Goal: Information Seeking & Learning: Compare options

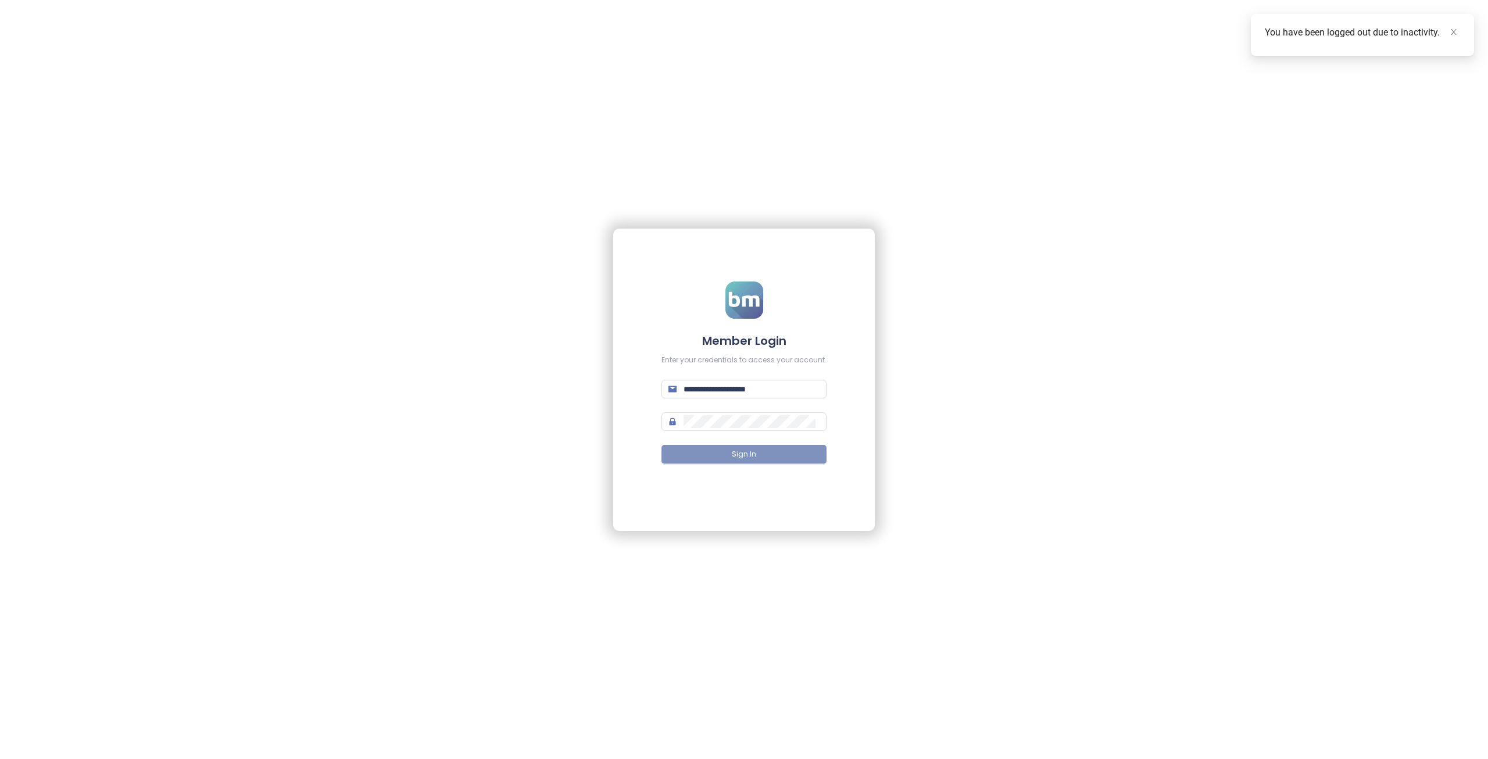
click at [749, 449] on span "Sign In" at bounding box center [744, 454] width 24 height 11
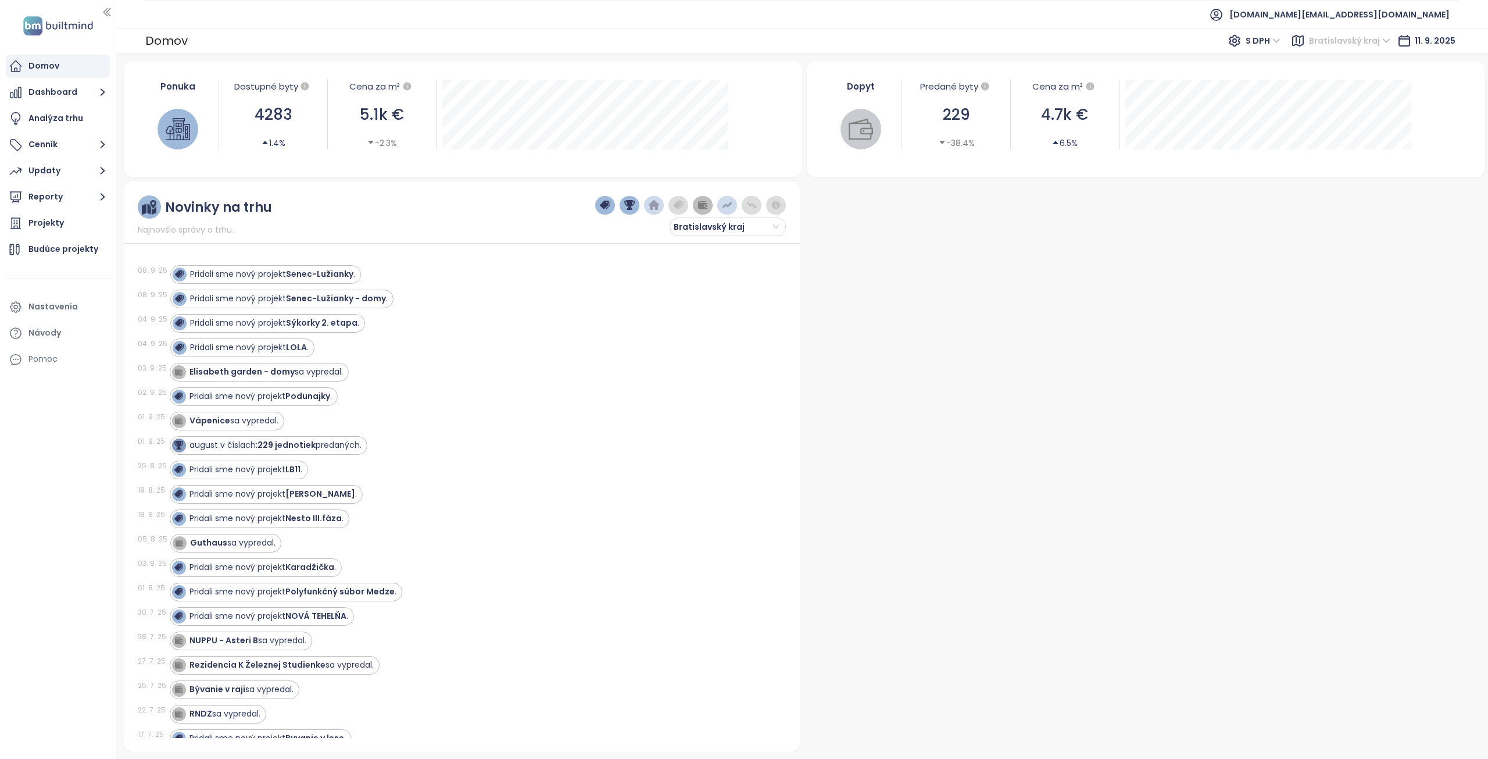
click at [1323, 41] on span "Bratislavský kraj" at bounding box center [1349, 40] width 81 height 17
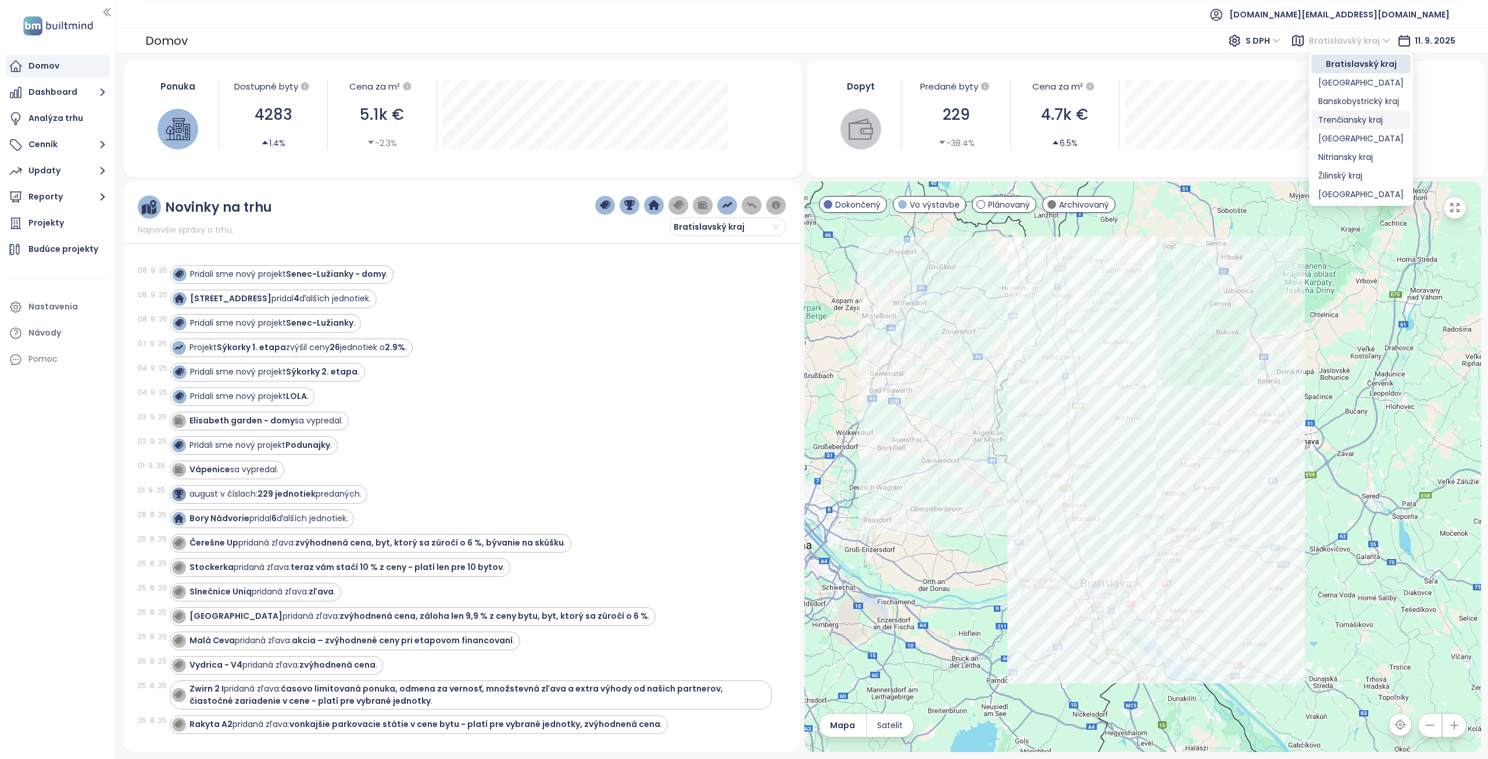
click at [1344, 119] on div "Trenčiansky kraj" at bounding box center [1360, 119] width 85 height 13
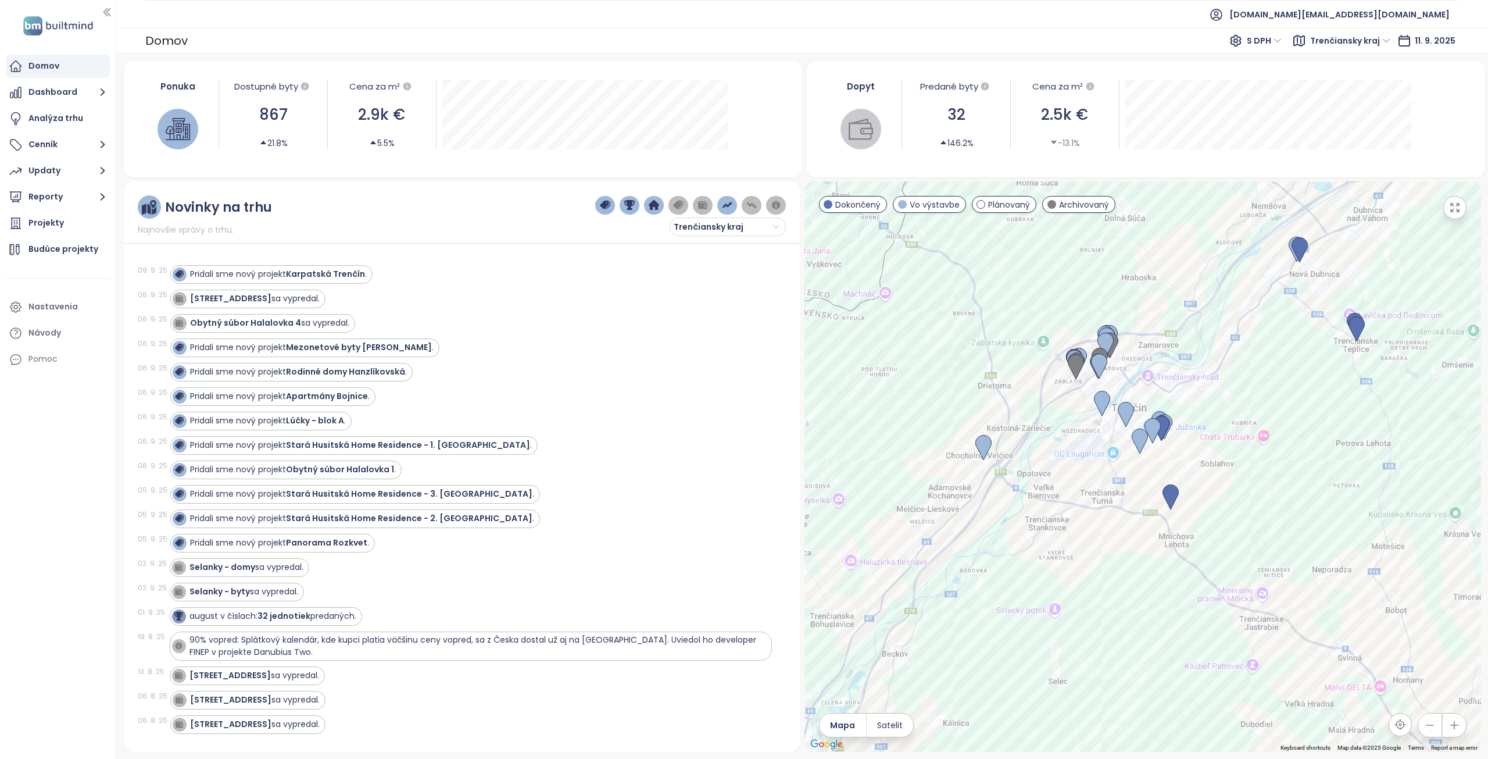
drag, startPoint x: 1300, startPoint y: 404, endPoint x: 1267, endPoint y: 345, distance: 68.2
click at [1267, 345] on div at bounding box center [1142, 466] width 677 height 570
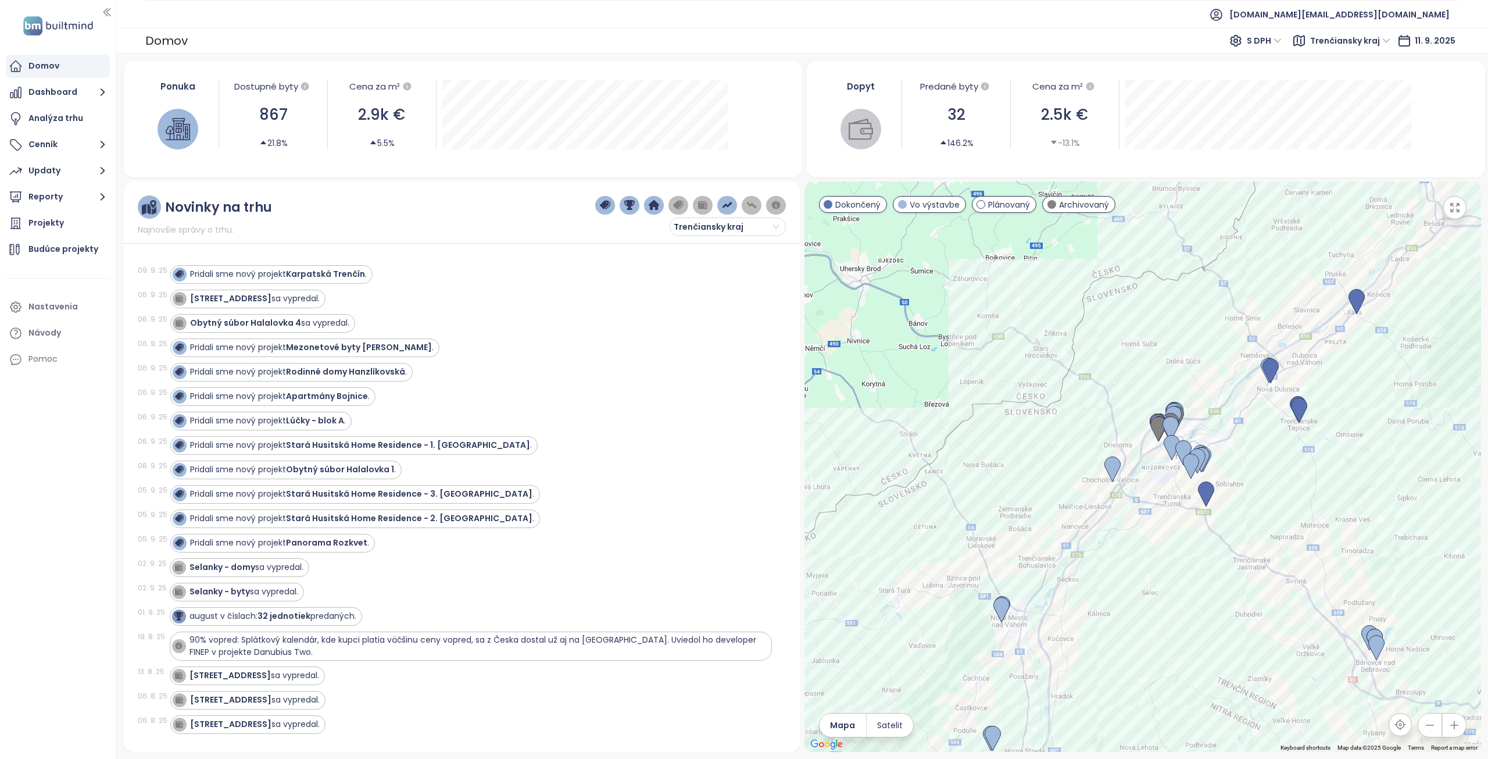
drag, startPoint x: 1239, startPoint y: 580, endPoint x: 1187, endPoint y: 580, distance: 51.1
click at [1185, 603] on div at bounding box center [1142, 466] width 677 height 570
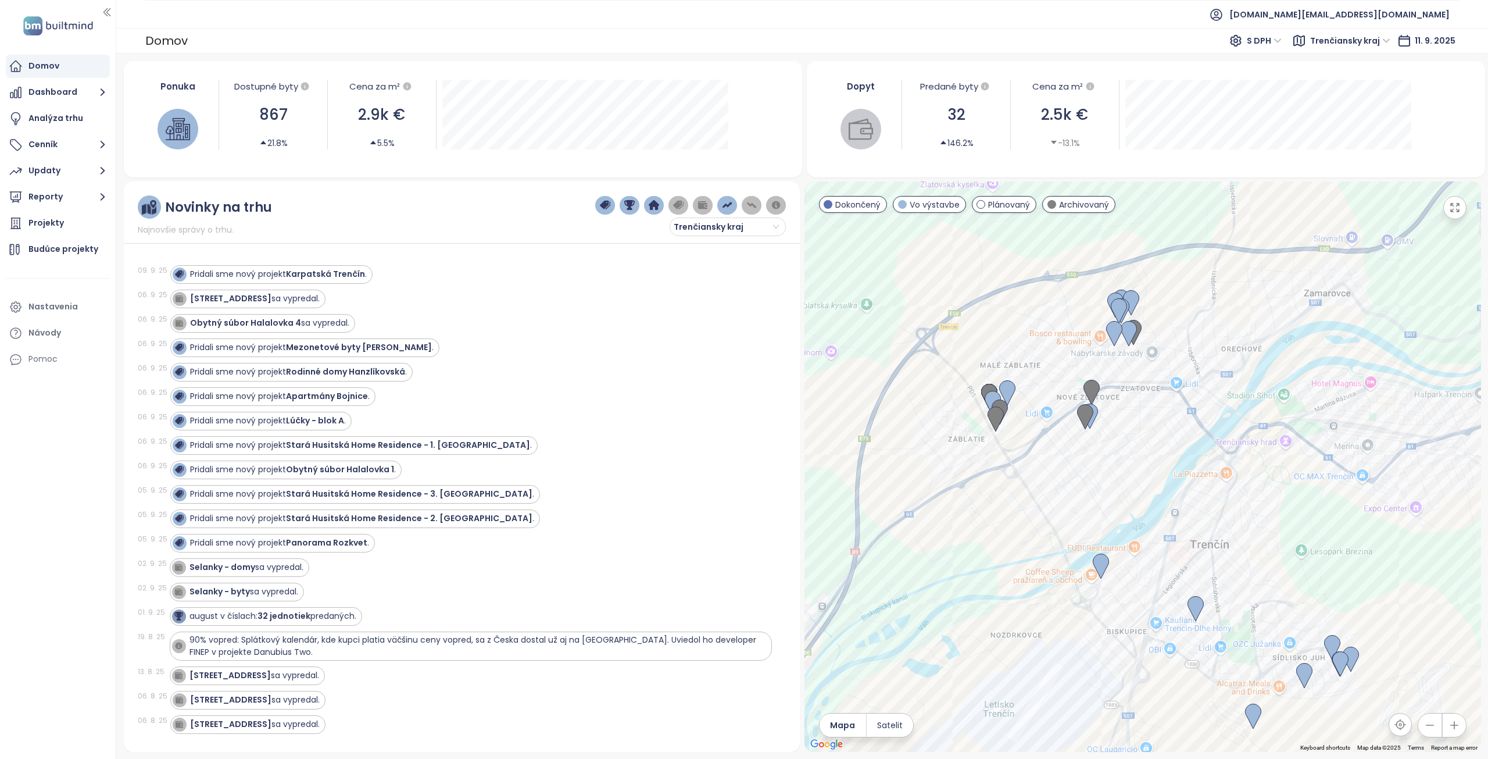
drag, startPoint x: 1108, startPoint y: 371, endPoint x: 1110, endPoint y: 459, distance: 87.8
click at [1110, 459] on div at bounding box center [1142, 466] width 677 height 570
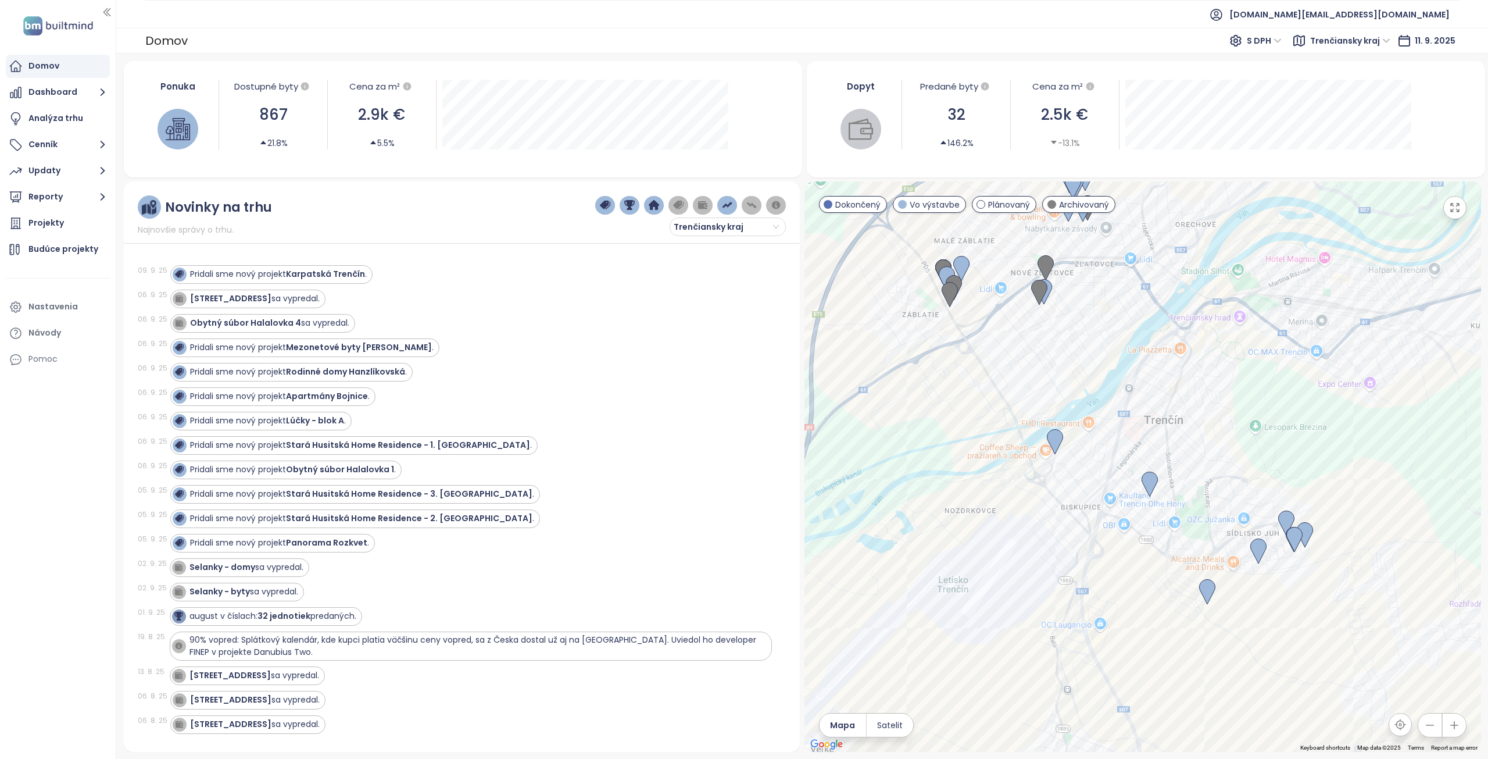
drag, startPoint x: 1208, startPoint y: 448, endPoint x: 1181, endPoint y: 383, distance: 70.6
click at [1181, 383] on div at bounding box center [1142, 466] width 677 height 570
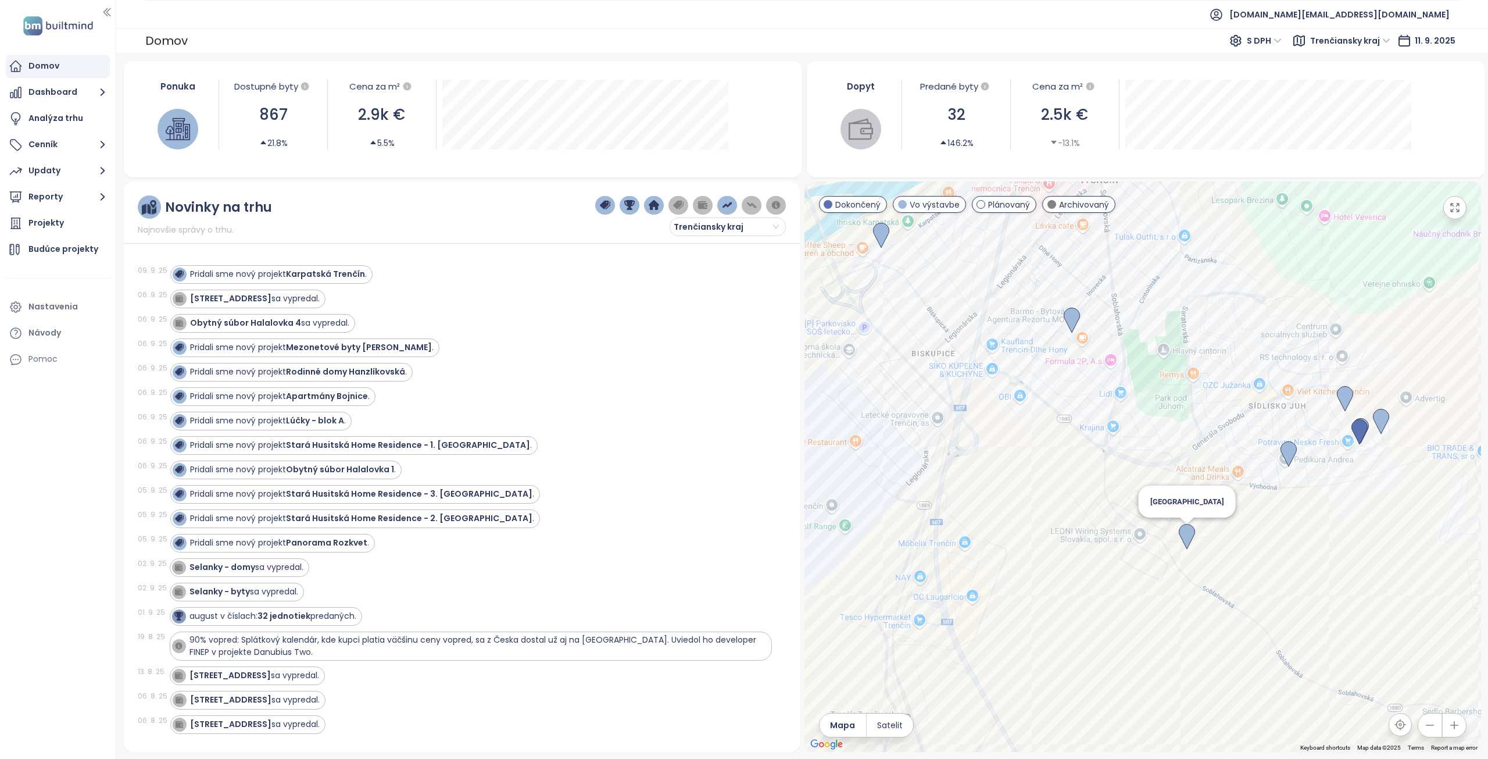
click at [1187, 535] on img at bounding box center [1187, 537] width 16 height 26
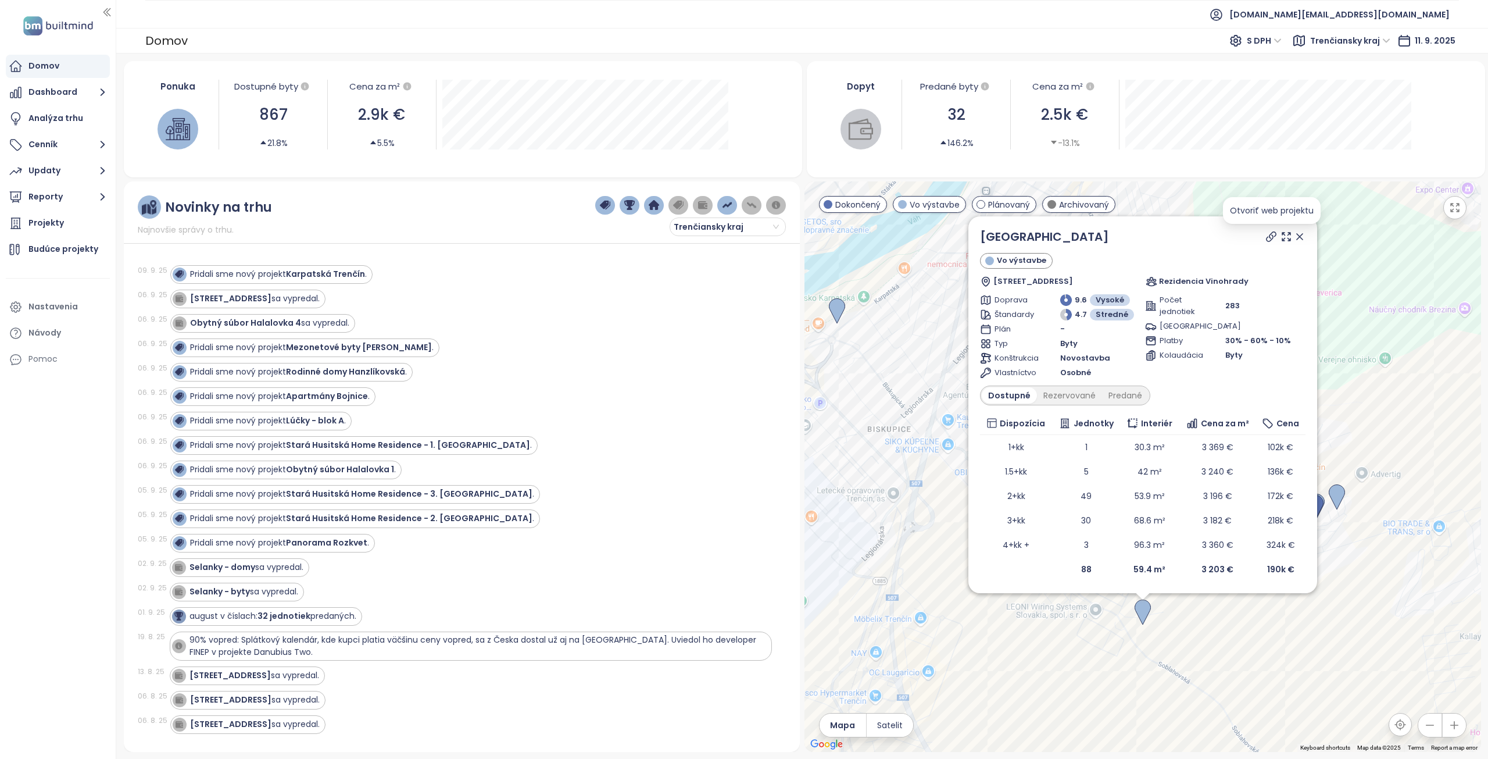
click at [1269, 238] on icon at bounding box center [1271, 236] width 9 height 9
click at [1072, 394] on div "Rezervované" at bounding box center [1069, 395] width 65 height 16
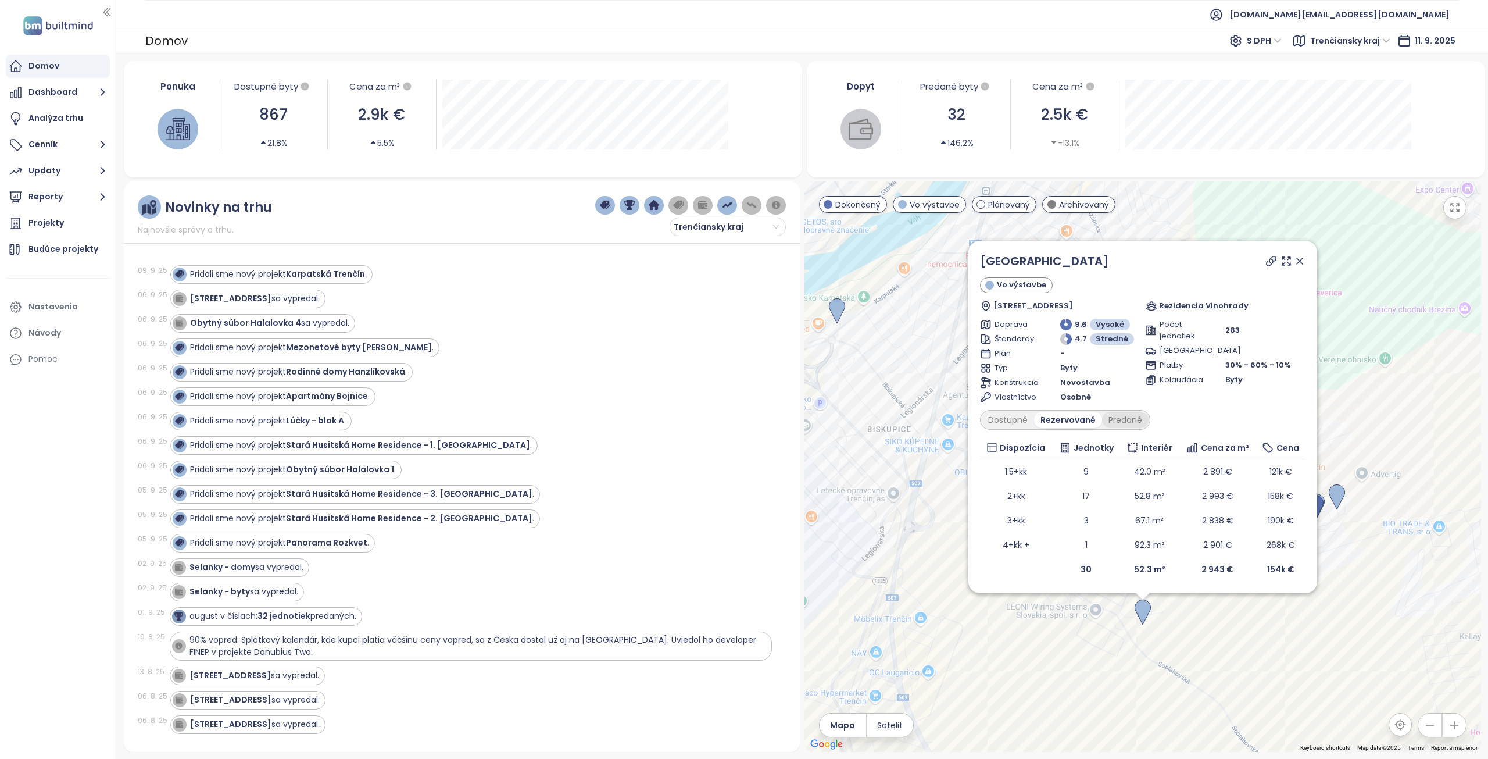
click at [1124, 421] on div "Predané" at bounding box center [1125, 420] width 46 height 16
click at [1269, 262] on icon at bounding box center [1271, 261] width 12 height 12
click at [1295, 257] on icon at bounding box center [1300, 261] width 12 height 12
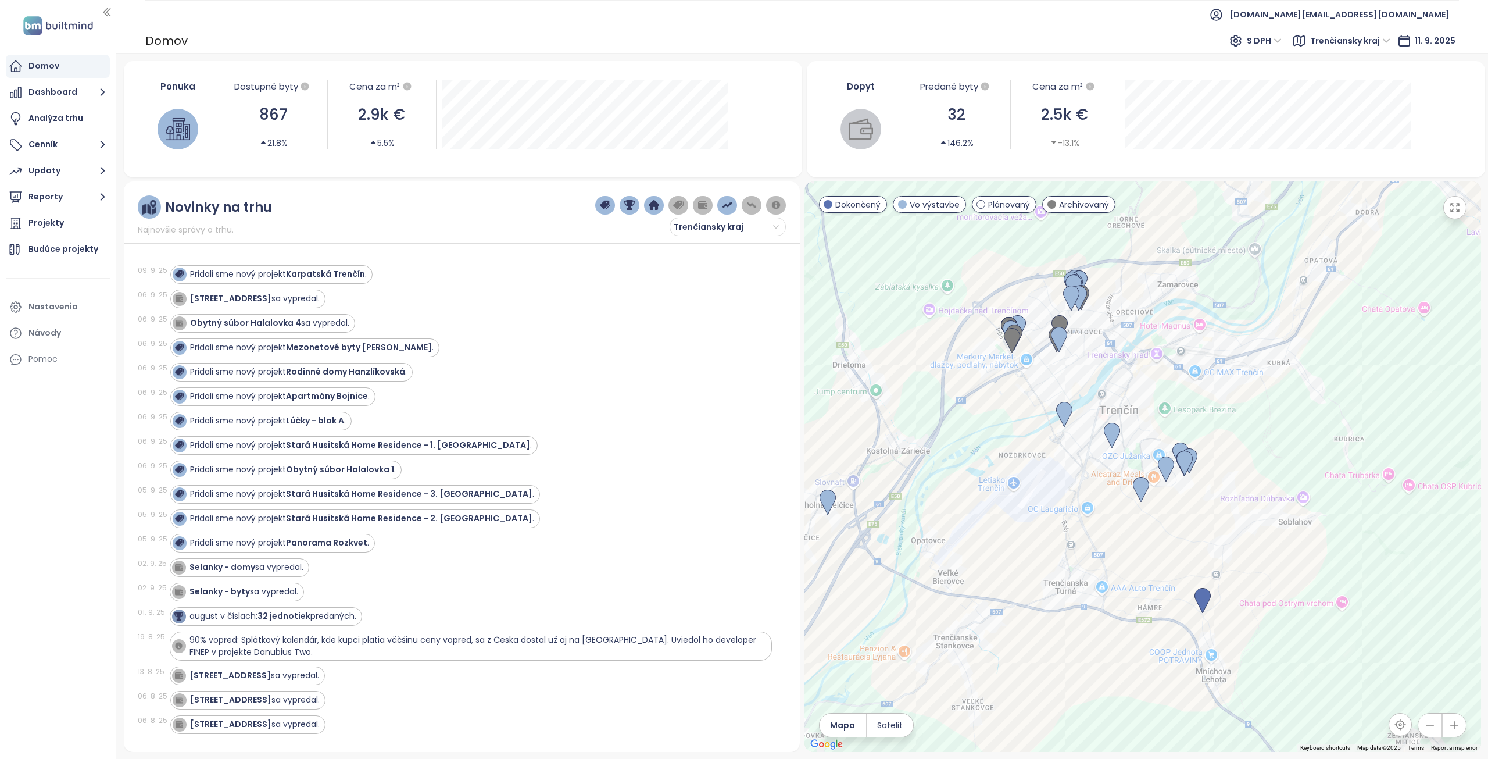
drag, startPoint x: 1280, startPoint y: 622, endPoint x: 1180, endPoint y: 525, distance: 138.9
click at [1180, 525] on div at bounding box center [1142, 466] width 677 height 570
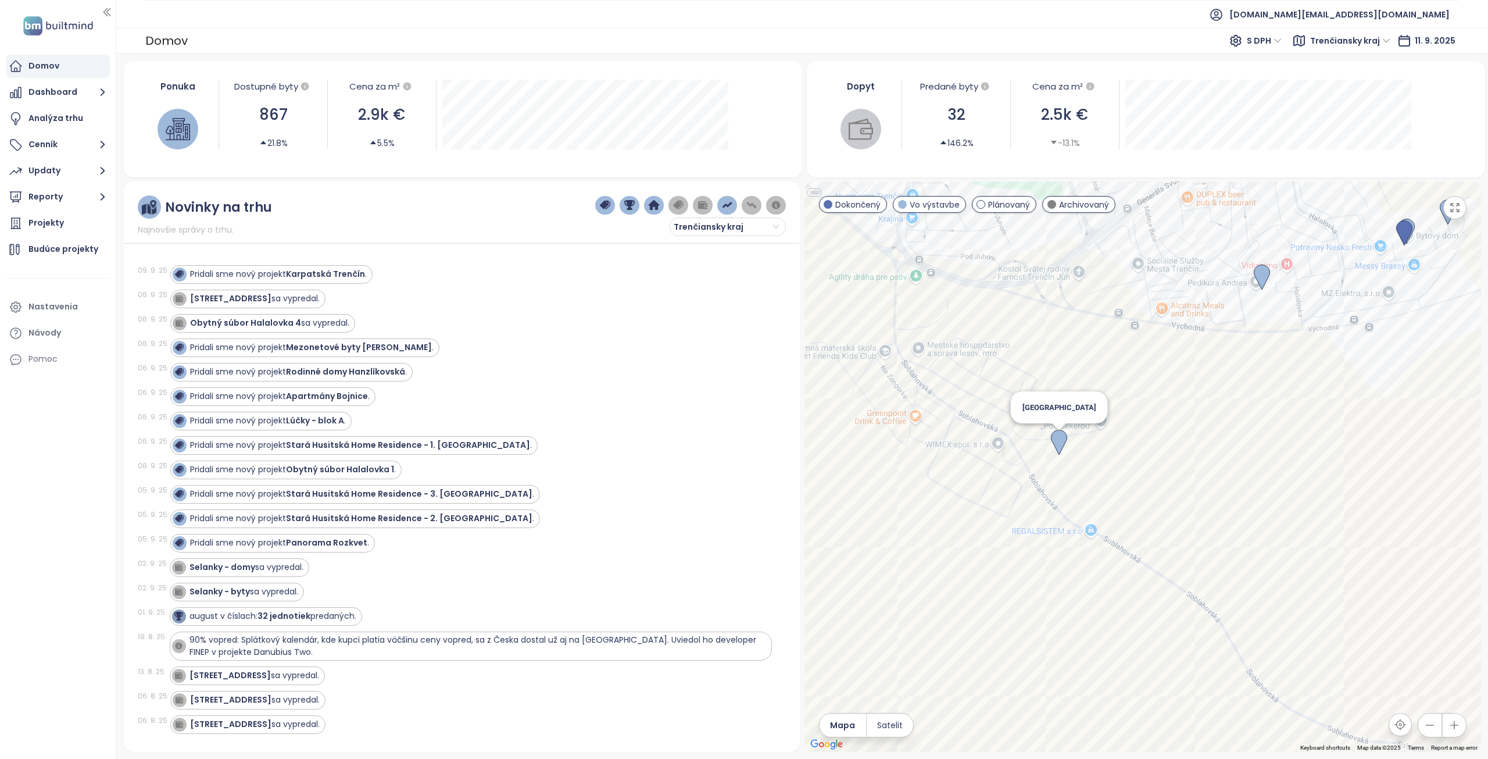
click at [1058, 437] on img at bounding box center [1059, 443] width 16 height 26
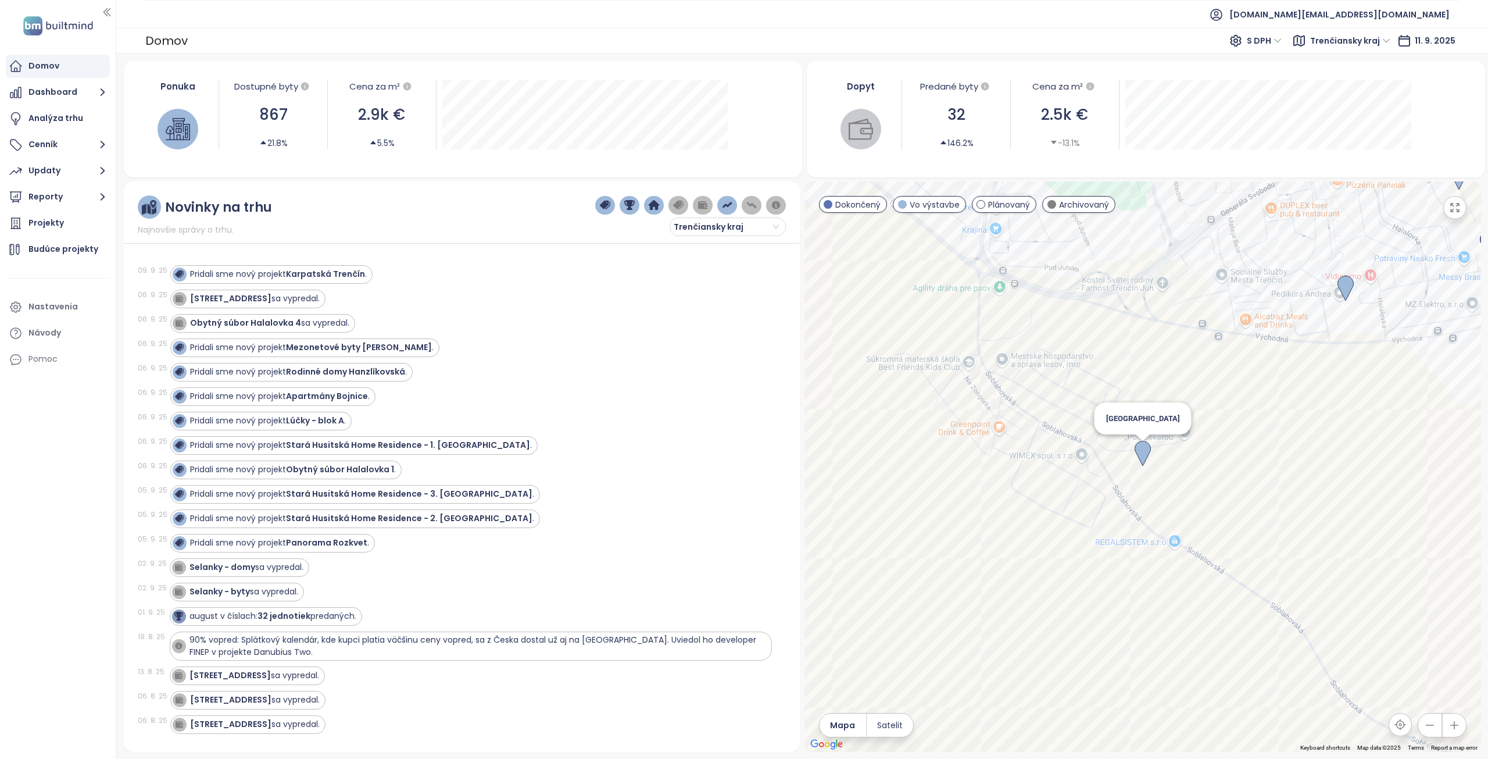
click at [1146, 454] on img at bounding box center [1143, 454] width 16 height 26
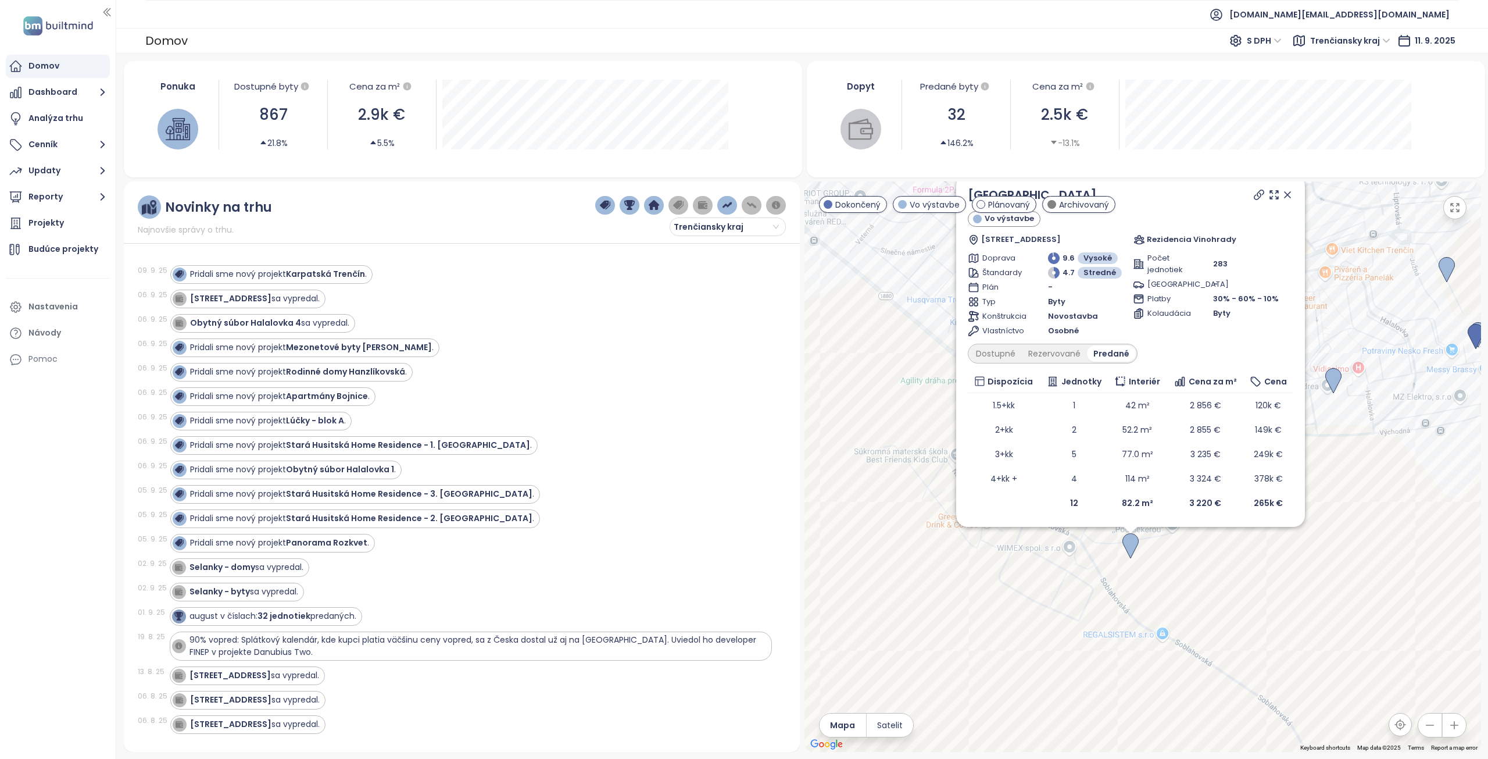
drag, startPoint x: 1168, startPoint y: 520, endPoint x: 1156, endPoint y: 611, distance: 91.5
click at [1156, 611] on div "Dolné Mesto Vo výstavbe Soblahovská 7040, 911 01 Trenčín, Slovakia Rezidencia V…" at bounding box center [1142, 466] width 677 height 570
click at [1290, 195] on icon at bounding box center [1288, 195] width 12 height 12
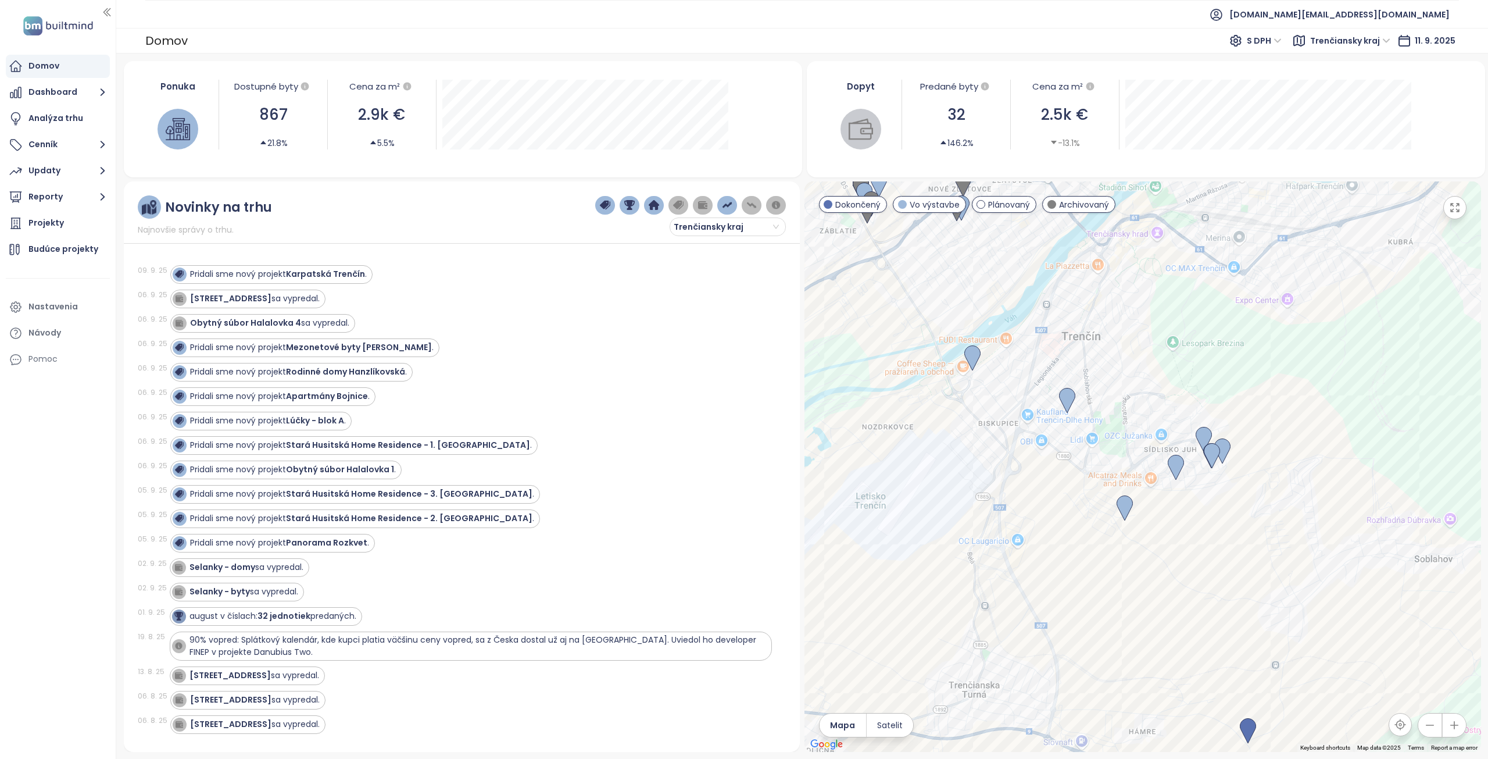
drag, startPoint x: 1217, startPoint y: 592, endPoint x: 1171, endPoint y: 526, distance: 80.6
click at [1171, 526] on div at bounding box center [1142, 466] width 677 height 570
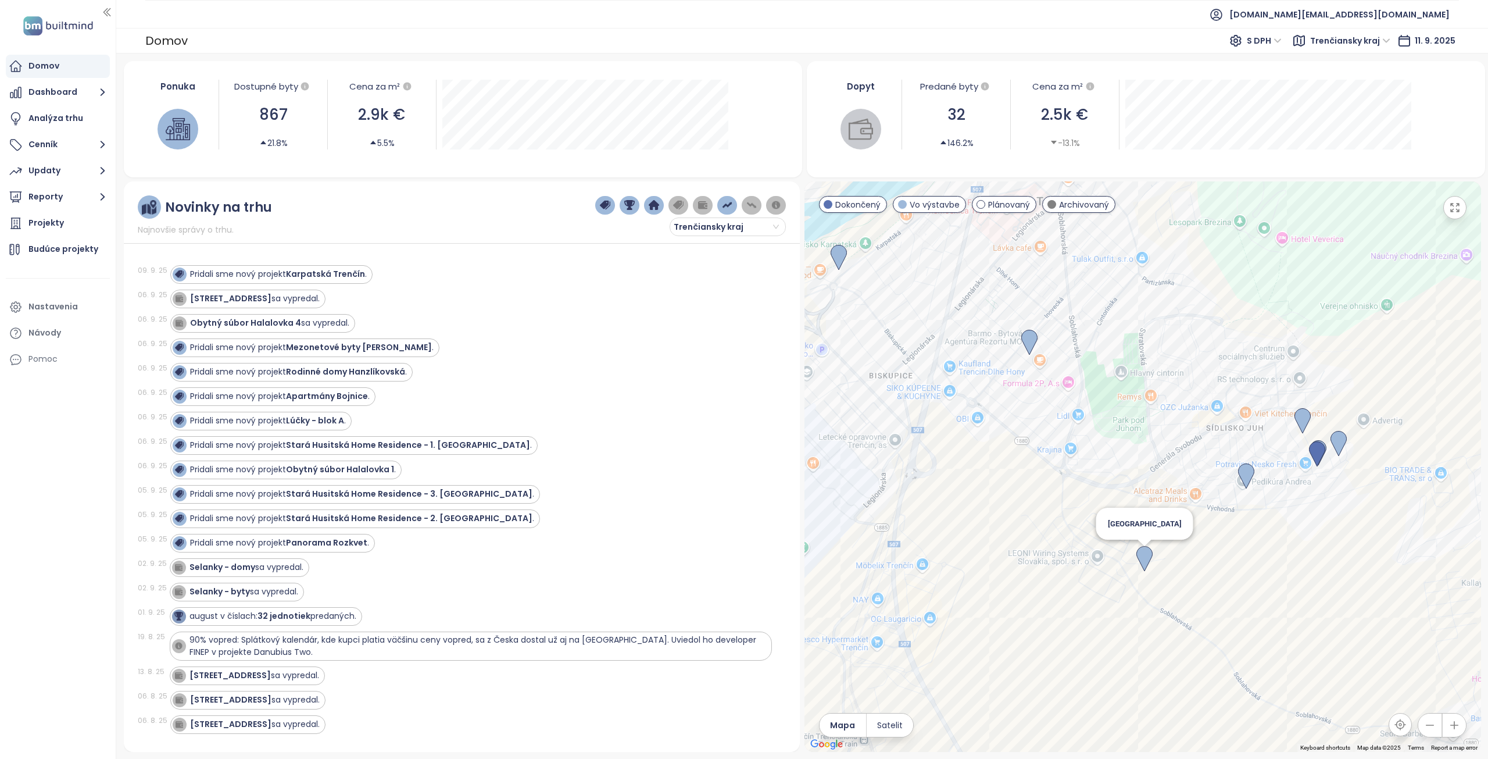
click at [1141, 559] on img at bounding box center [1144, 559] width 16 height 26
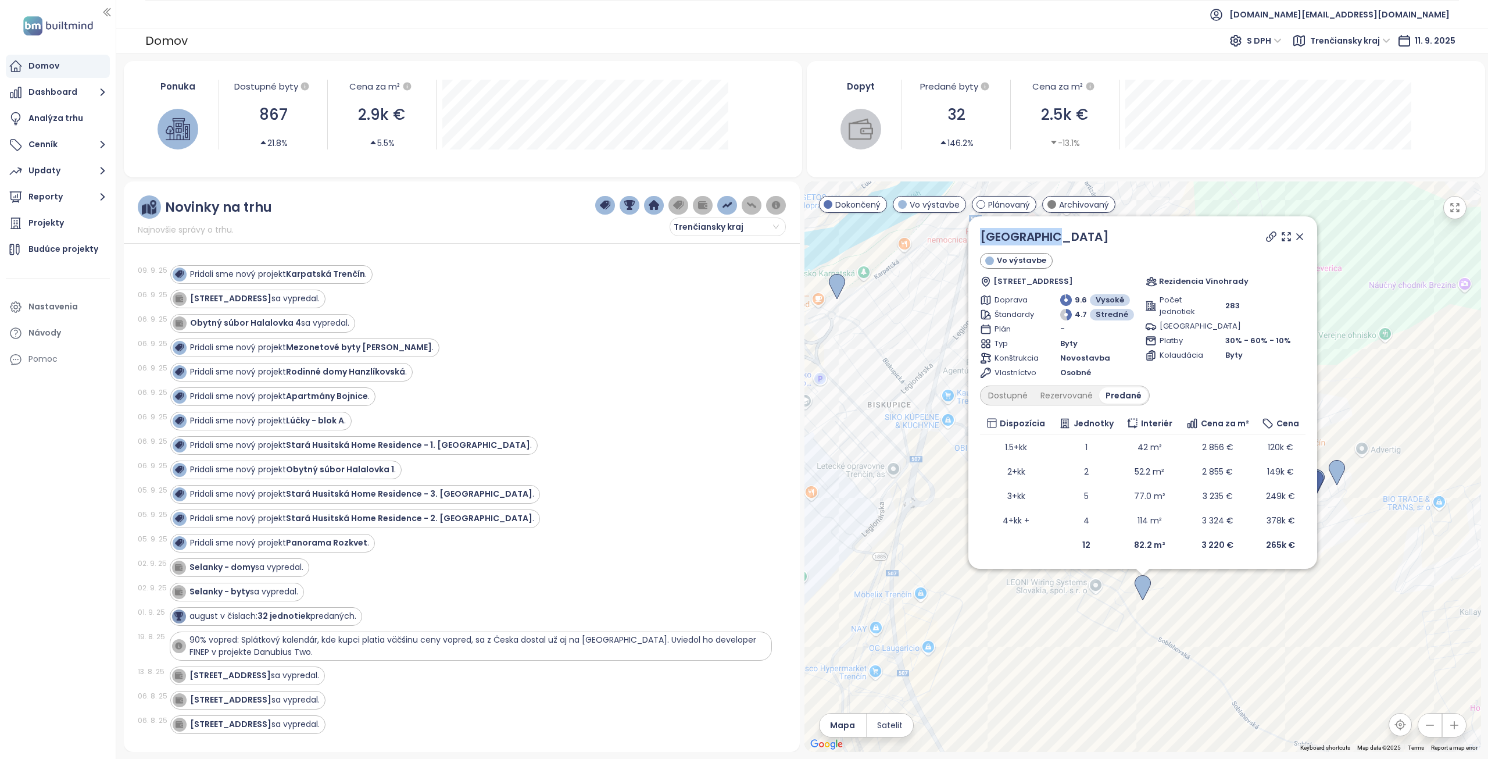
copy link "Dolné Mesto"
drag, startPoint x: 1027, startPoint y: 227, endPoint x: 978, endPoint y: 232, distance: 49.1
click at [978, 232] on div "Dolné Mesto Vo výstavbe Soblahovská 7040, 911 01 Trenčín, Slovakia Rezidencia V…" at bounding box center [1142, 392] width 349 height 352
click at [1303, 235] on icon at bounding box center [1300, 237] width 12 height 12
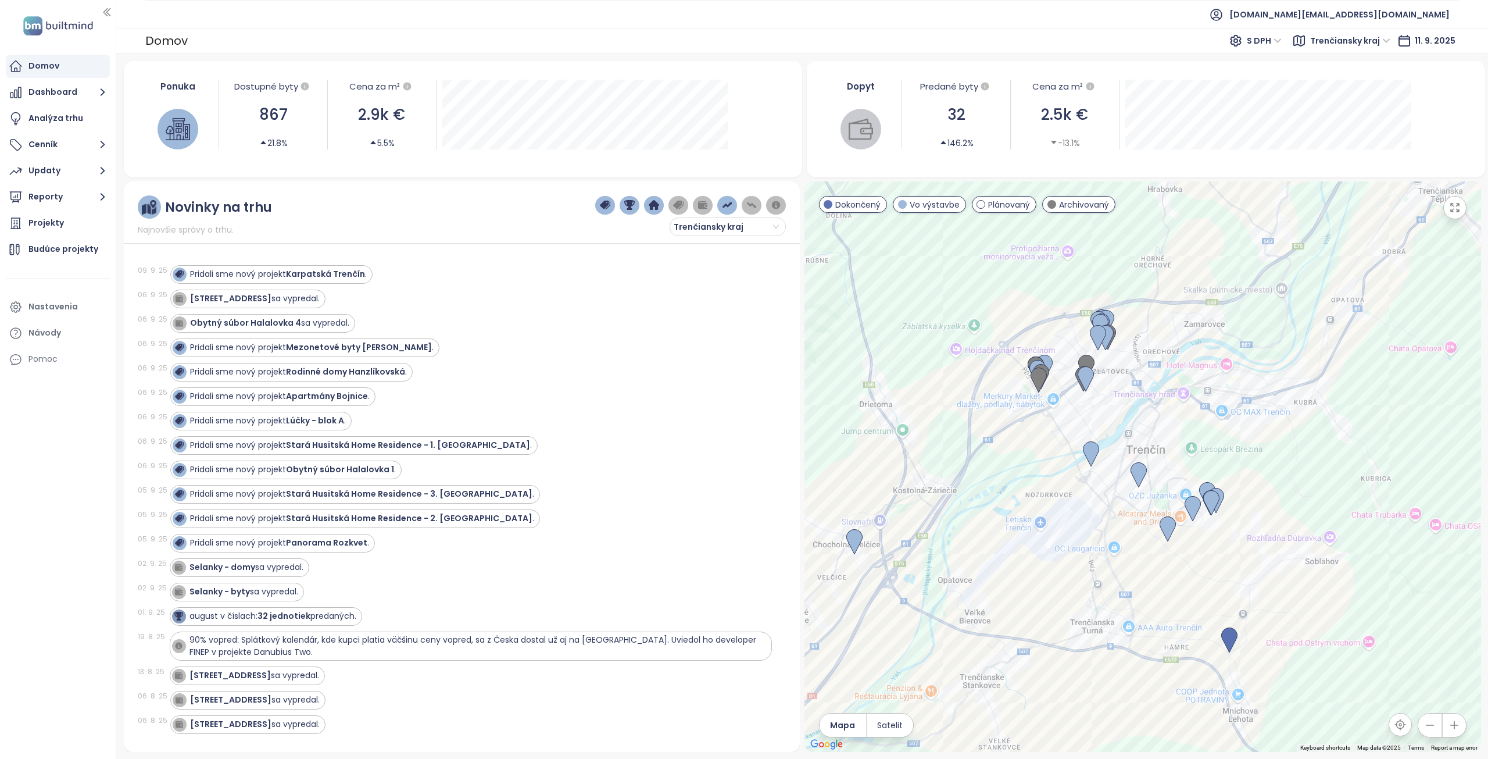
drag, startPoint x: 1295, startPoint y: 568, endPoint x: 1230, endPoint y: 557, distance: 66.1
click at [1230, 557] on div at bounding box center [1142, 466] width 677 height 570
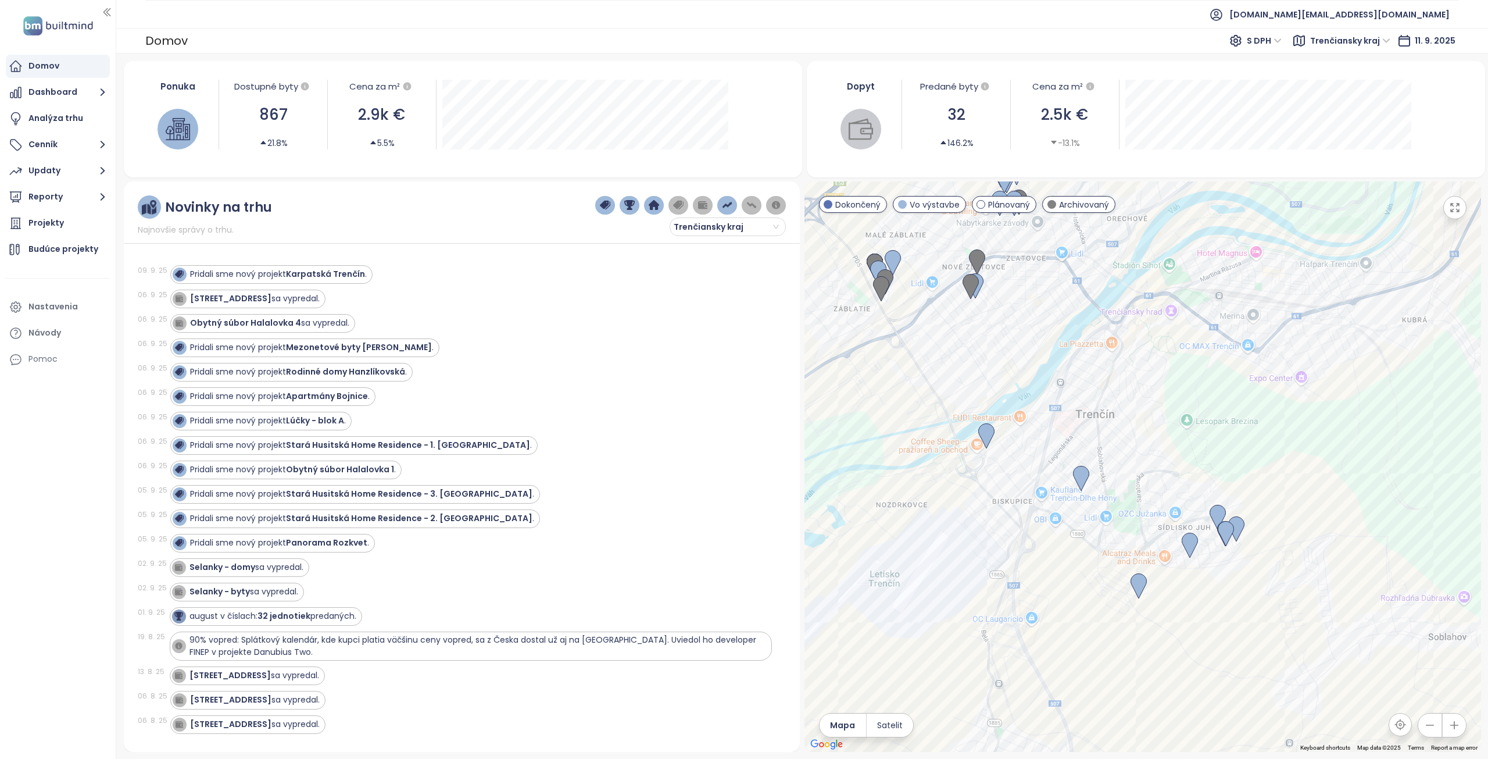
drag, startPoint x: 1172, startPoint y: 498, endPoint x: 1188, endPoint y: 613, distance: 115.6
click at [1188, 613] on div at bounding box center [1142, 466] width 677 height 570
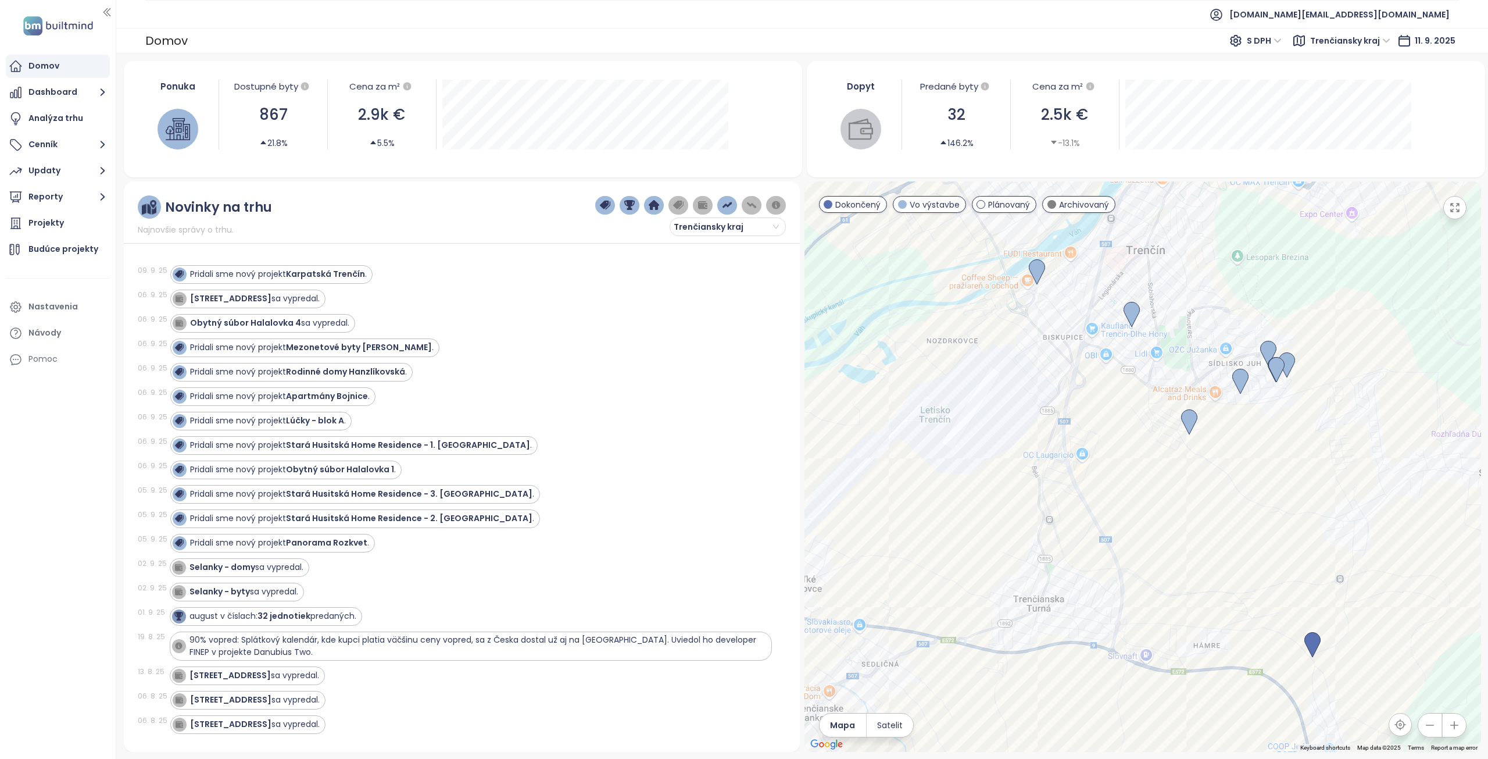
drag, startPoint x: 1188, startPoint y: 613, endPoint x: 1239, endPoint y: 447, distance: 173.2
click at [1239, 447] on div at bounding box center [1142, 466] width 677 height 570
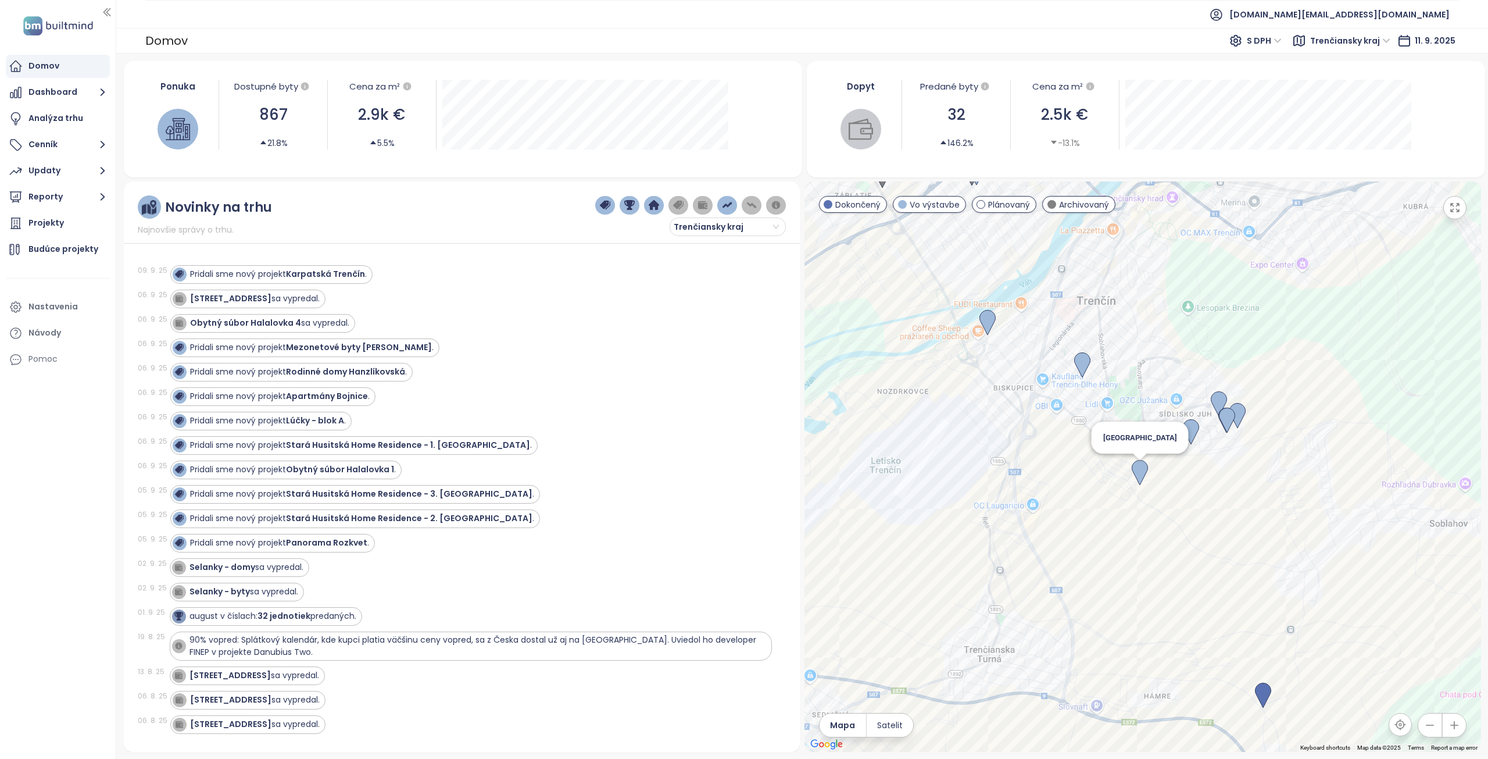
click at [1138, 470] on img at bounding box center [1140, 473] width 16 height 26
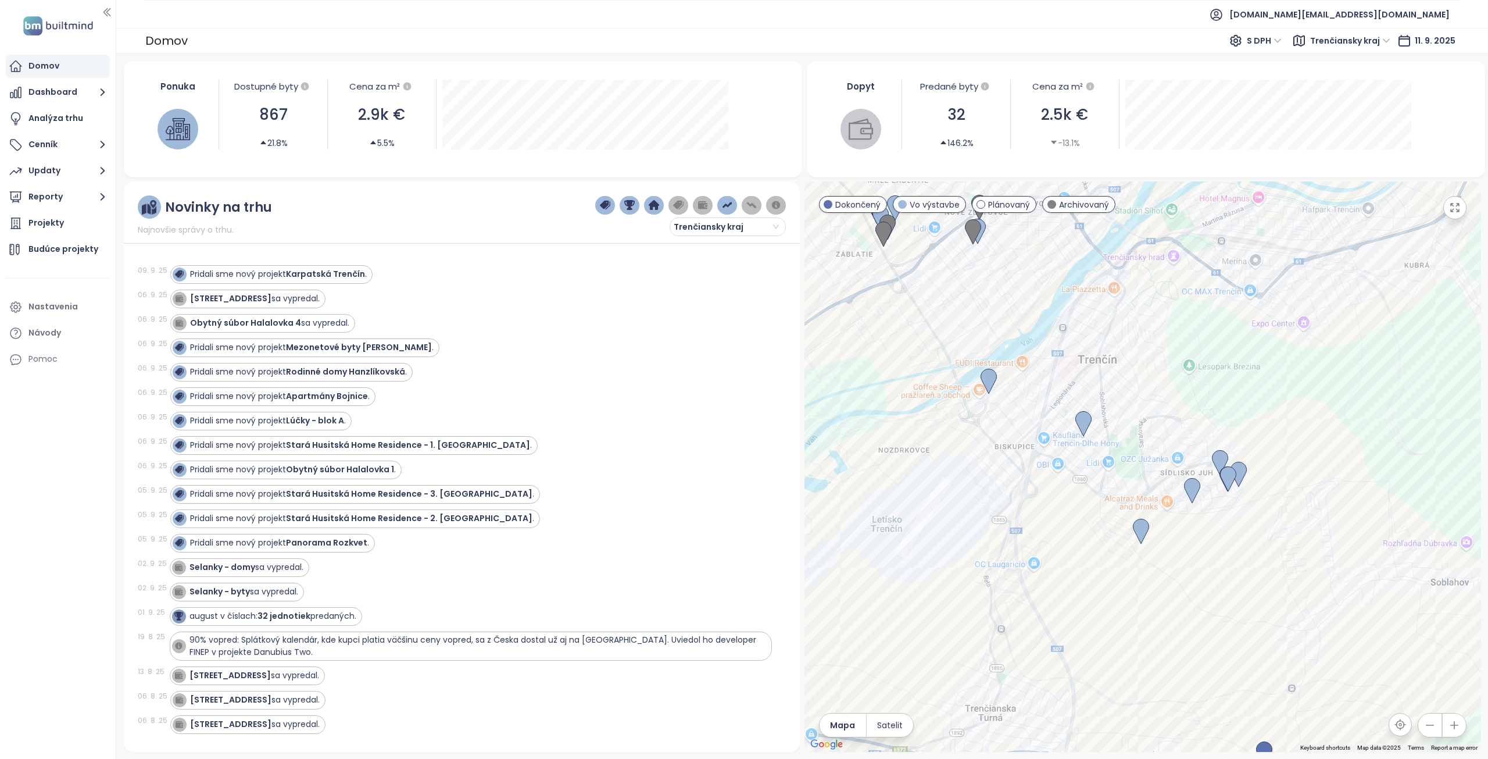
drag, startPoint x: 1189, startPoint y: 541, endPoint x: 1187, endPoint y: 636, distance: 95.3
click at [1187, 636] on div at bounding box center [1142, 466] width 677 height 570
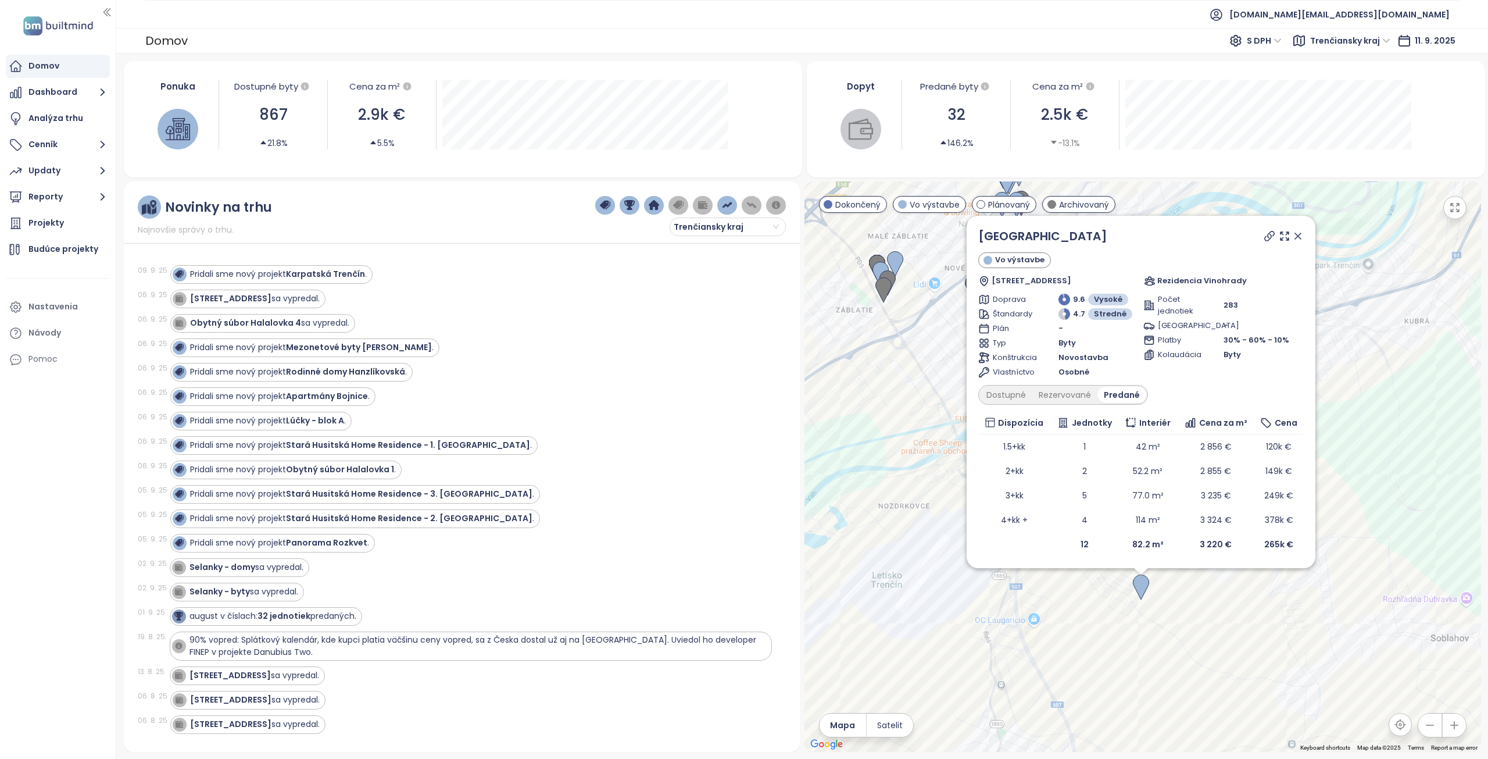
click at [1298, 235] on icon at bounding box center [1298, 236] width 12 height 12
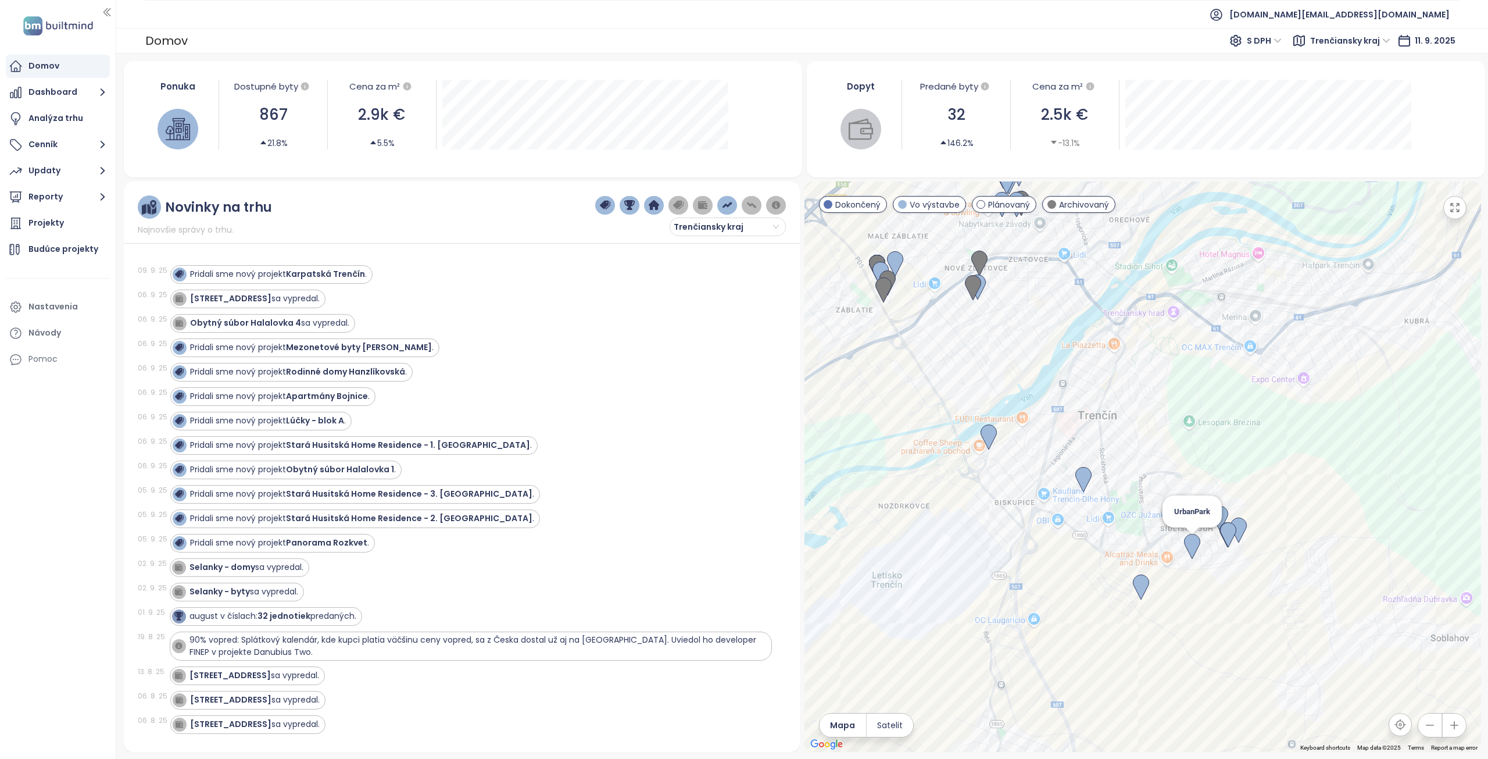
click at [1192, 549] on img at bounding box center [1192, 547] width 16 height 26
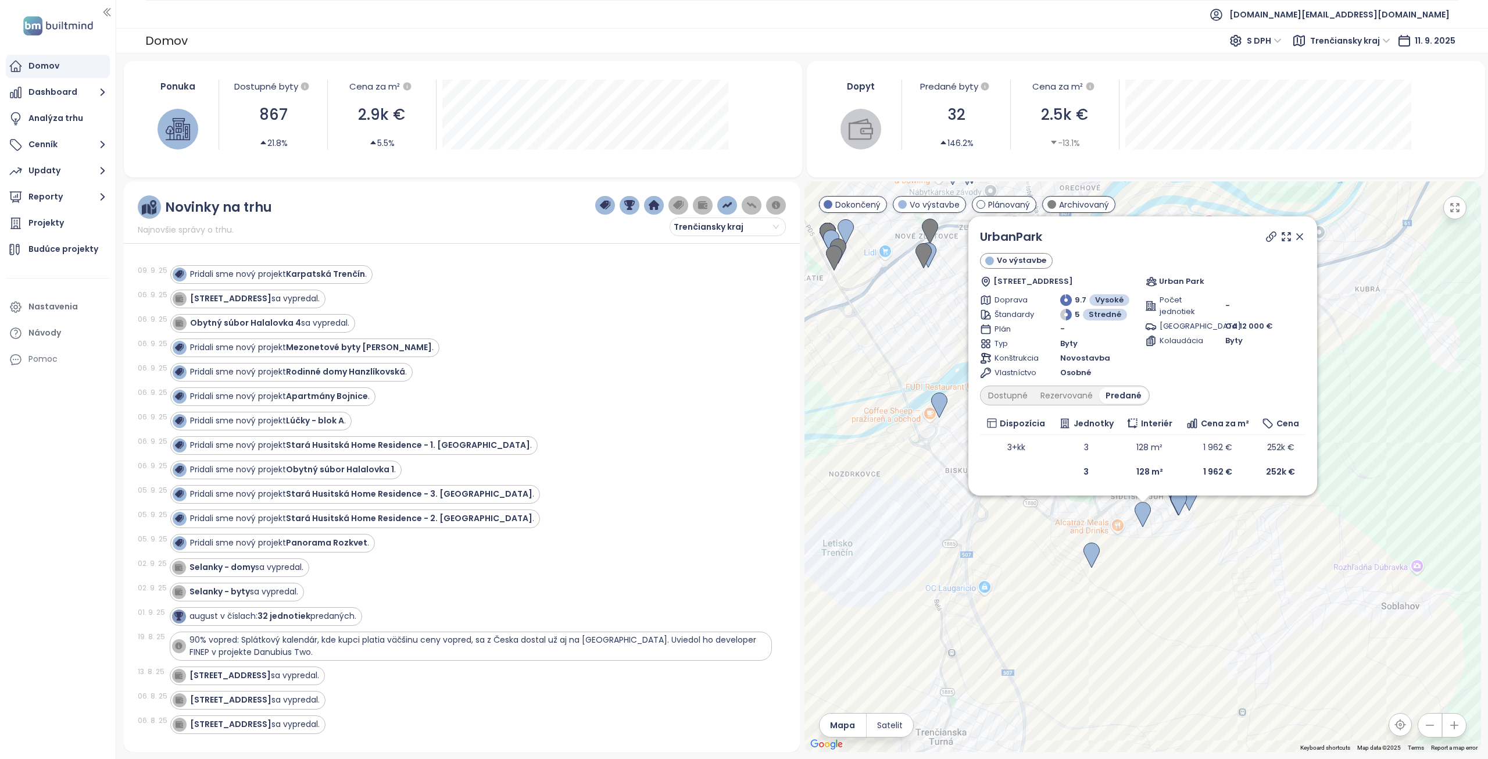
click at [1300, 236] on icon at bounding box center [1300, 237] width 6 height 6
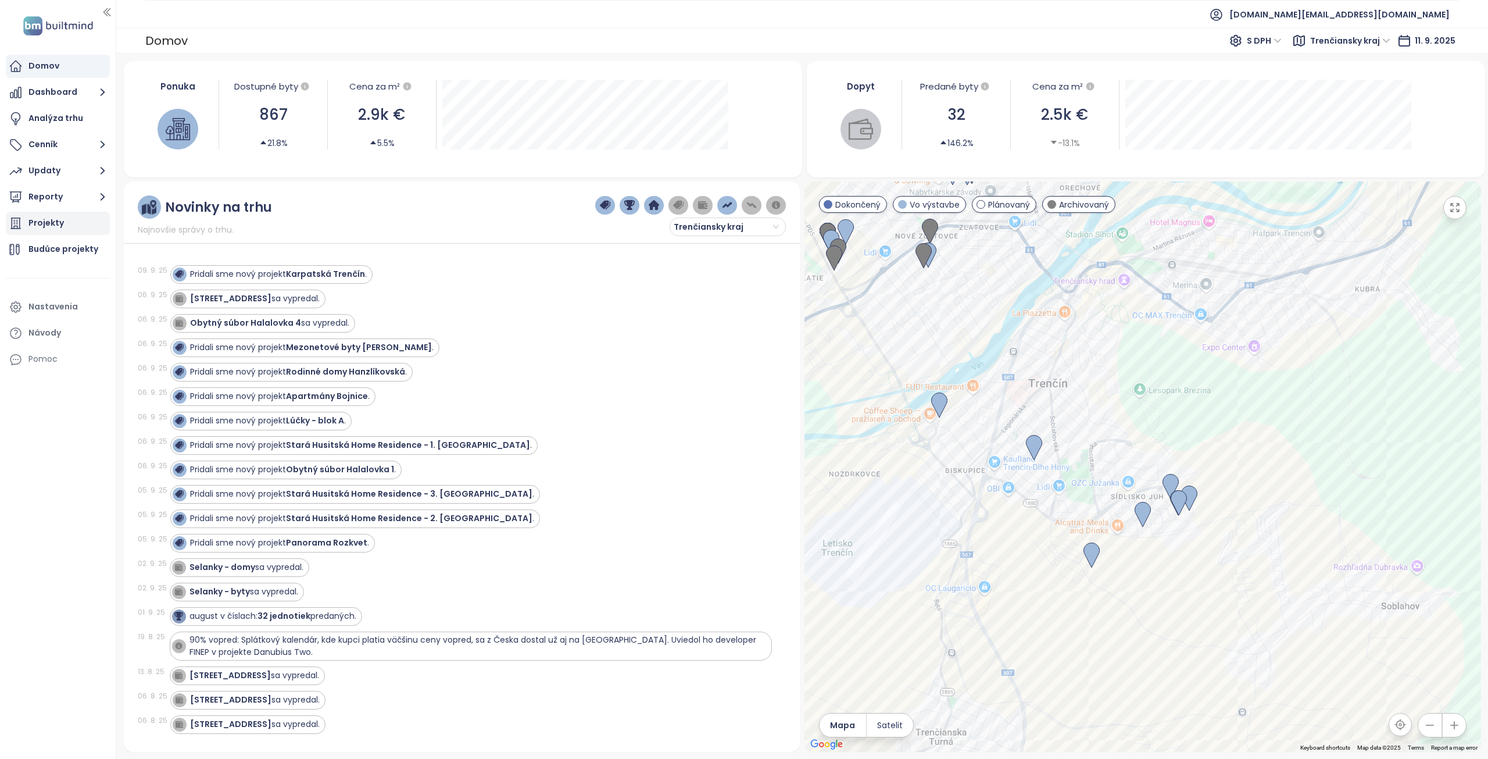
click at [56, 220] on div "Projekty" at bounding box center [45, 223] width 35 height 15
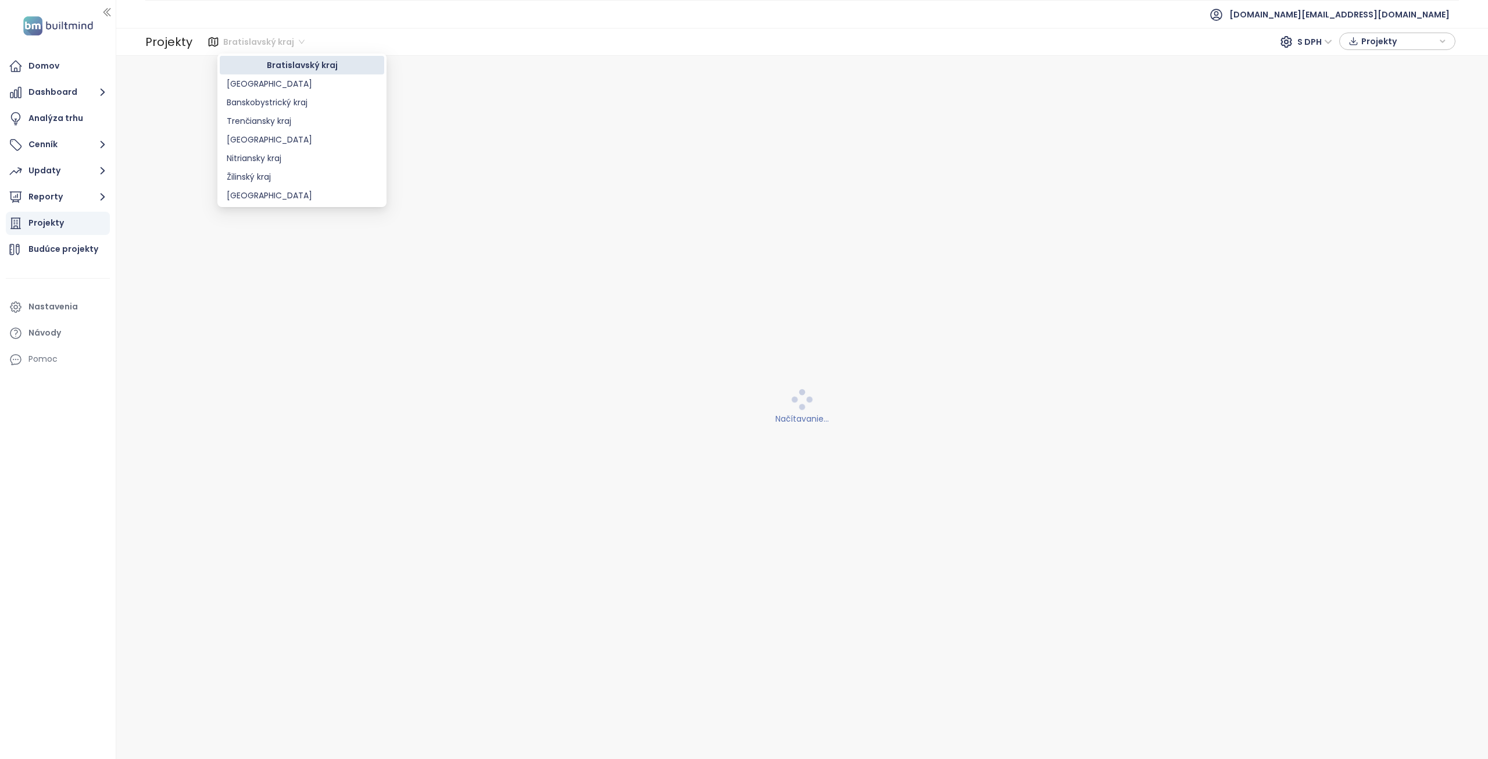
click at [273, 41] on span "Bratislavský kraj" at bounding box center [263, 41] width 81 height 17
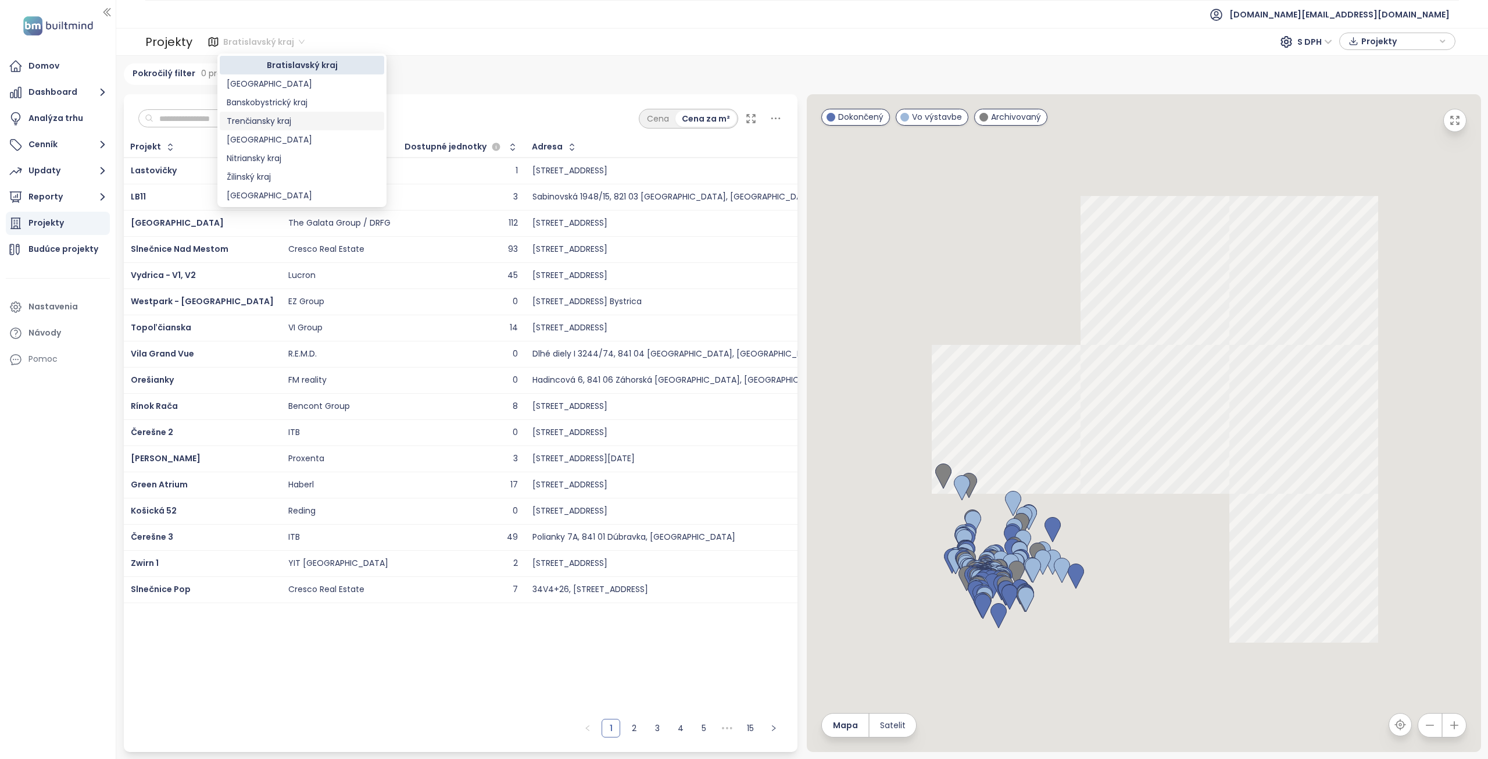
click at [280, 122] on div "Trenčiansky kraj" at bounding box center [302, 121] width 151 height 13
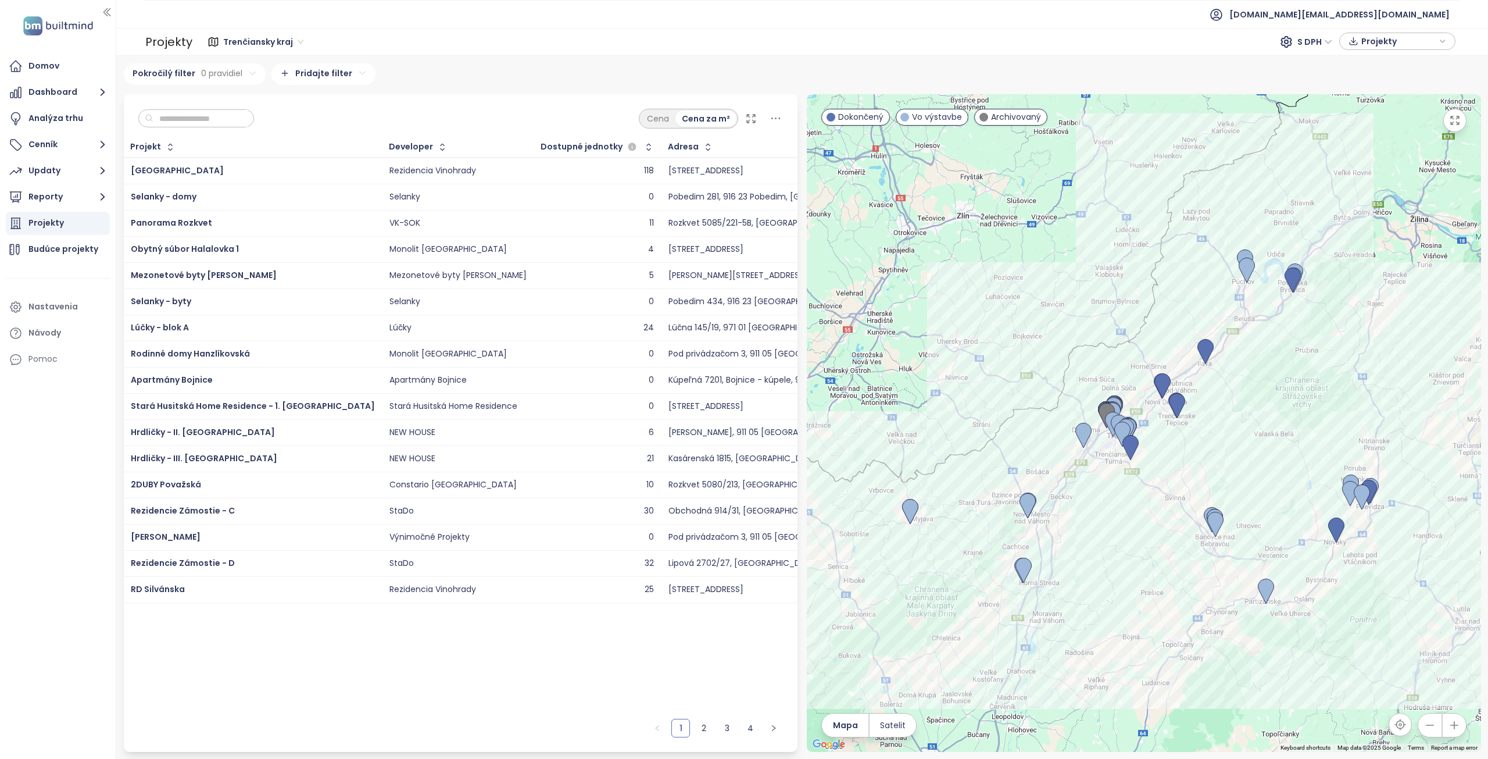
click at [219, 120] on input "text" at bounding box center [200, 118] width 94 height 17
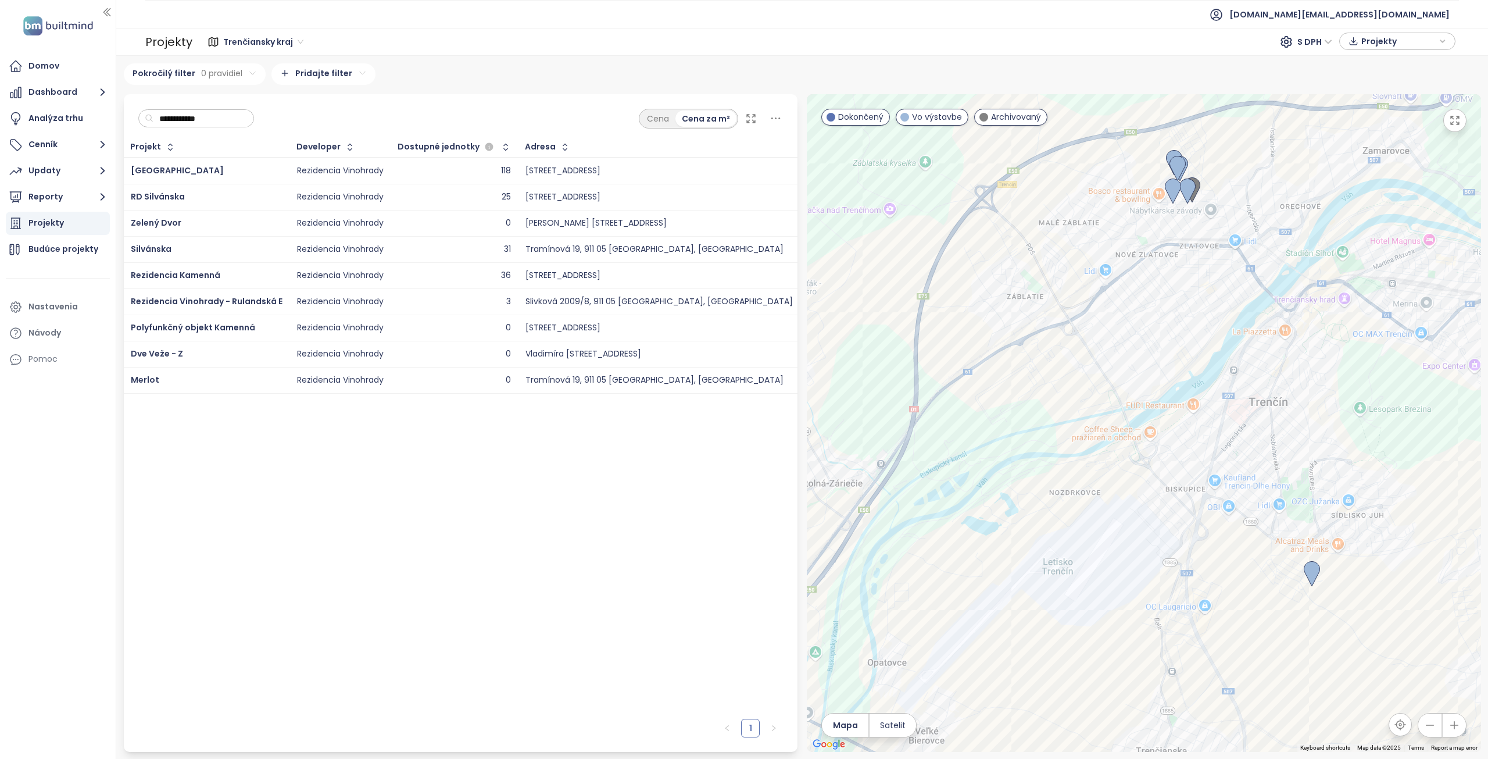
type input "**********"
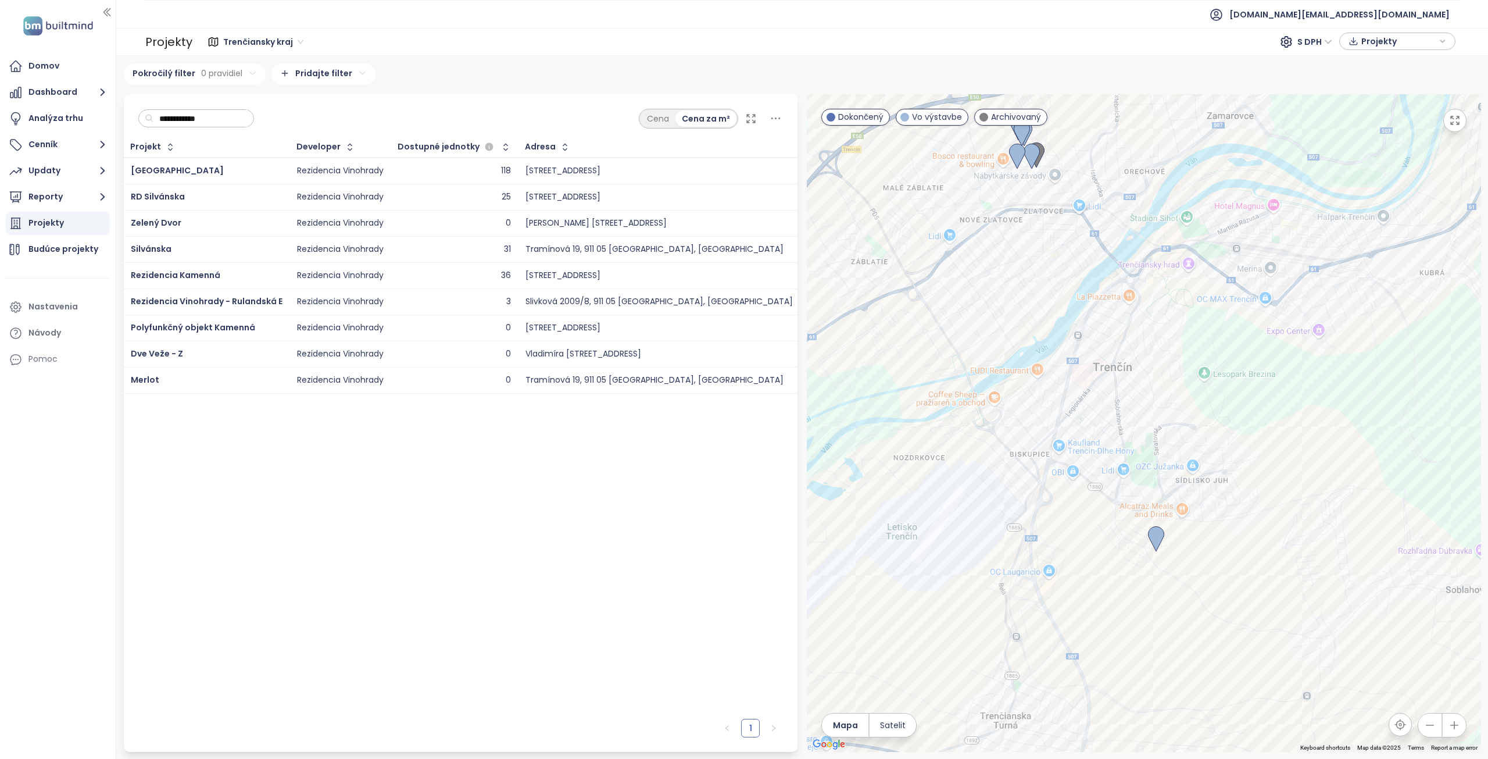
drag, startPoint x: 1165, startPoint y: 417, endPoint x: 1069, endPoint y: 394, distance: 98.7
click at [1069, 394] on div at bounding box center [1144, 422] width 674 height 657
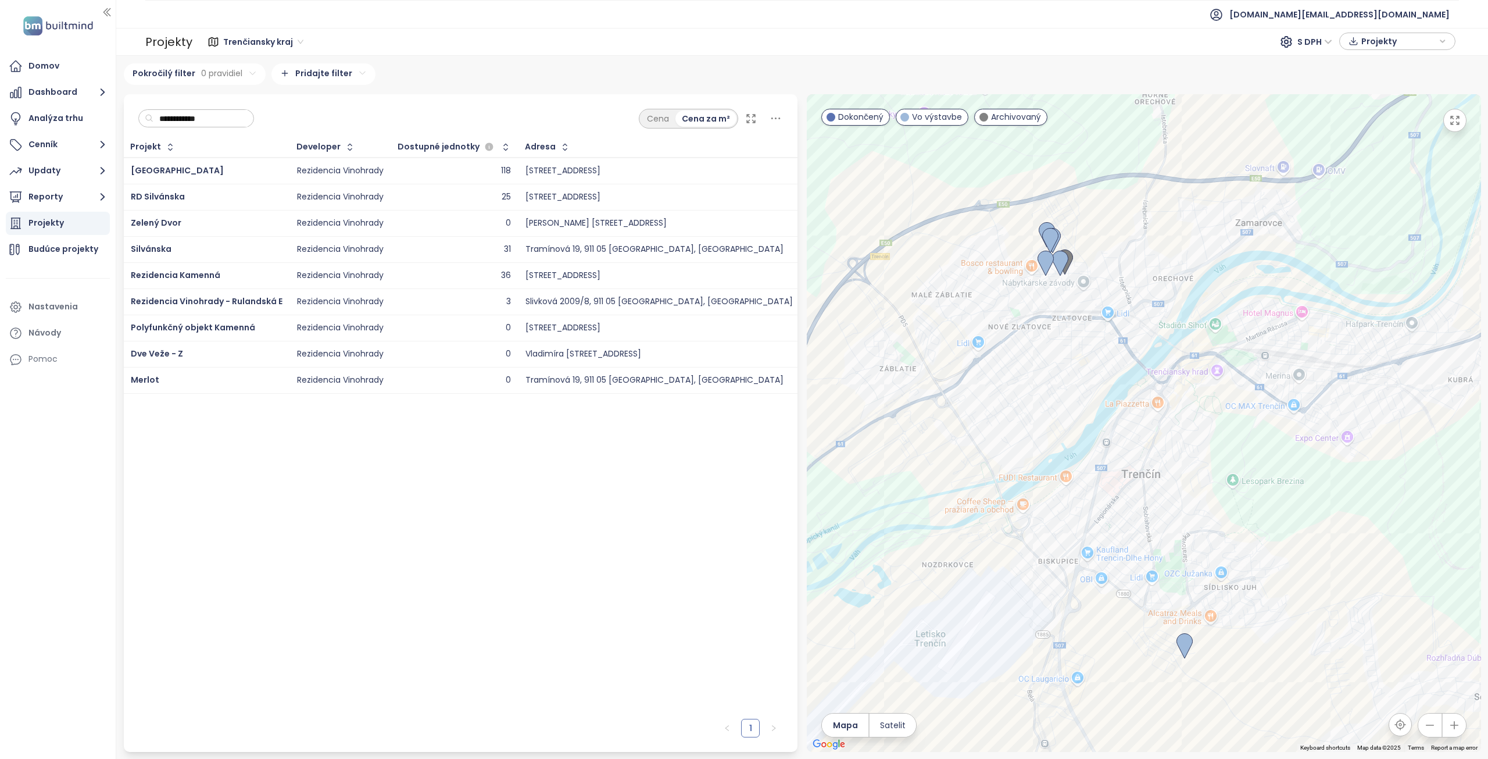
drag, startPoint x: 1020, startPoint y: 292, endPoint x: 1057, endPoint y: 459, distance: 171.0
click at [1057, 459] on div at bounding box center [1144, 422] width 674 height 657
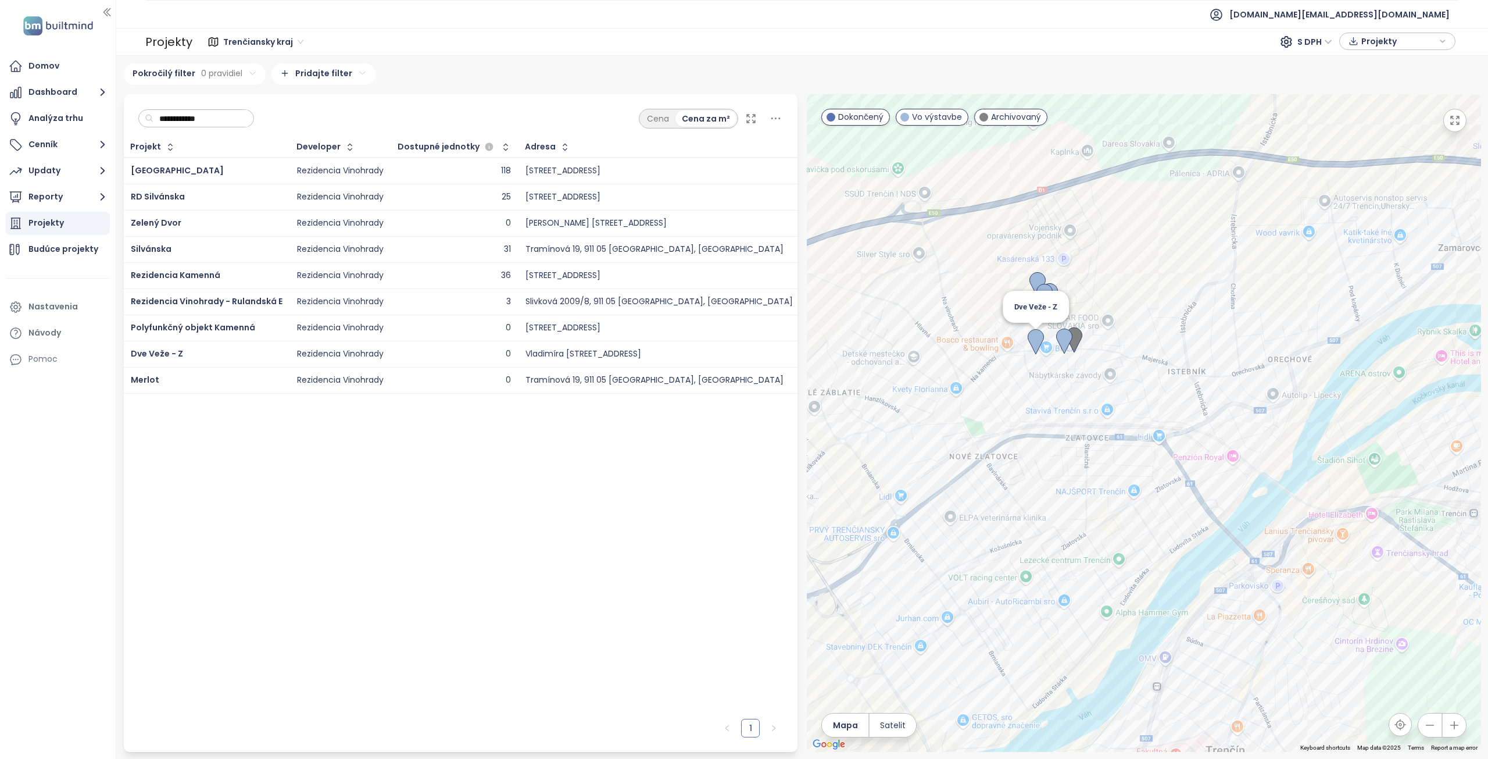
click at [1035, 345] on img at bounding box center [1036, 342] width 16 height 26
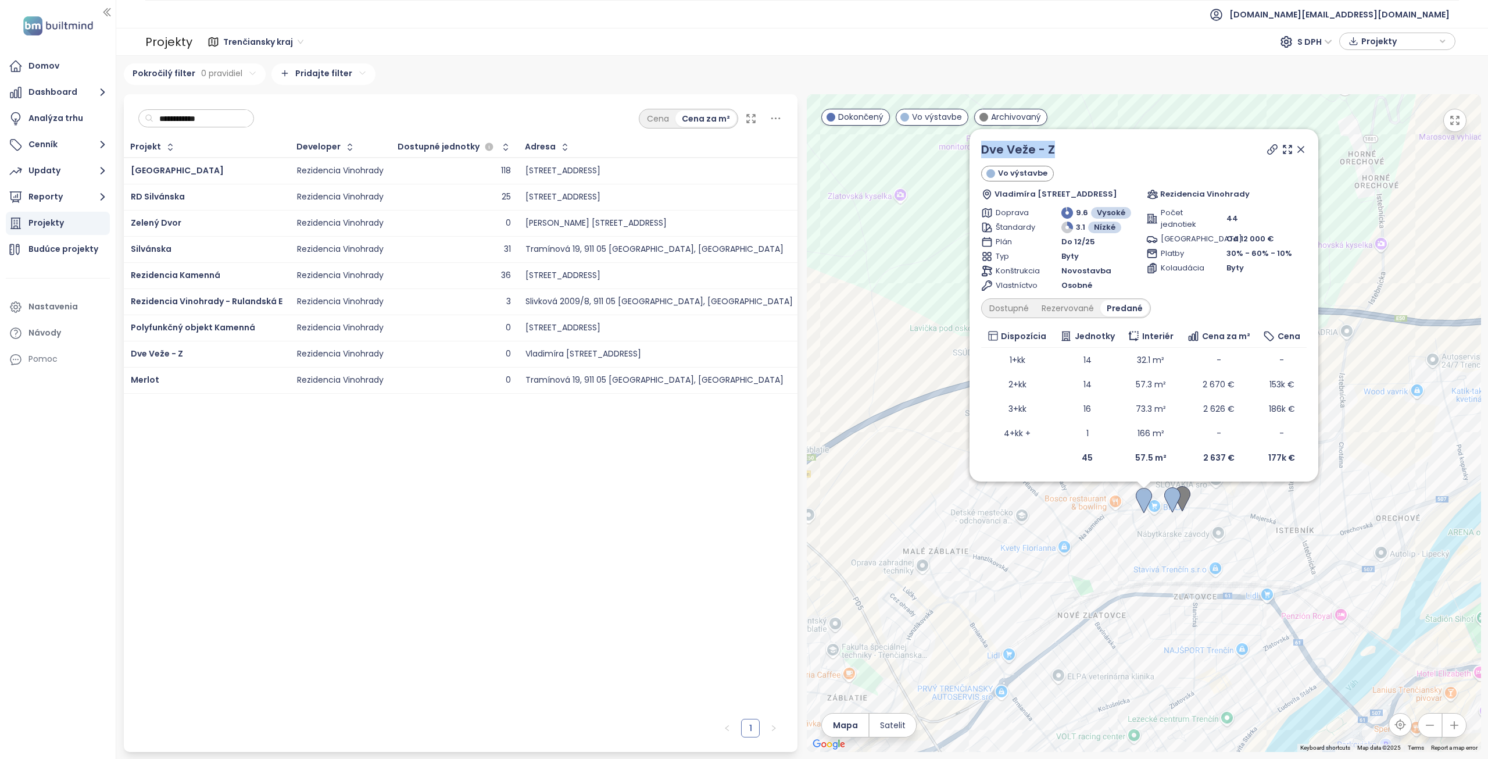
drag, startPoint x: 1068, startPoint y: 149, endPoint x: 977, endPoint y: 141, distance: 91.6
click at [981, 141] on div "Dve Veže - Z" at bounding box center [1143, 149] width 325 height 17
copy link "Dve Veže - Z"
click at [1276, 147] on icon at bounding box center [1273, 150] width 12 height 12
drag, startPoint x: 1305, startPoint y: 151, endPoint x: 1251, endPoint y: 292, distance: 150.7
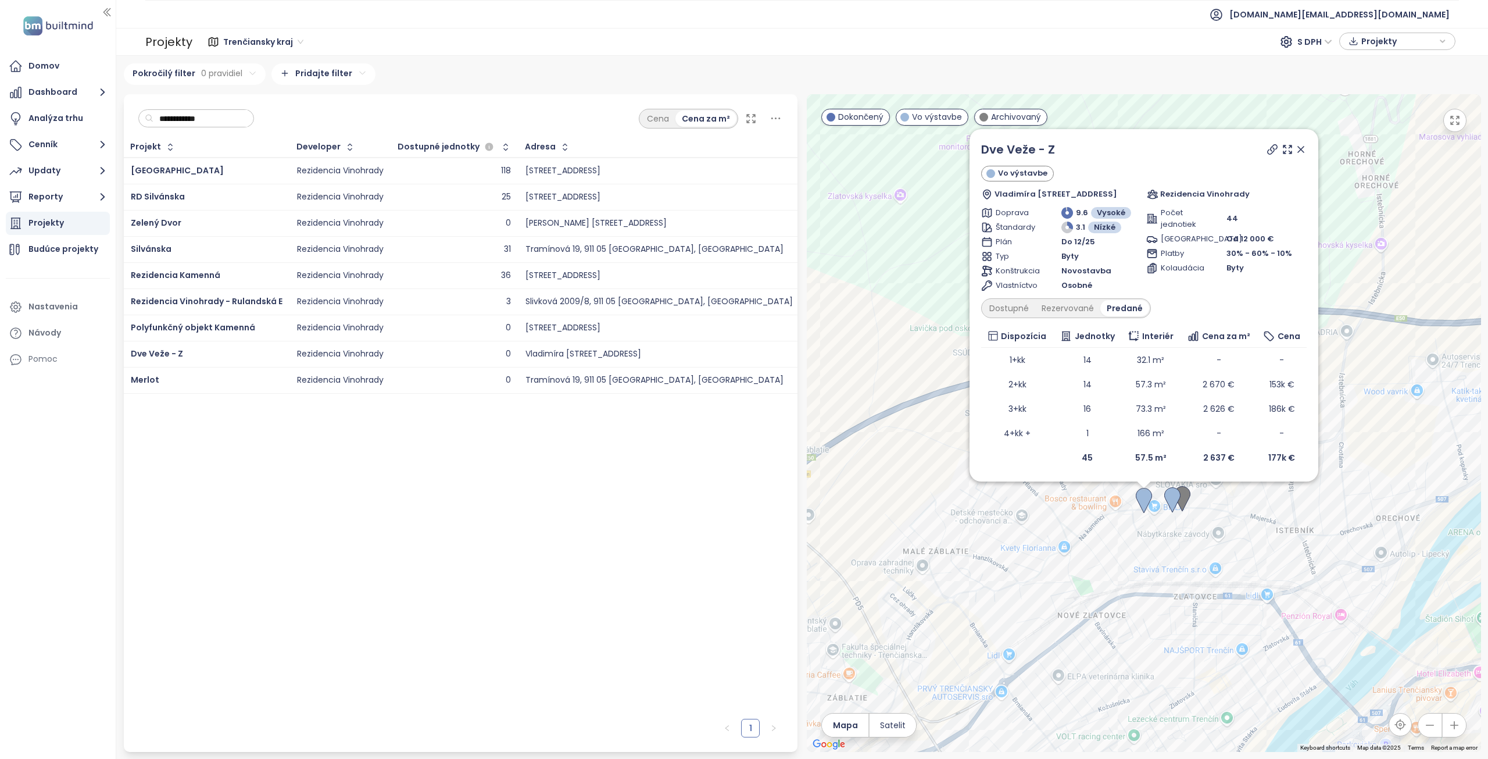
click at [1304, 151] on icon at bounding box center [1301, 149] width 6 height 6
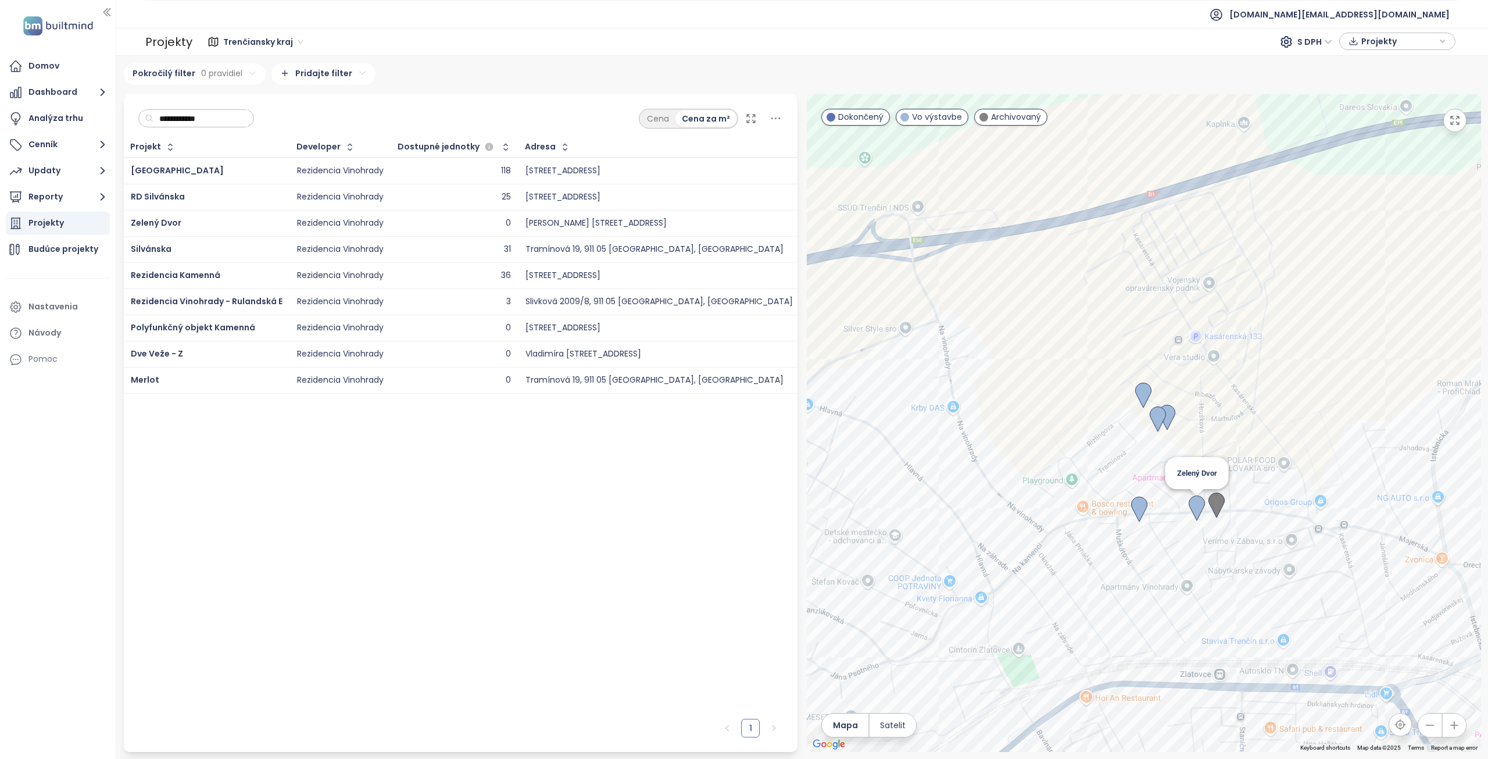
click at [1199, 506] on img at bounding box center [1197, 508] width 16 height 26
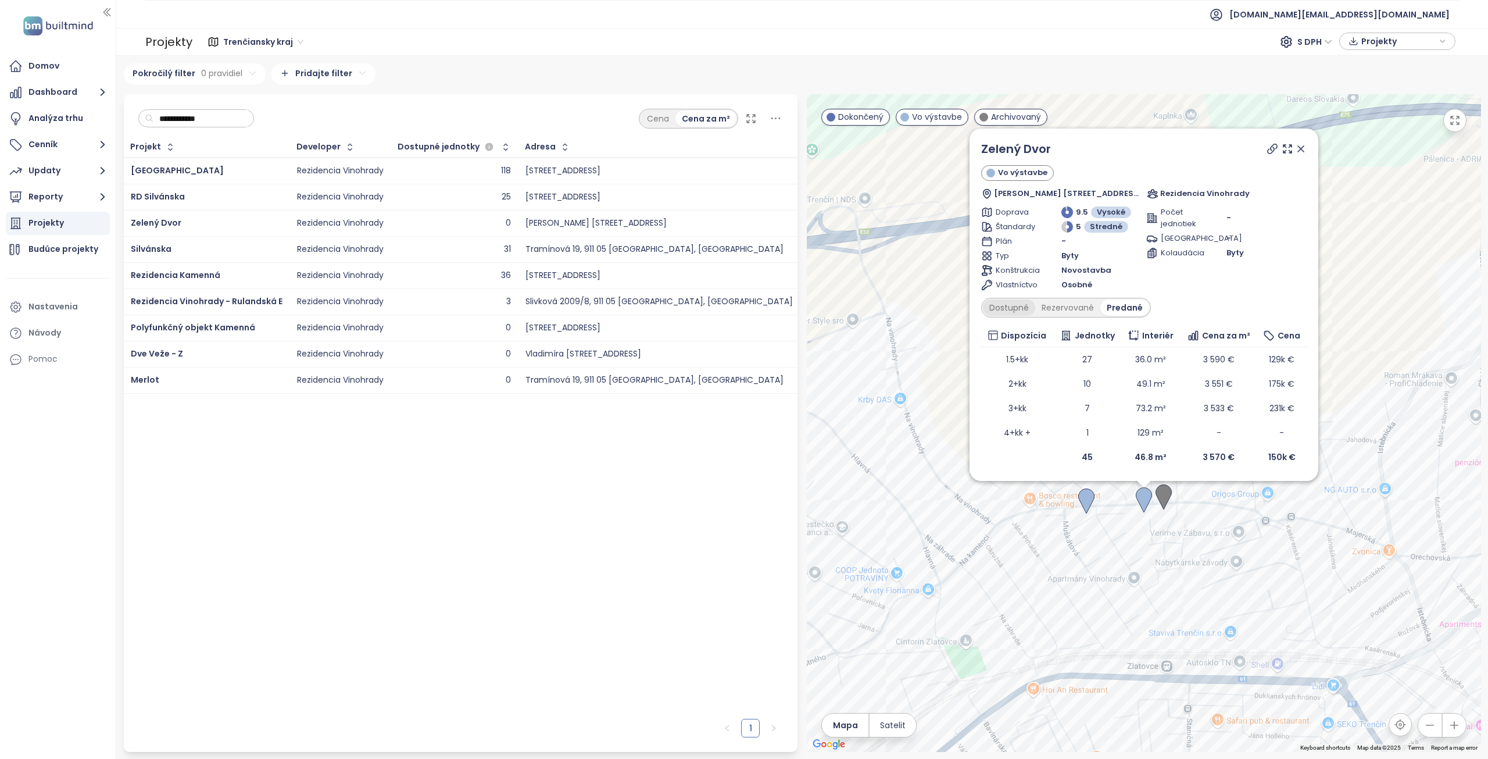
click at [1013, 311] on div "Dostupné" at bounding box center [1009, 307] width 52 height 16
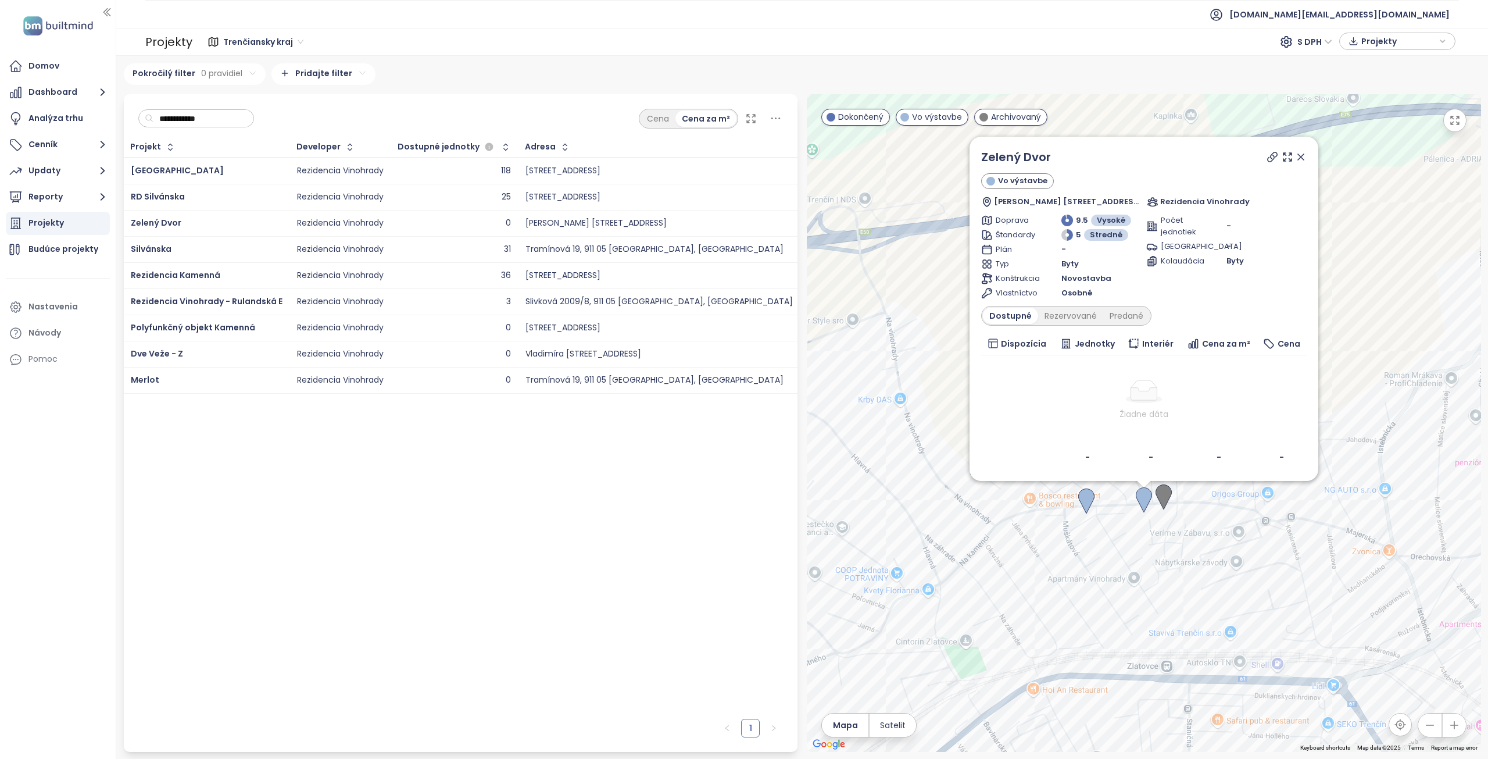
click at [1276, 158] on icon at bounding box center [1273, 157] width 12 height 12
drag, startPoint x: 1065, startPoint y: 159, endPoint x: 979, endPoint y: 154, distance: 86.7
click at [981, 154] on div "Zelený Dvor" at bounding box center [1143, 156] width 325 height 17
copy link "Zelený Dvor"
click at [1303, 156] on icon at bounding box center [1301, 157] width 6 height 6
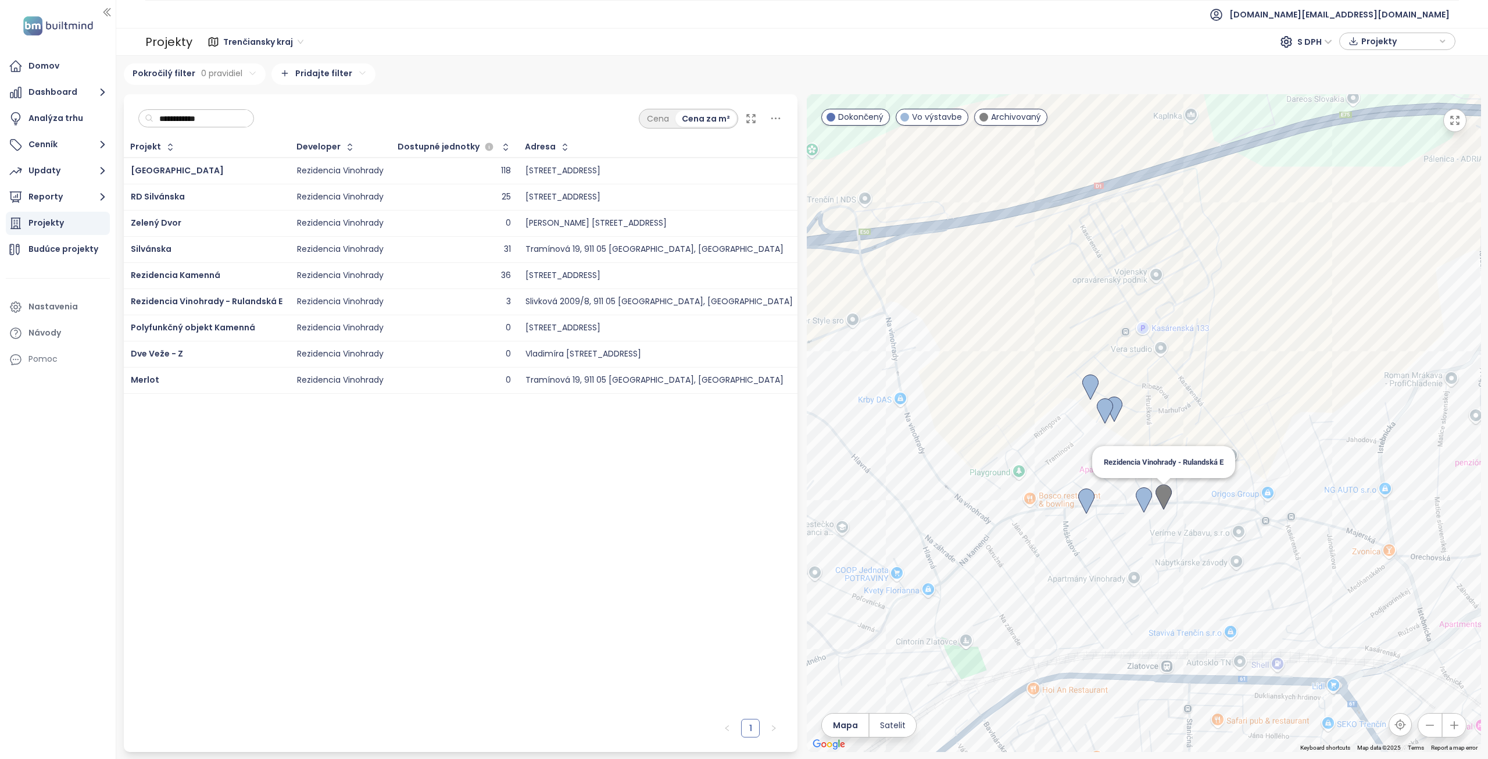
click at [1167, 489] on img at bounding box center [1164, 497] width 16 height 26
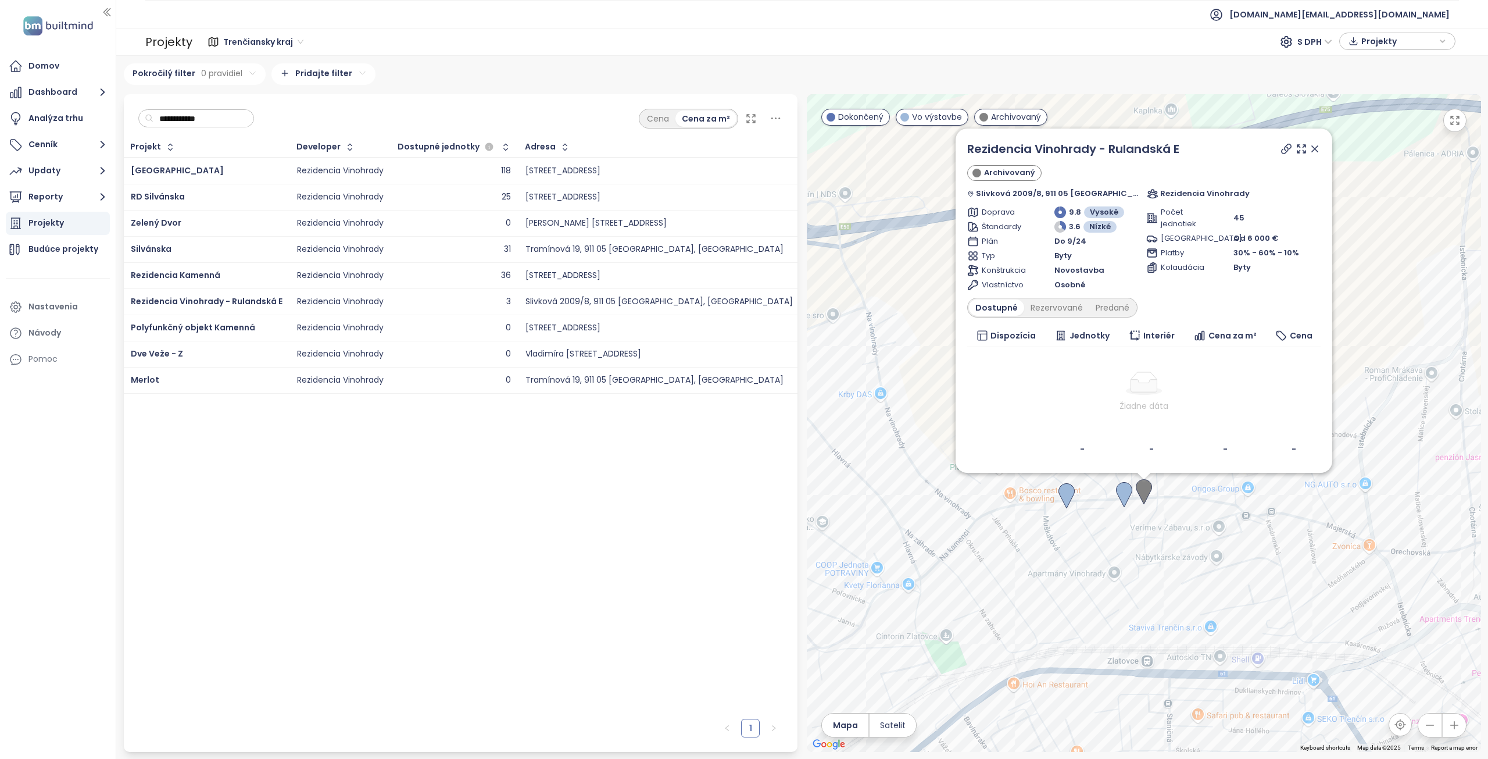
click at [1280, 146] on icon at bounding box center [1286, 149] width 12 height 12
click at [1060, 301] on div "Rezervované" at bounding box center [1056, 307] width 65 height 16
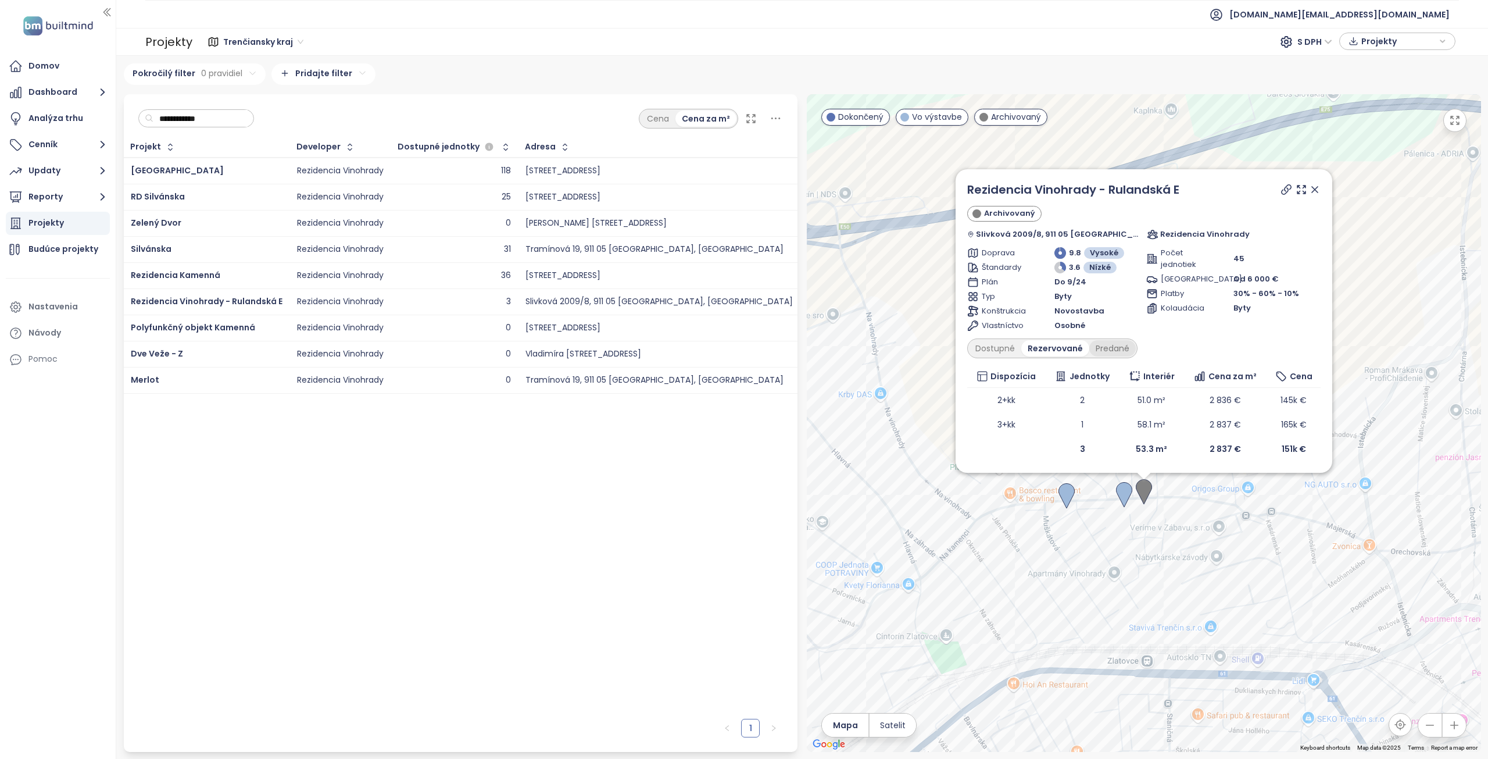
click at [1121, 352] on div "Predané" at bounding box center [1112, 348] width 46 height 16
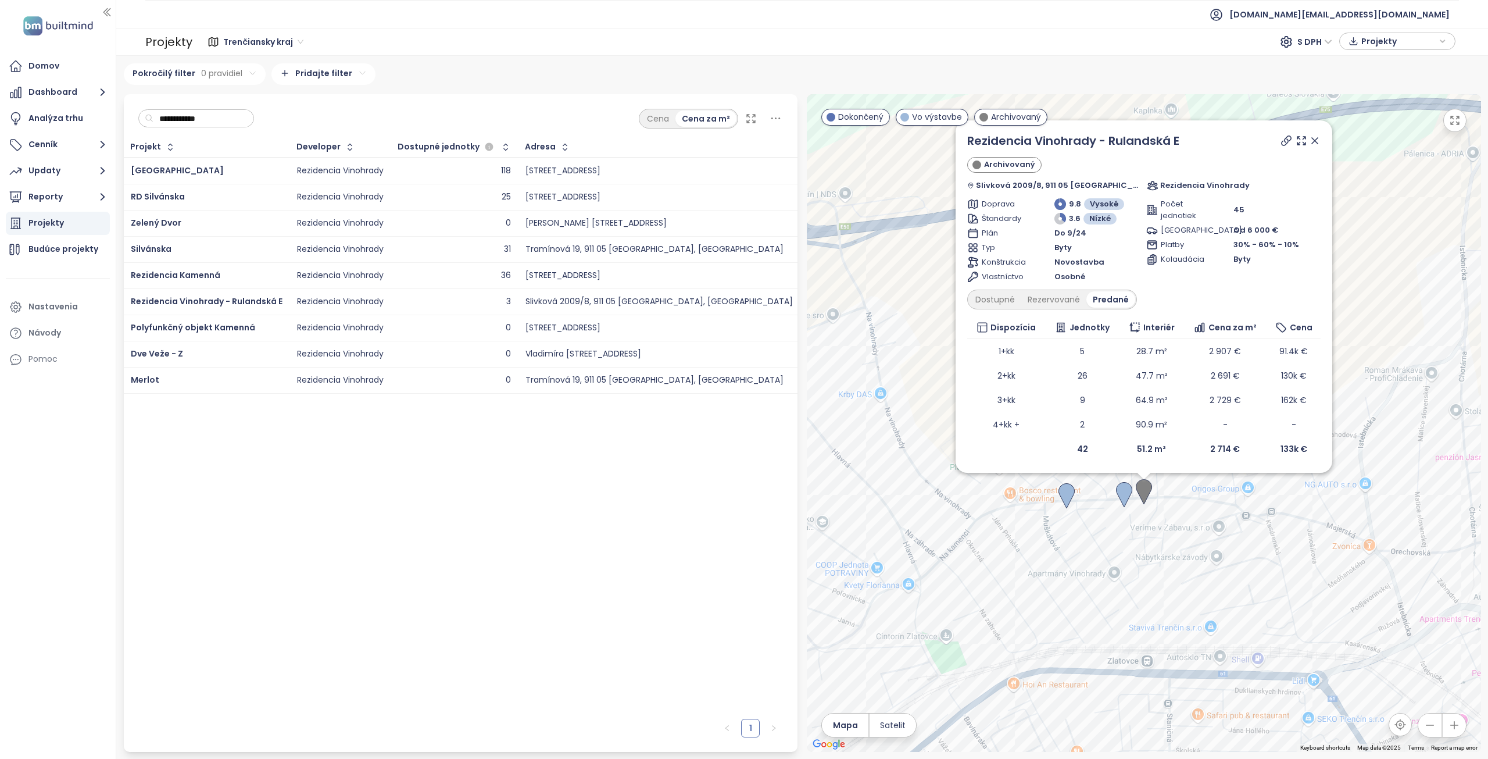
click at [1312, 142] on icon at bounding box center [1315, 141] width 6 height 6
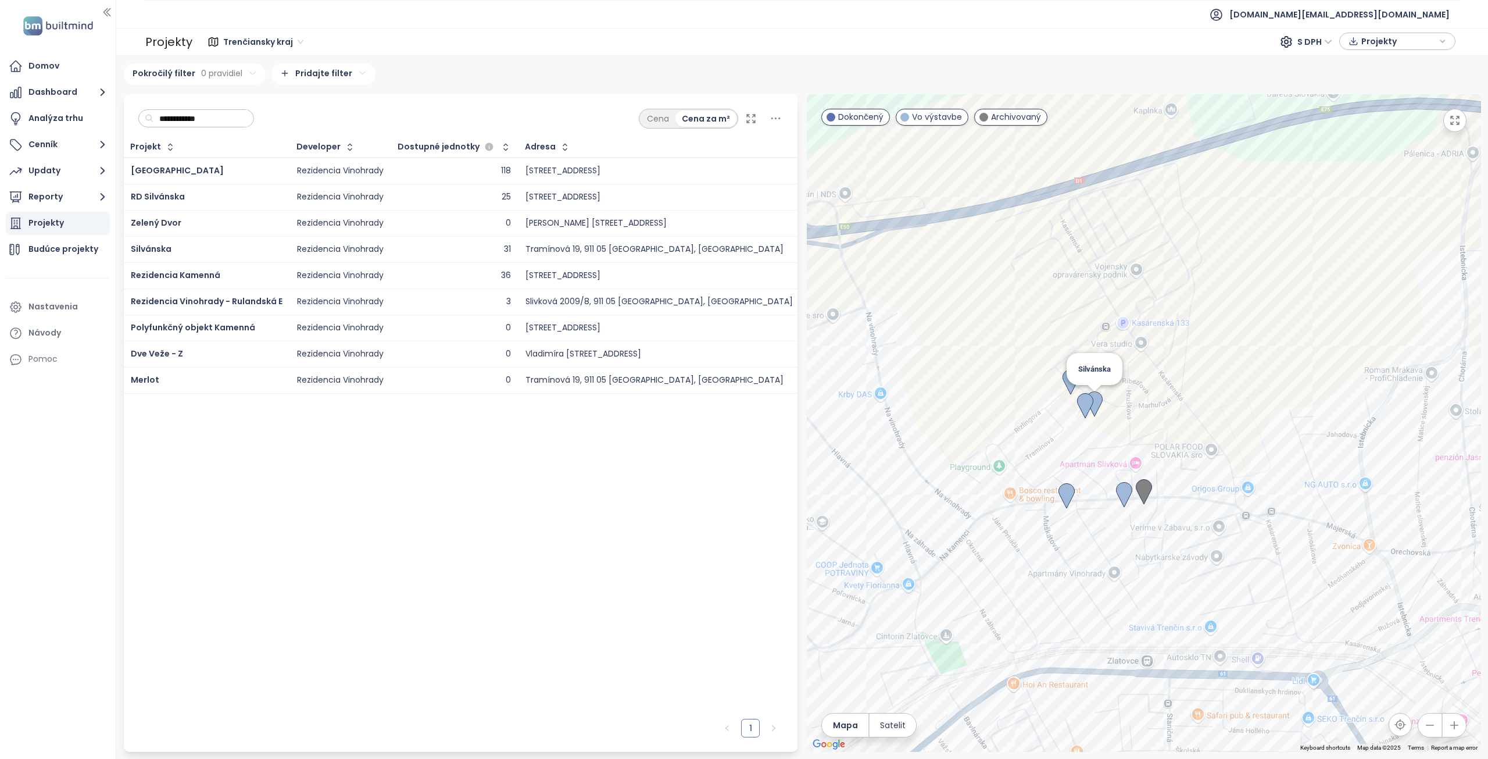
click at [1098, 405] on img at bounding box center [1094, 404] width 16 height 26
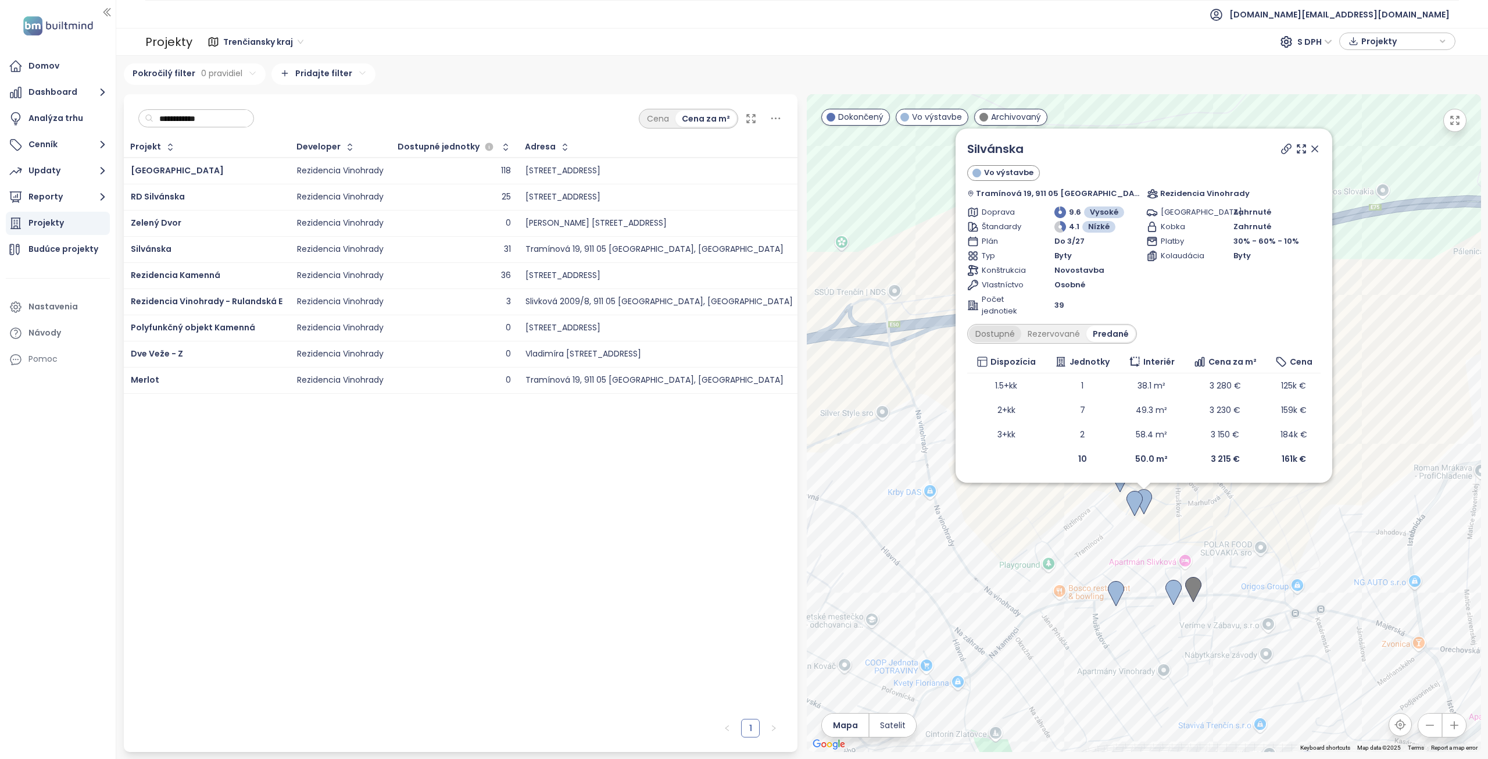
click at [1014, 333] on div "Dostupné" at bounding box center [995, 333] width 52 height 16
drag, startPoint x: 1048, startPoint y: 153, endPoint x: 978, endPoint y: 153, distance: 69.8
click at [978, 153] on div "Silvánska Vo výstavbe Tramínová 19, 911 05 Trenčín, Slovakia Rezidencia Vinohra…" at bounding box center [1144, 305] width 377 height 354
copy link "Silvánska"
click at [1280, 146] on icon at bounding box center [1286, 149] width 12 height 12
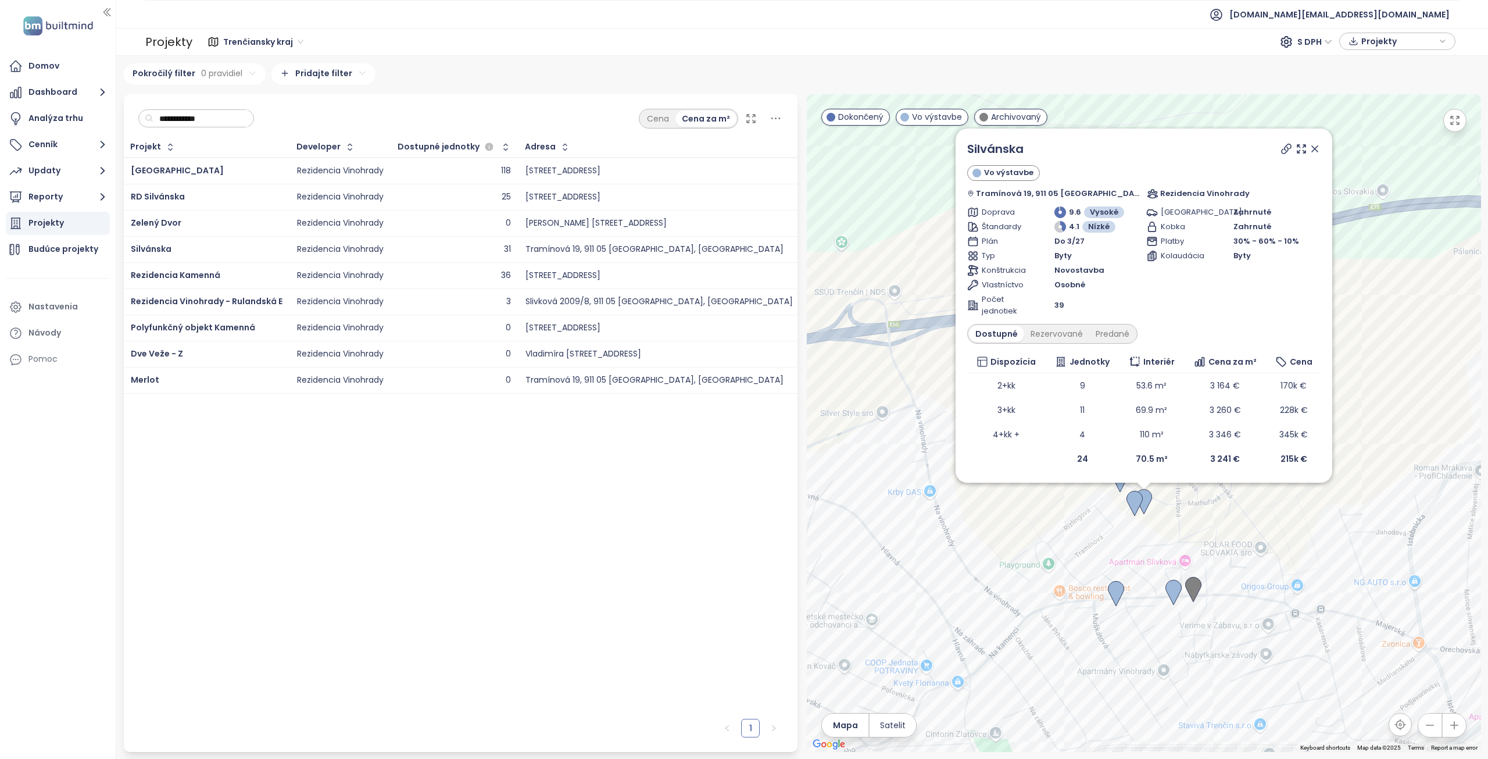
drag, startPoint x: 1300, startPoint y: 147, endPoint x: 1254, endPoint y: 288, distance: 148.5
click at [1309, 147] on icon at bounding box center [1315, 149] width 12 height 12
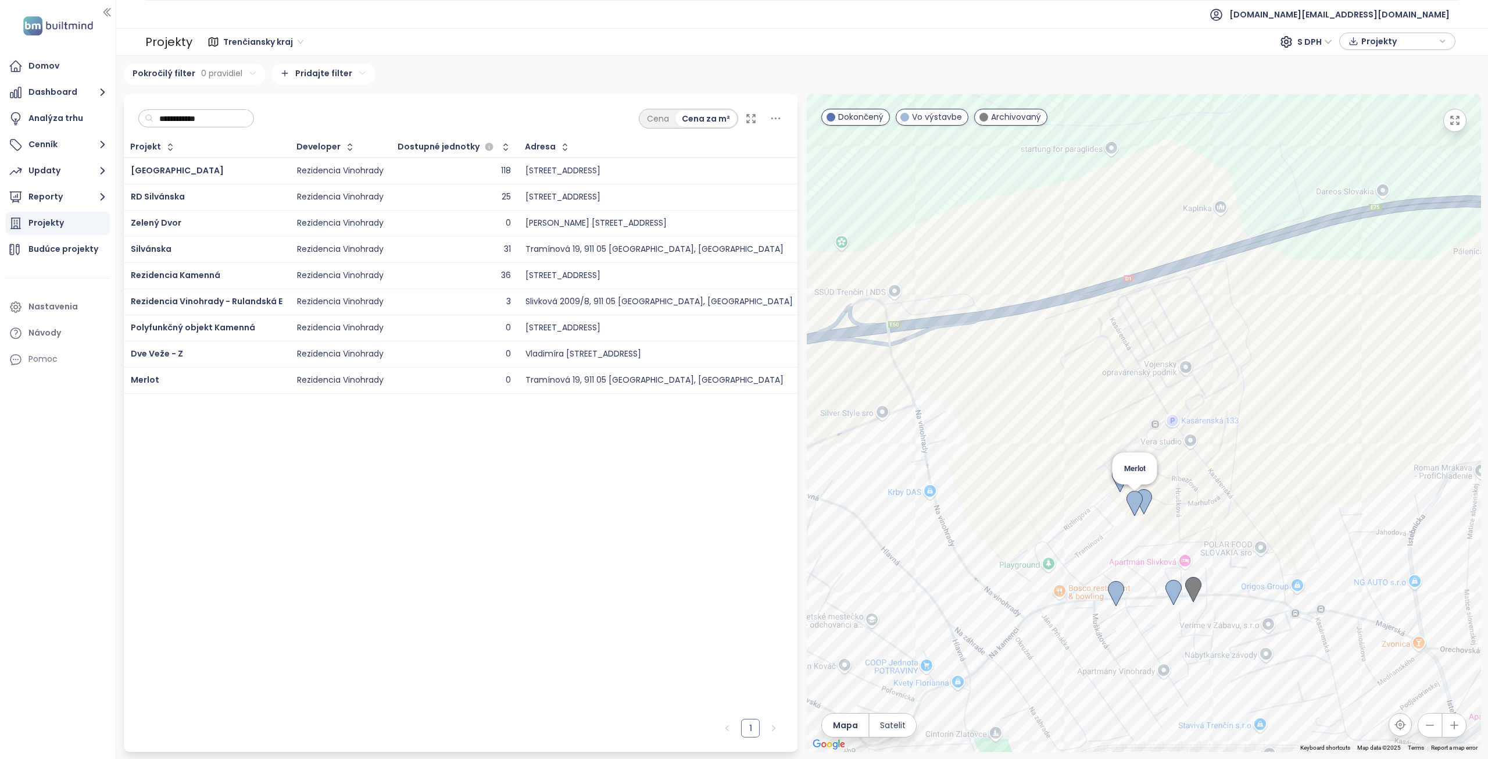
click at [1133, 505] on img at bounding box center [1134, 504] width 16 height 26
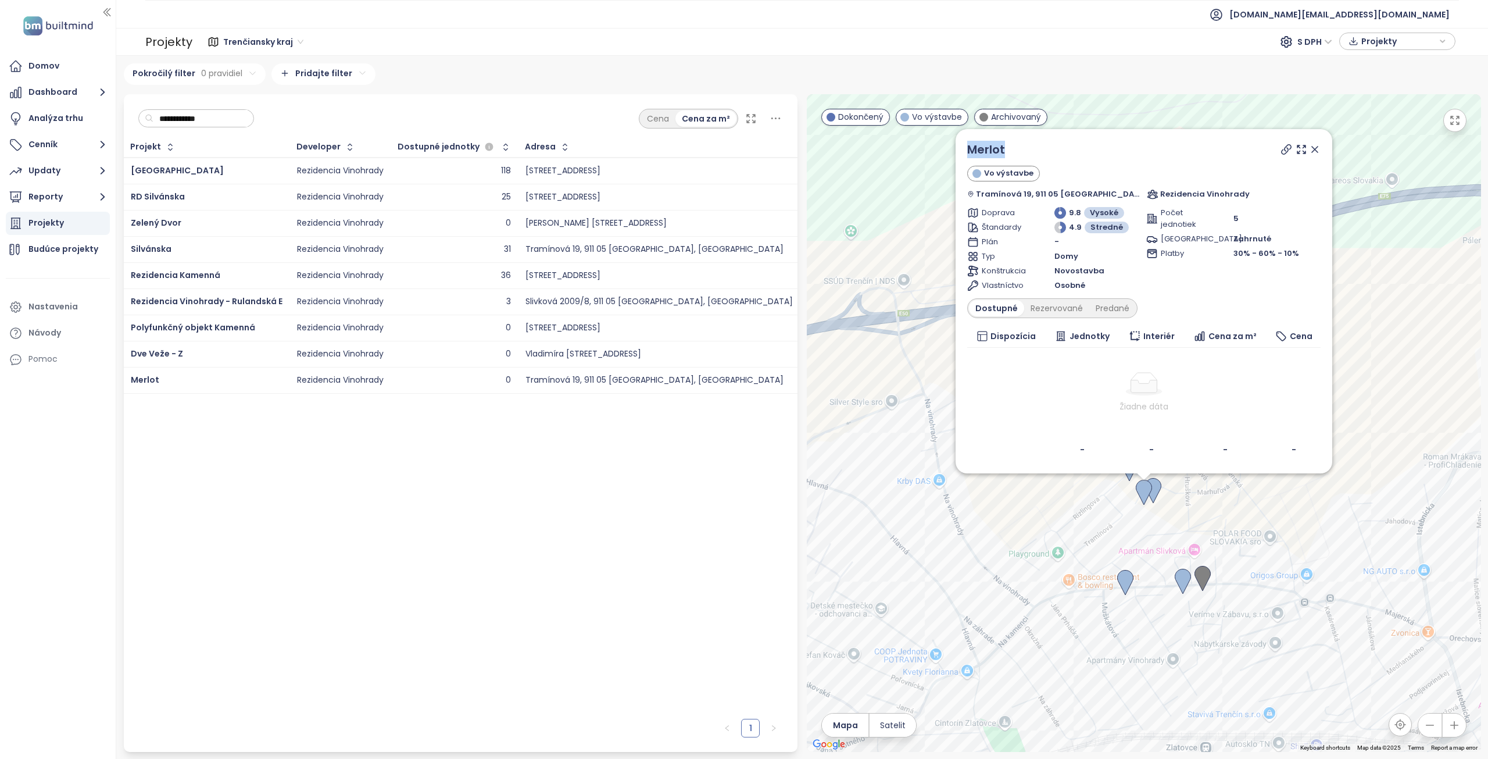
drag, startPoint x: 1023, startPoint y: 151, endPoint x: 980, endPoint y: 151, distance: 43.0
click at [980, 151] on div "Merlot Vo výstavbe Tramínová 19, 911 05 Trenčín, Slovakia Rezidencia Vinohrady …" at bounding box center [1144, 301] width 377 height 344
copy link "Merlot"
click at [1280, 152] on icon at bounding box center [1286, 150] width 12 height 12
click at [1121, 305] on div "Predané" at bounding box center [1112, 308] width 46 height 16
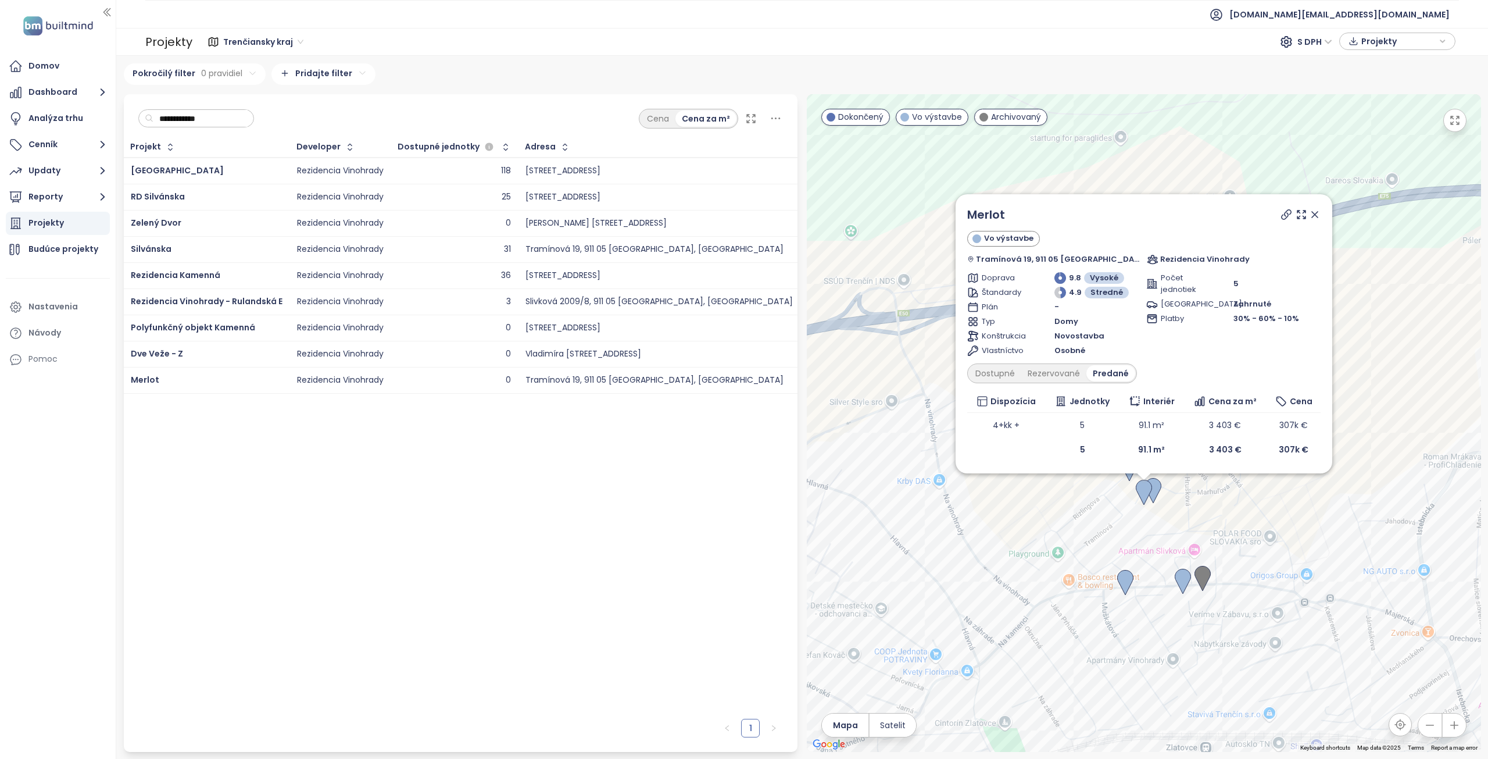
click at [1309, 213] on icon at bounding box center [1315, 215] width 12 height 12
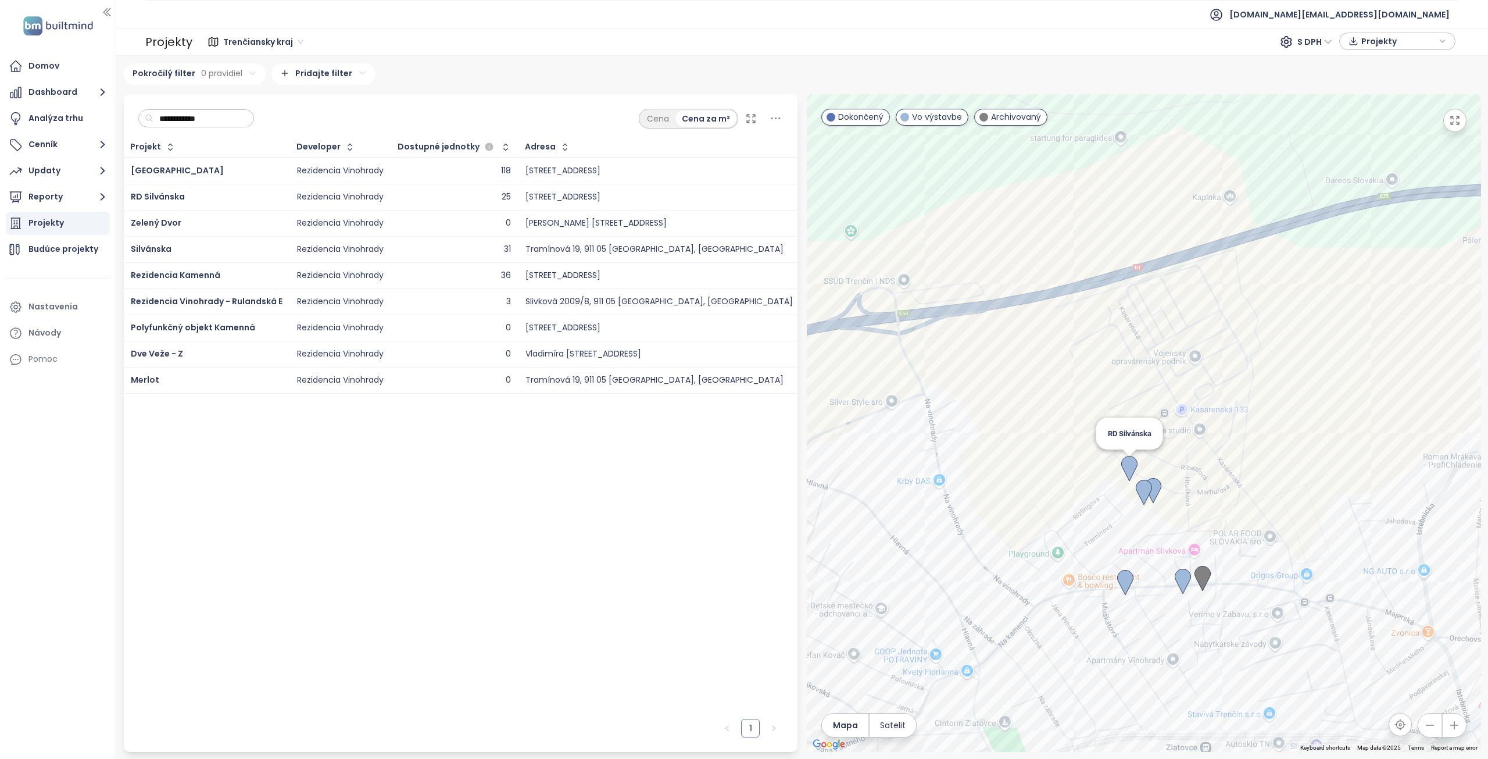
click at [1128, 465] on img at bounding box center [1129, 469] width 16 height 26
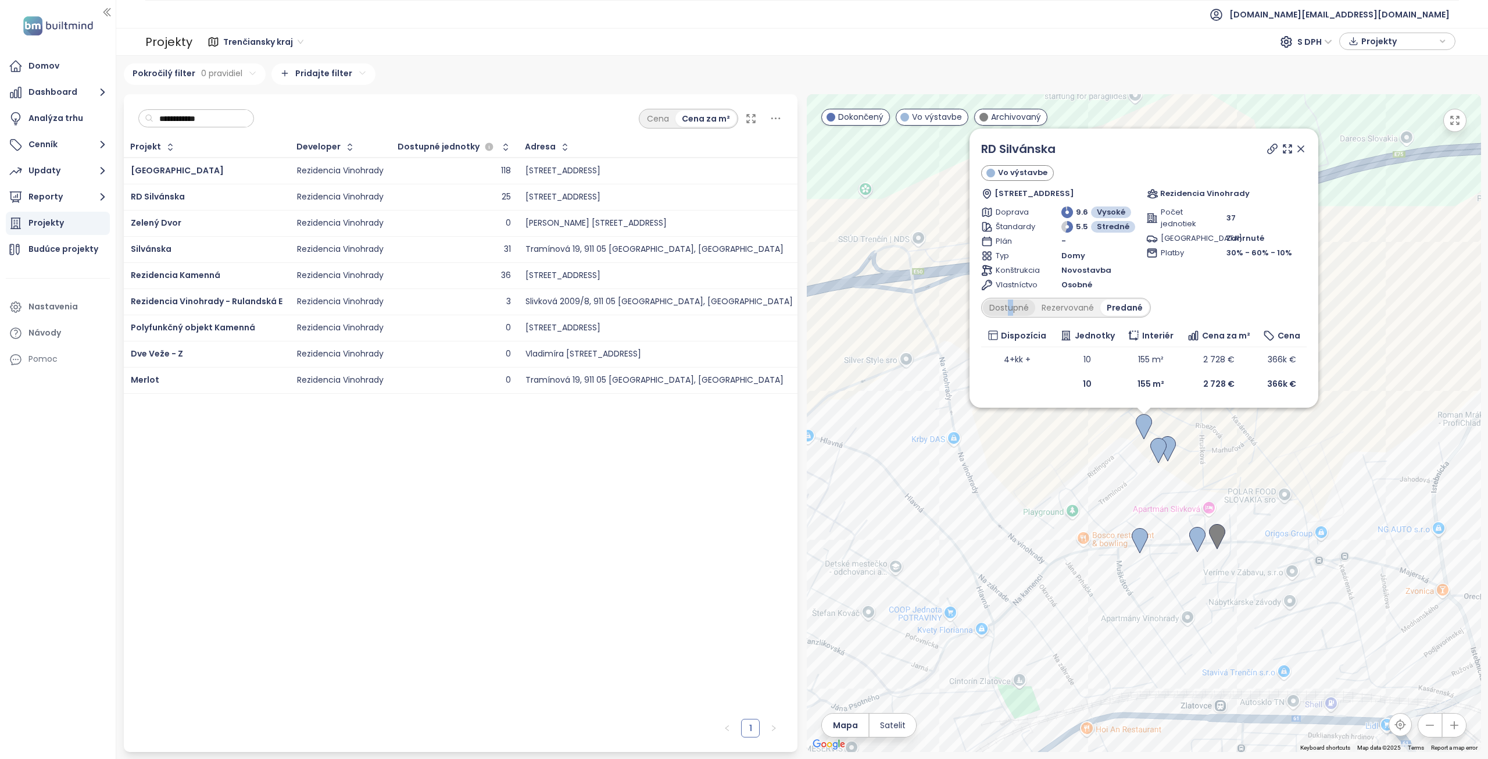
click at [1010, 311] on div "Dostupné" at bounding box center [1009, 307] width 52 height 16
click at [1020, 305] on div "Dostupné" at bounding box center [1009, 307] width 52 height 16
drag, startPoint x: 1060, startPoint y: 153, endPoint x: 982, endPoint y: 153, distance: 77.9
click at [982, 153] on div "RD Silvánska" at bounding box center [1143, 148] width 325 height 17
copy link "RD Silvánska"
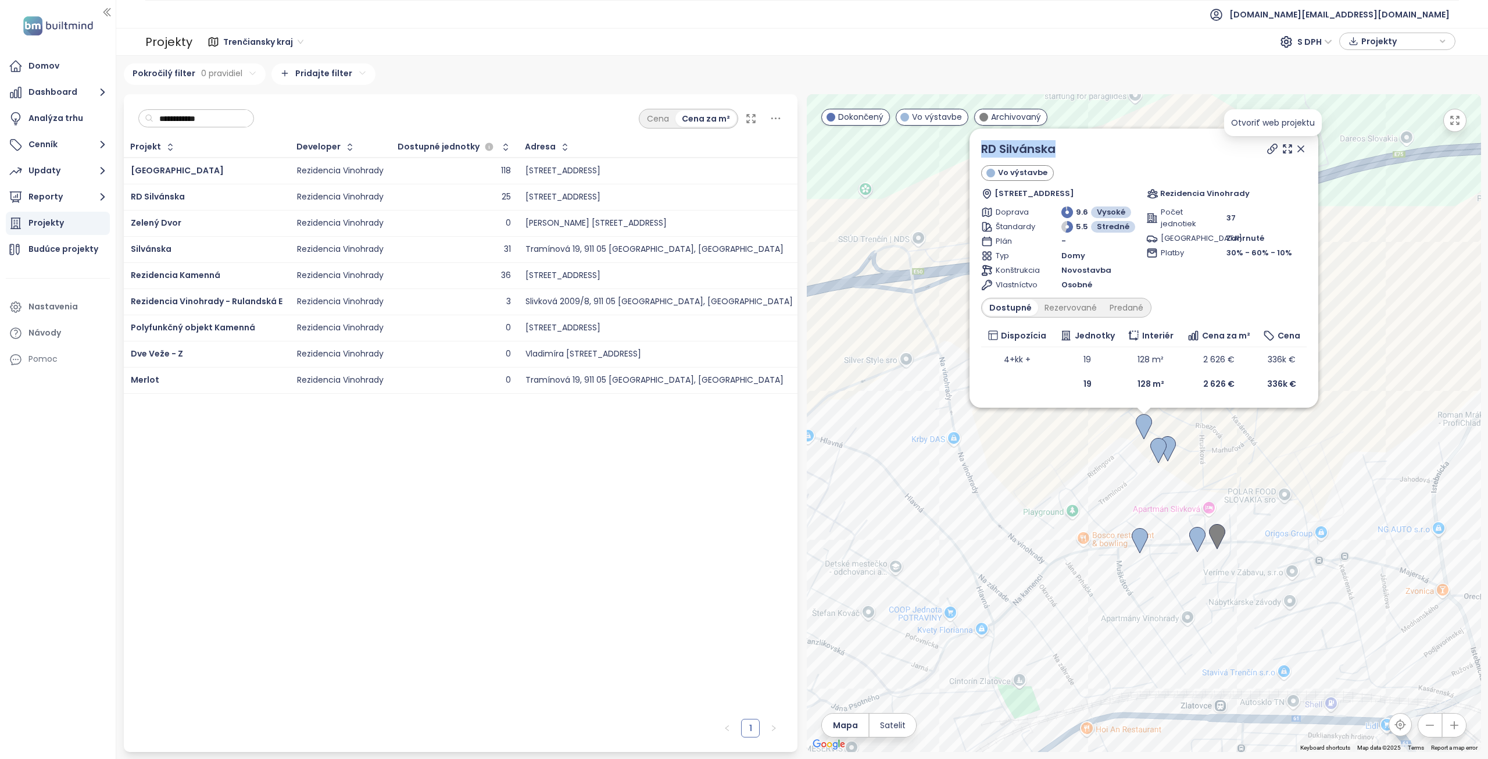
click at [1268, 145] on icon at bounding box center [1273, 149] width 12 height 12
click at [1302, 148] on icon at bounding box center [1301, 149] width 6 height 6
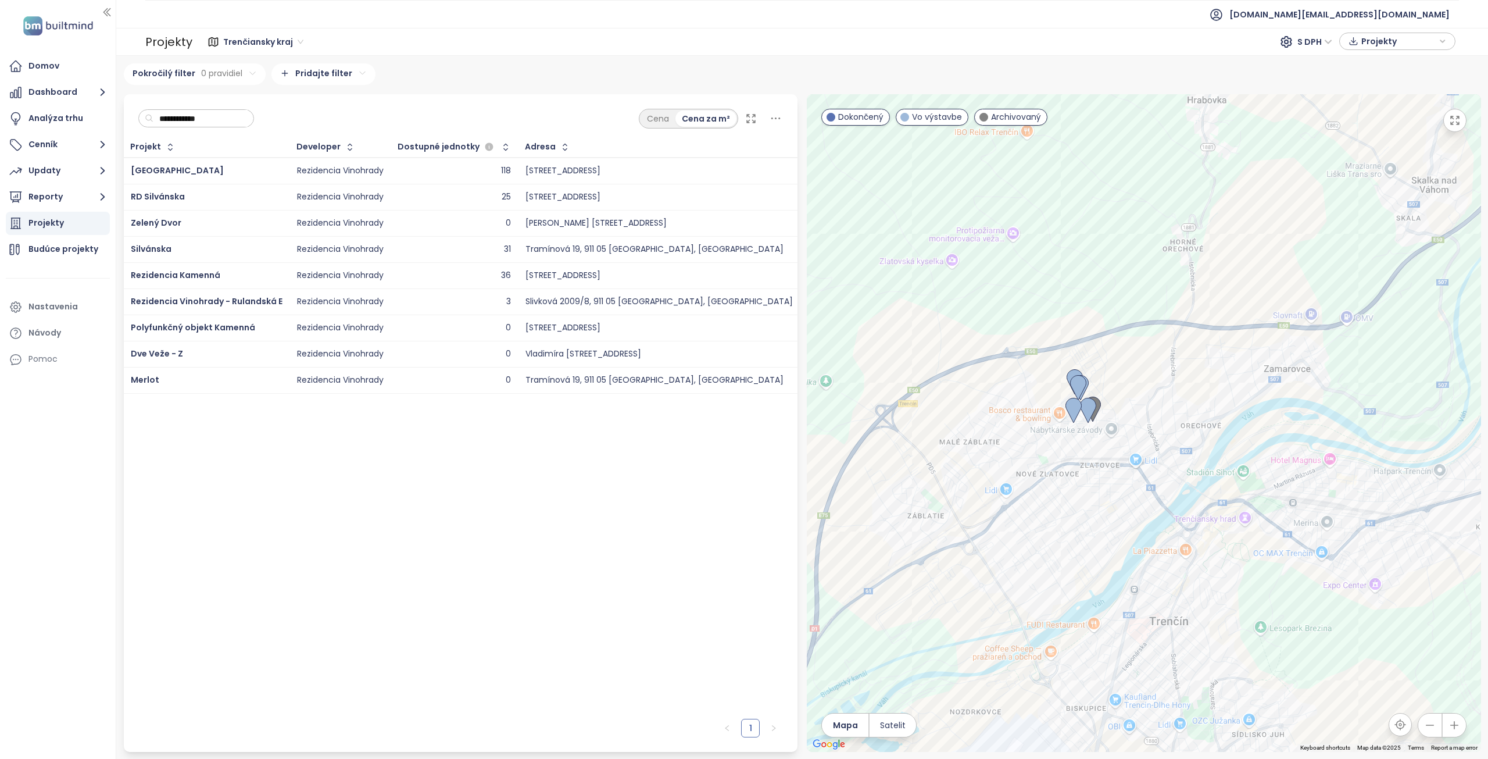
drag, startPoint x: 1016, startPoint y: 480, endPoint x: 1009, endPoint y: 435, distance: 45.3
click at [1009, 435] on div at bounding box center [1144, 422] width 674 height 657
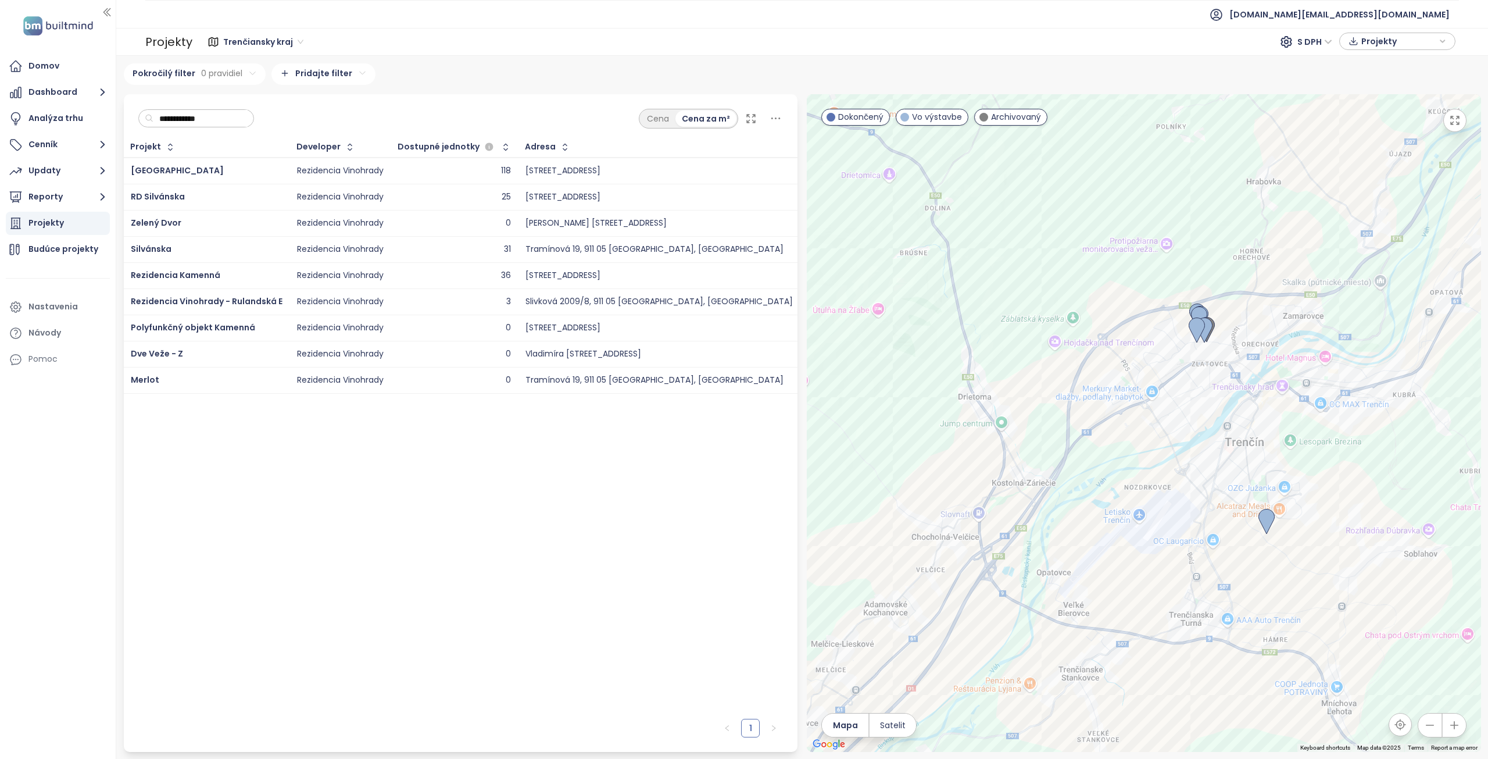
drag, startPoint x: 1035, startPoint y: 505, endPoint x: 1260, endPoint y: 328, distance: 286.9
click at [1230, 346] on div at bounding box center [1144, 422] width 674 height 657
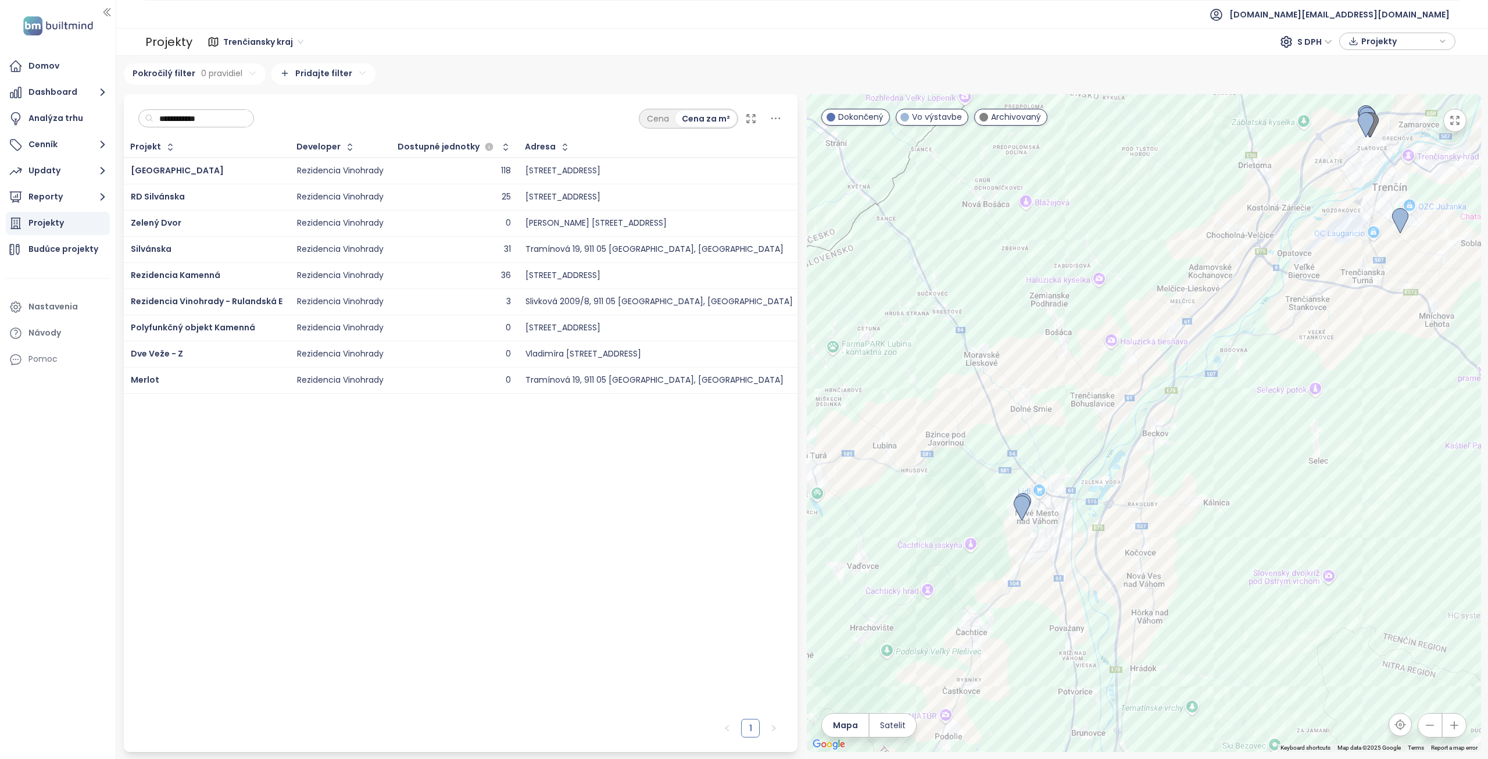
drag, startPoint x: 1106, startPoint y: 503, endPoint x: 1151, endPoint y: 328, distance: 180.2
click at [1151, 328] on div at bounding box center [1144, 422] width 674 height 657
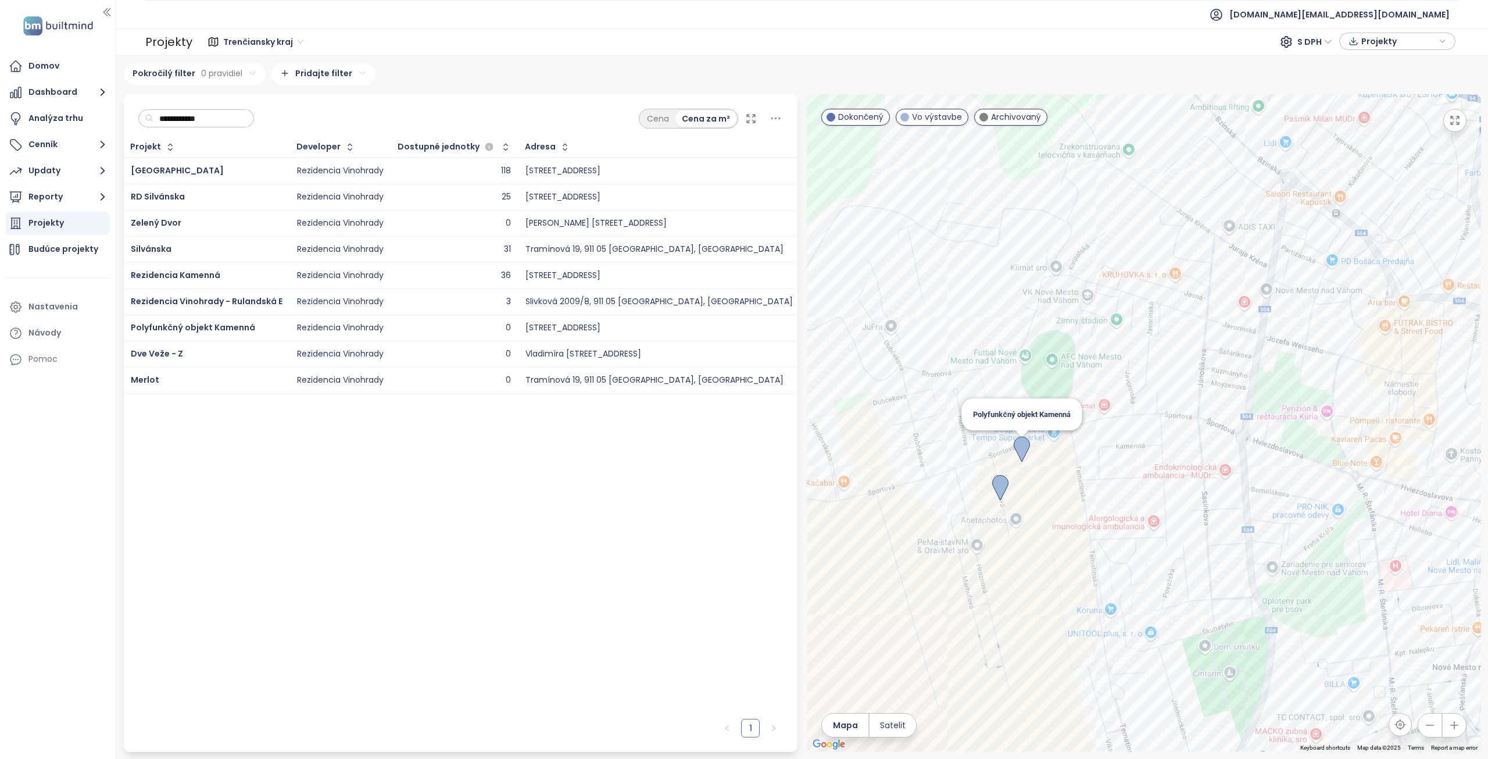
click at [1028, 454] on img at bounding box center [1022, 450] width 16 height 26
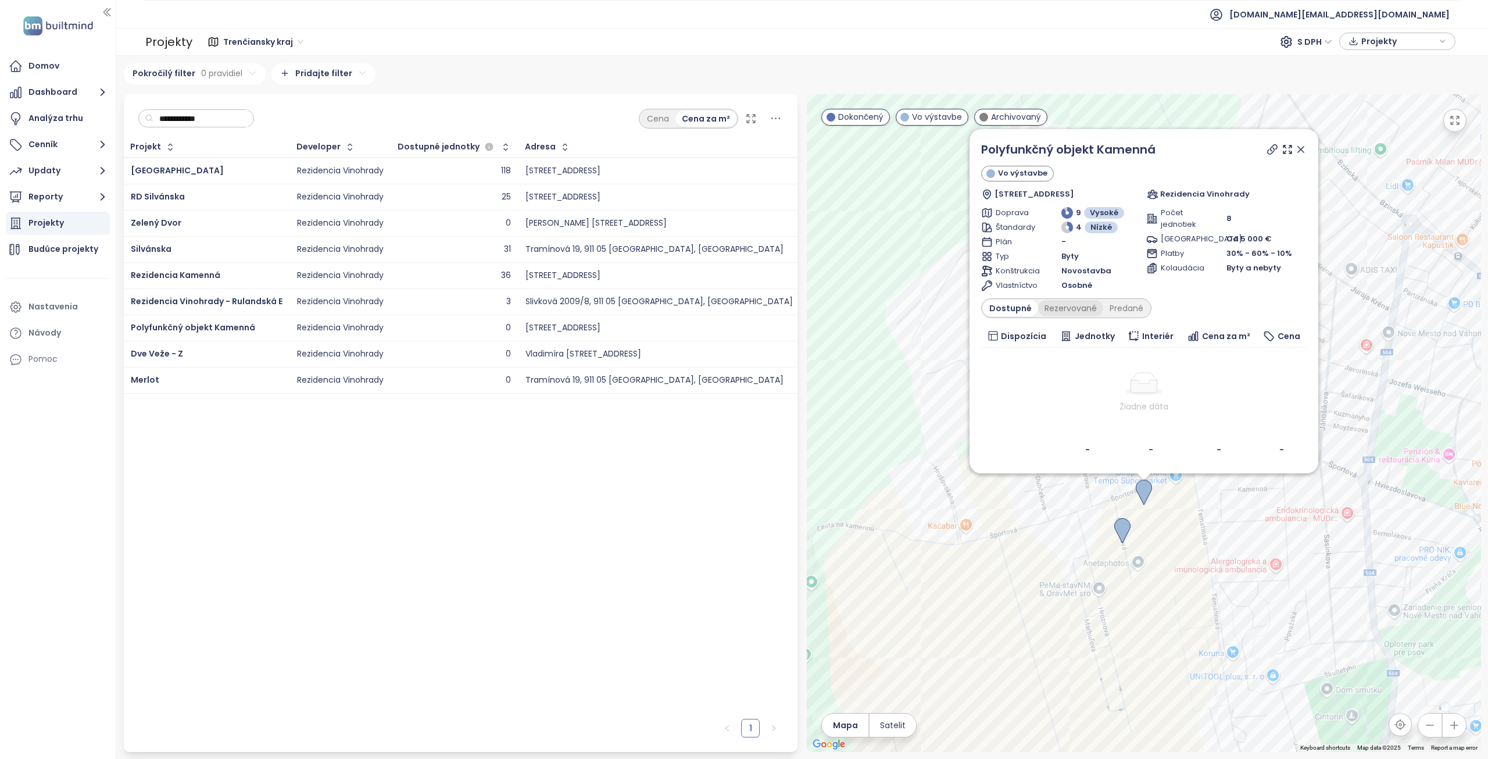
click at [1075, 311] on div "Rezervované" at bounding box center [1070, 308] width 65 height 16
click at [1111, 312] on div "Predané" at bounding box center [1126, 308] width 46 height 16
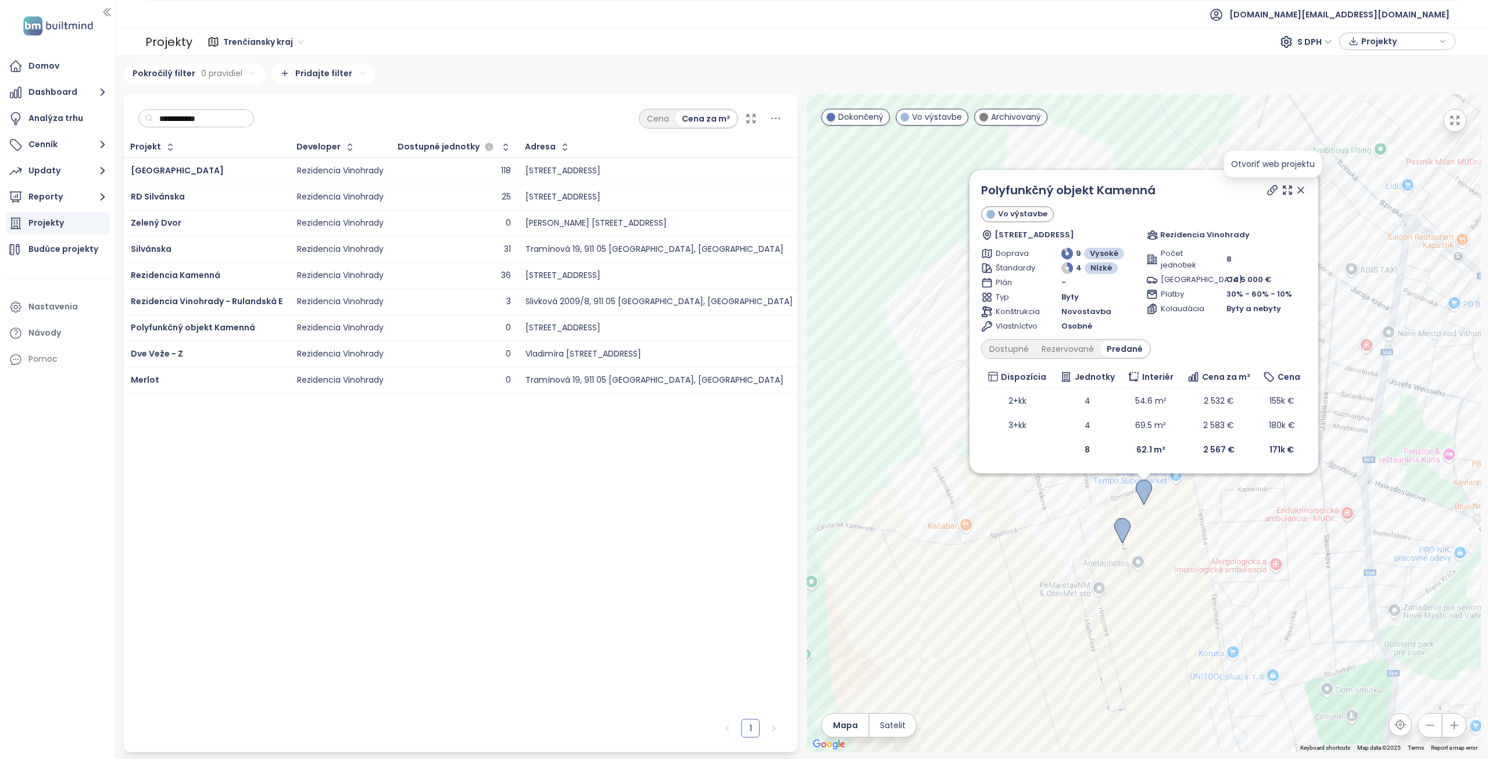
click at [1272, 189] on icon at bounding box center [1273, 190] width 12 height 12
click at [1271, 186] on icon at bounding box center [1273, 190] width 12 height 12
click at [1302, 192] on icon at bounding box center [1301, 190] width 6 height 6
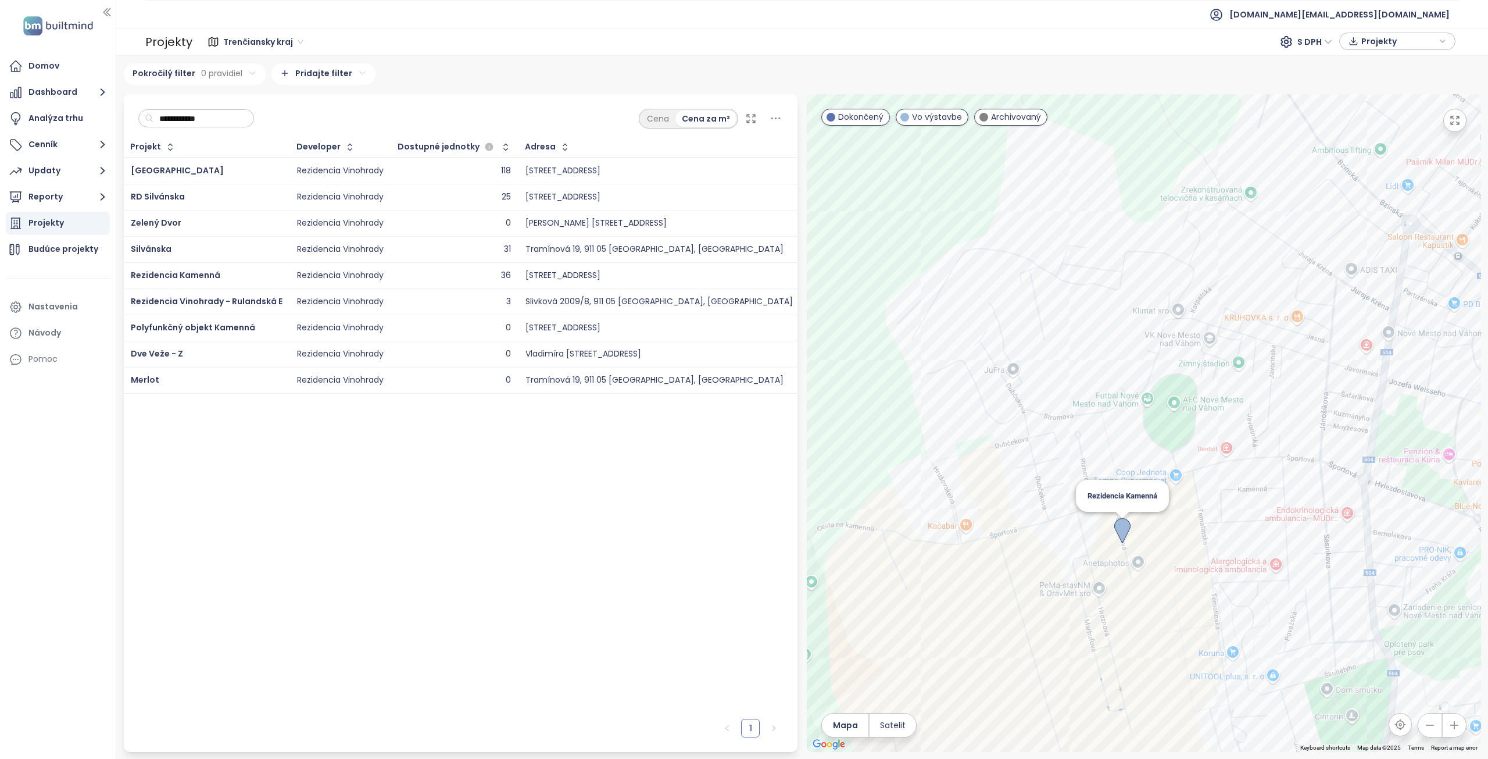
click at [1117, 530] on img at bounding box center [1122, 531] width 16 height 26
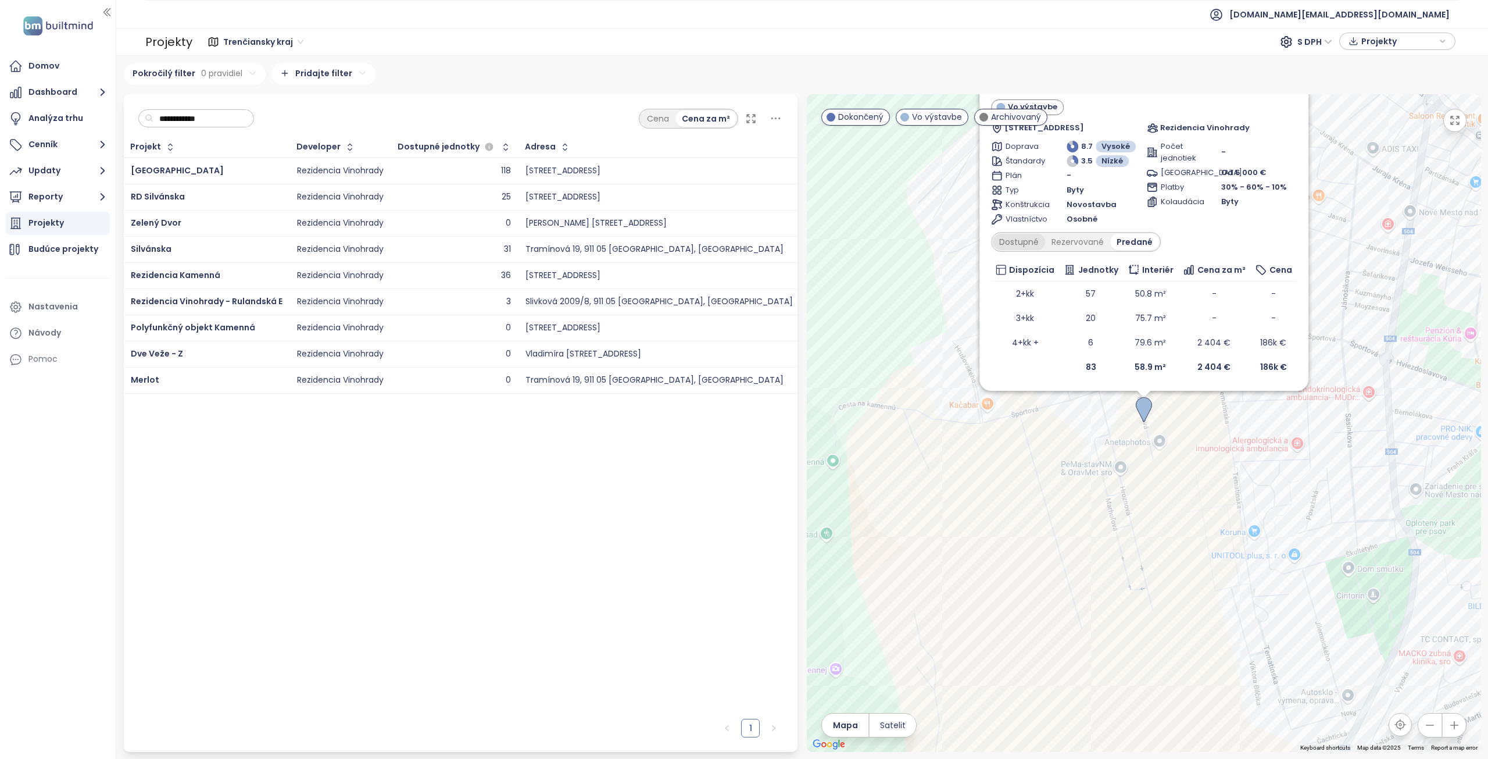
click at [1014, 238] on div "Dostupné" at bounding box center [1019, 242] width 52 height 16
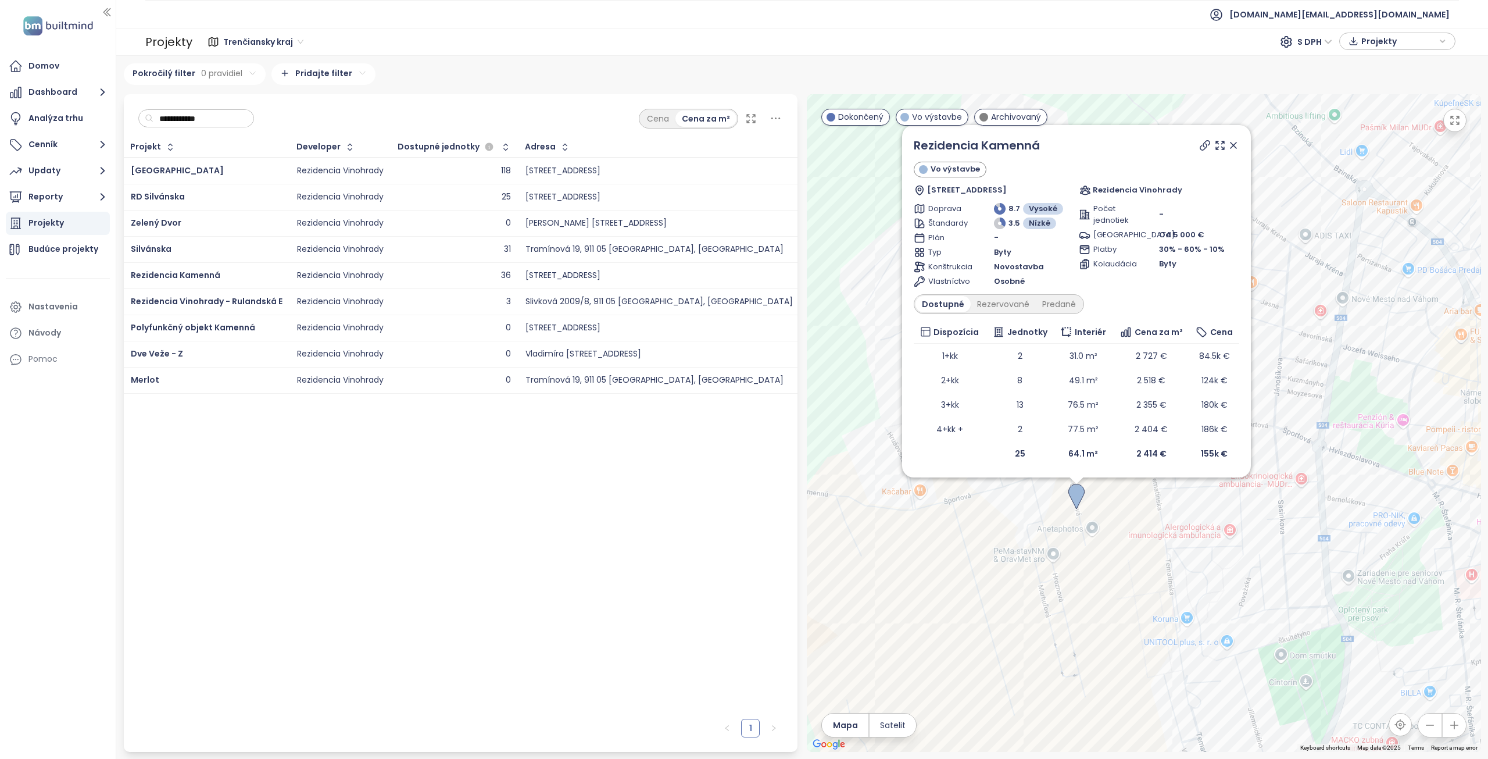
drag, startPoint x: 1291, startPoint y: 424, endPoint x: 1314, endPoint y: 516, distance: 94.7
click at [1315, 518] on div "Rezidencia Kamenná Vo výstavbe Čerešňová 4, 915 01 Nové Mesto nad Váhom, Slovak…" at bounding box center [1144, 422] width 674 height 657
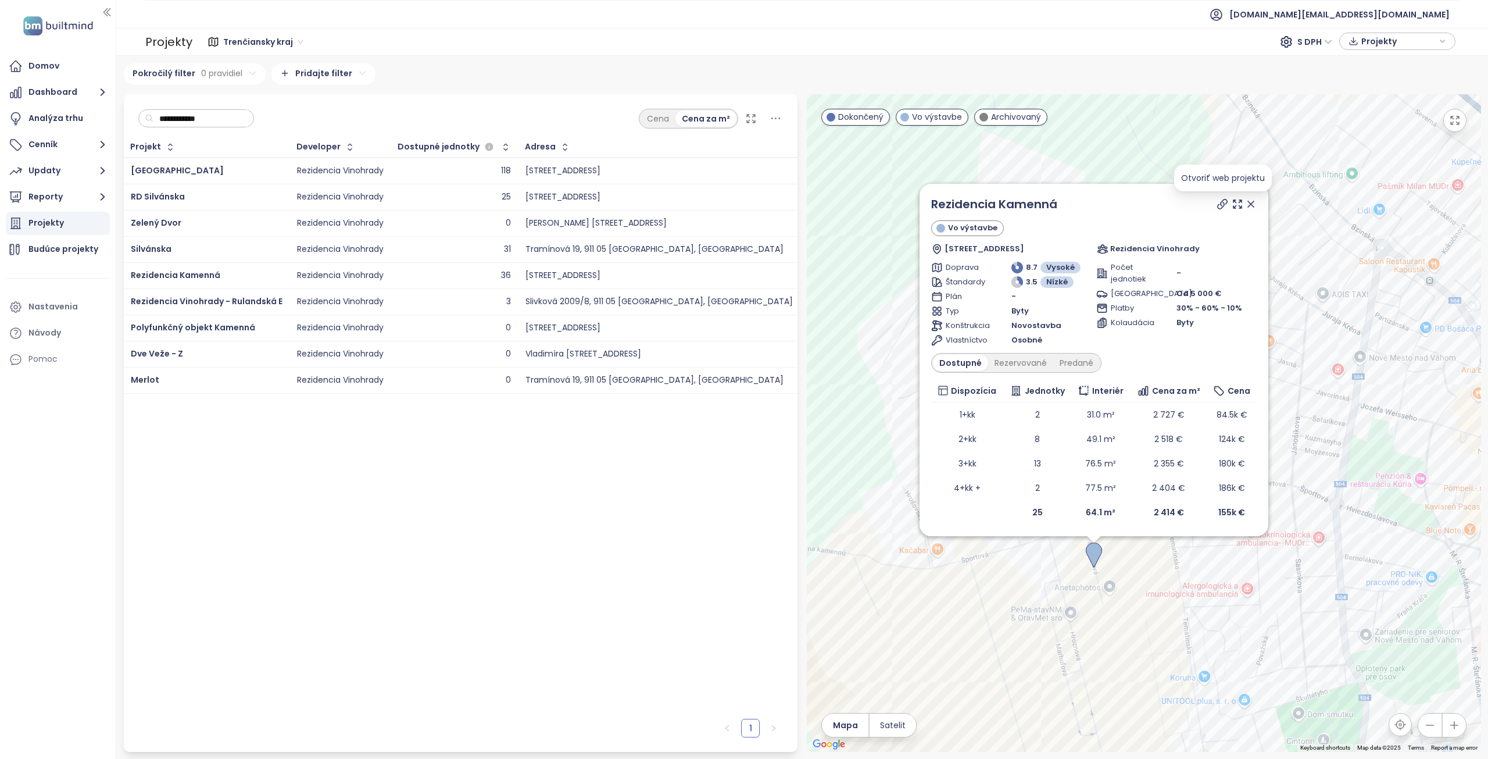
click at [1223, 205] on icon at bounding box center [1223, 204] width 12 height 12
drag, startPoint x: 1080, startPoint y: 202, endPoint x: 929, endPoint y: 200, distance: 150.6
click at [929, 200] on div "Rezidencia Kamenná Vo výstavbe Čerešňová 4, 915 01 Nové Mesto nad Váhom, Slovak…" at bounding box center [1094, 360] width 349 height 352
copy link "Rezidencia Kamenná"
click at [1060, 364] on div "Predané" at bounding box center [1076, 363] width 46 height 16
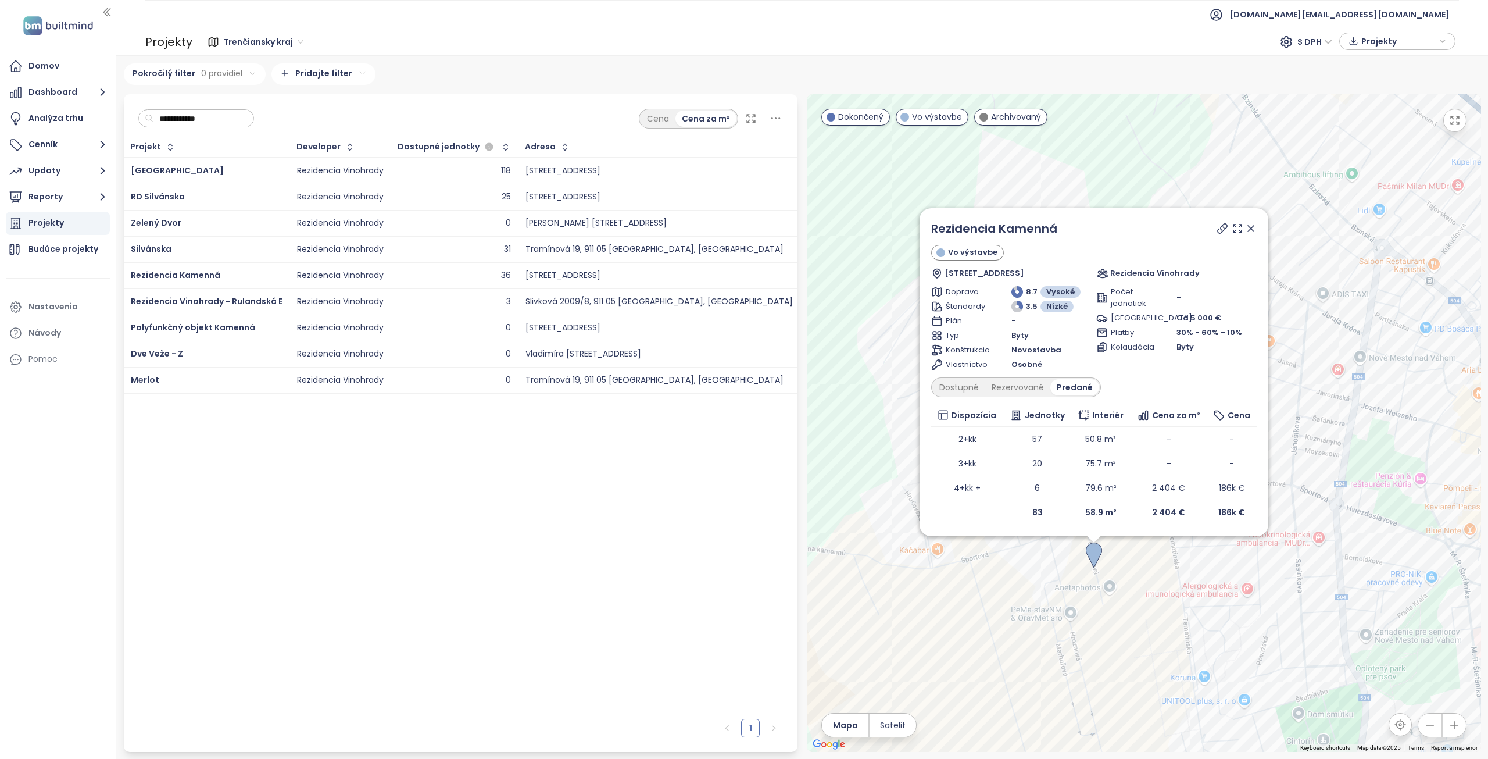
click at [1024, 395] on div "Dostupné Rezervované Predané" at bounding box center [1016, 387] width 170 height 20
click at [1022, 388] on div "Rezervované" at bounding box center [1017, 387] width 65 height 16
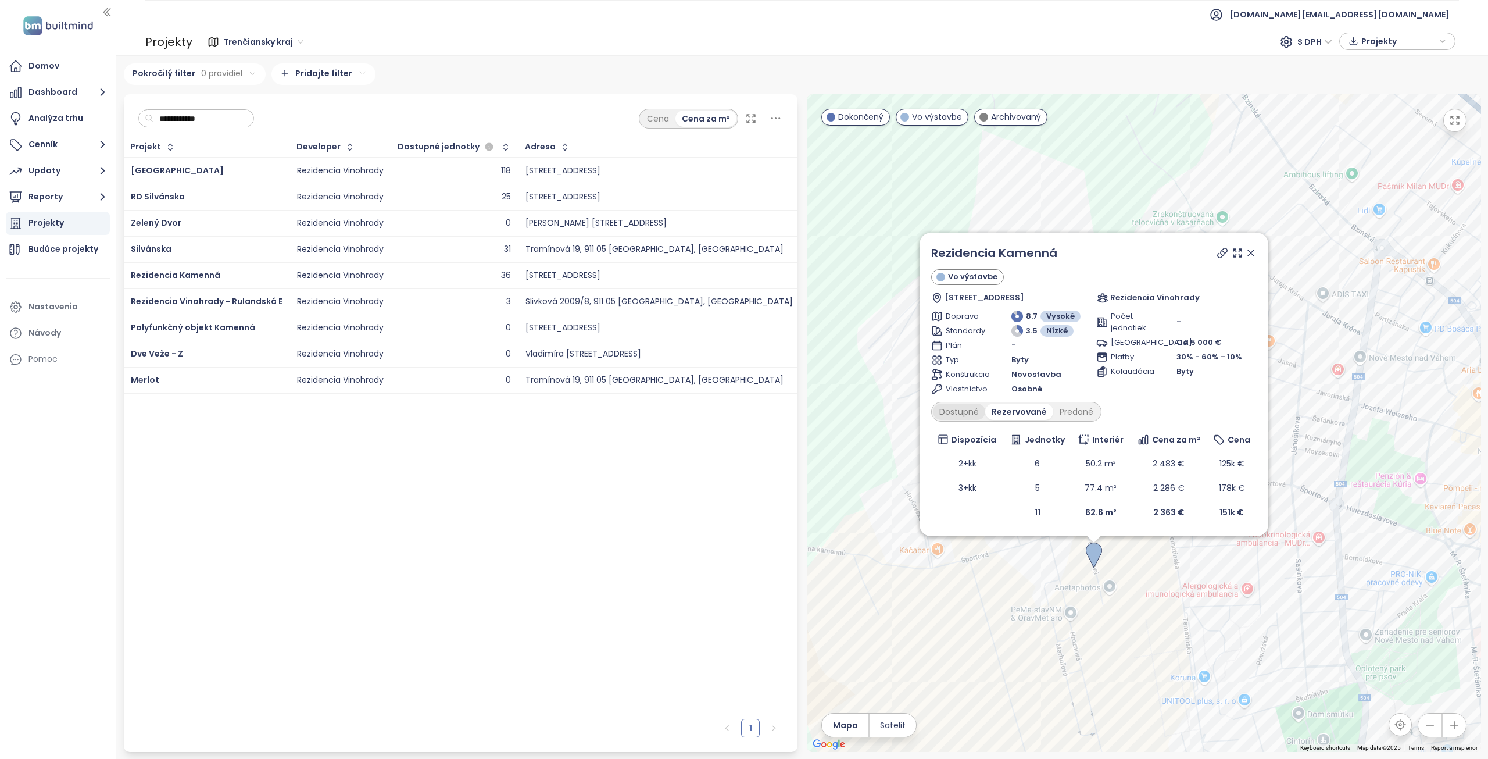
click at [971, 410] on div "Dostupné" at bounding box center [959, 411] width 52 height 16
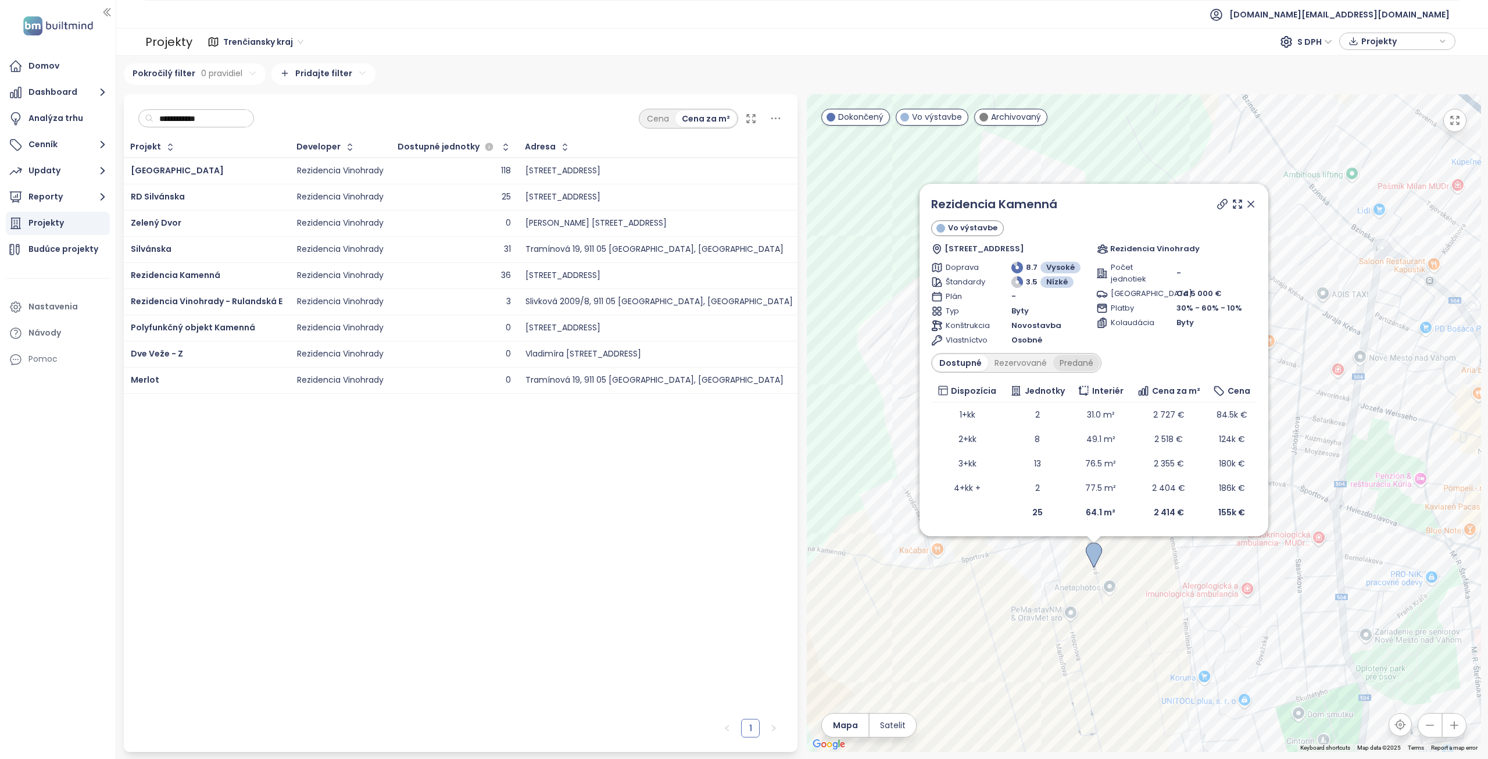
click at [1079, 369] on div "Predané" at bounding box center [1076, 363] width 46 height 16
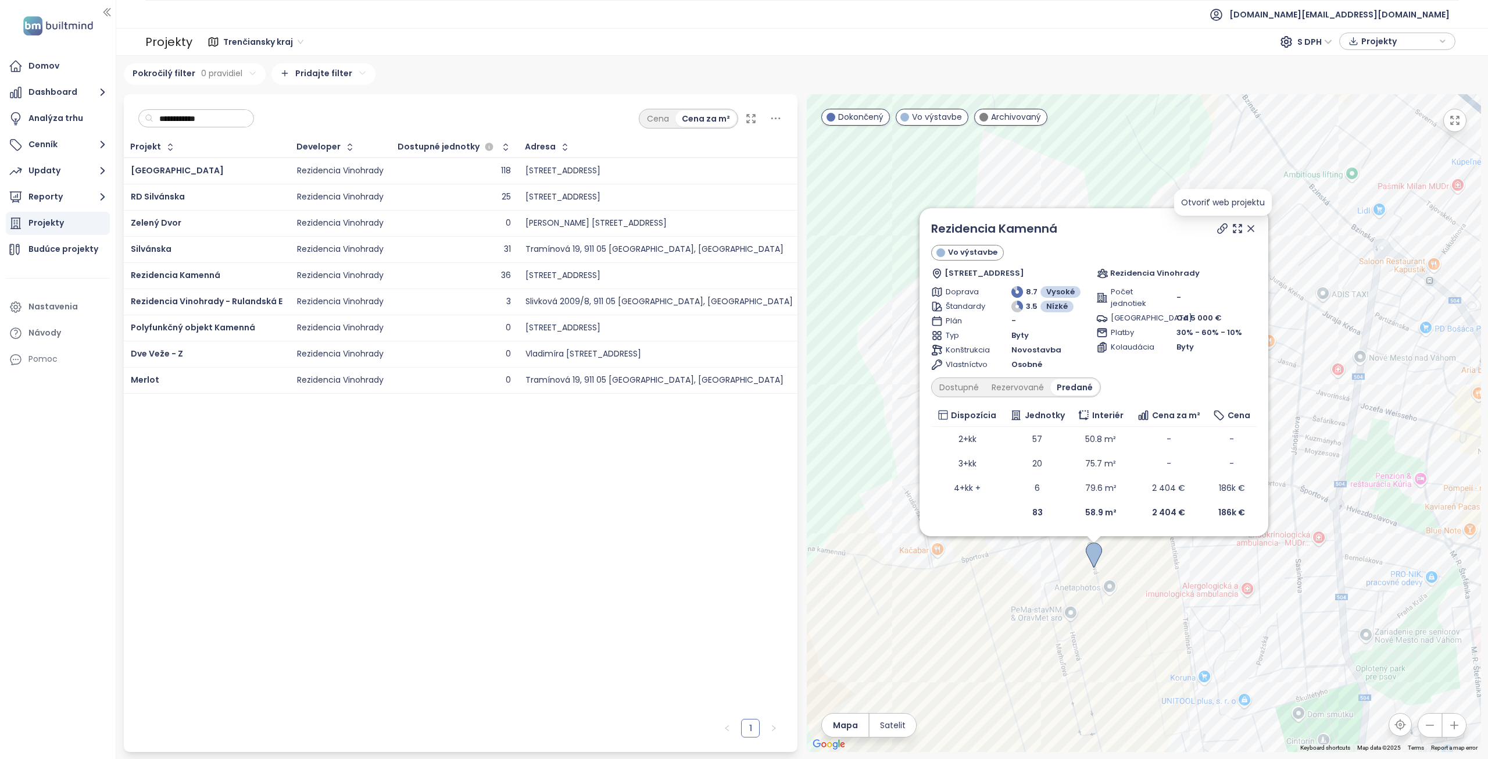
click at [1219, 231] on icon at bounding box center [1223, 229] width 12 height 12
drag, startPoint x: 1074, startPoint y: 230, endPoint x: 930, endPoint y: 225, distance: 144.2
click at [930, 225] on div "Rezidencia Kamenná Vo výstavbe Čerešňová 4, 915 01 Nové Mesto nad Váhom, Slovak…" at bounding box center [1094, 372] width 349 height 328
copy link "Rezidencia Kamenná"
click at [965, 385] on div "Dostupné" at bounding box center [959, 387] width 52 height 16
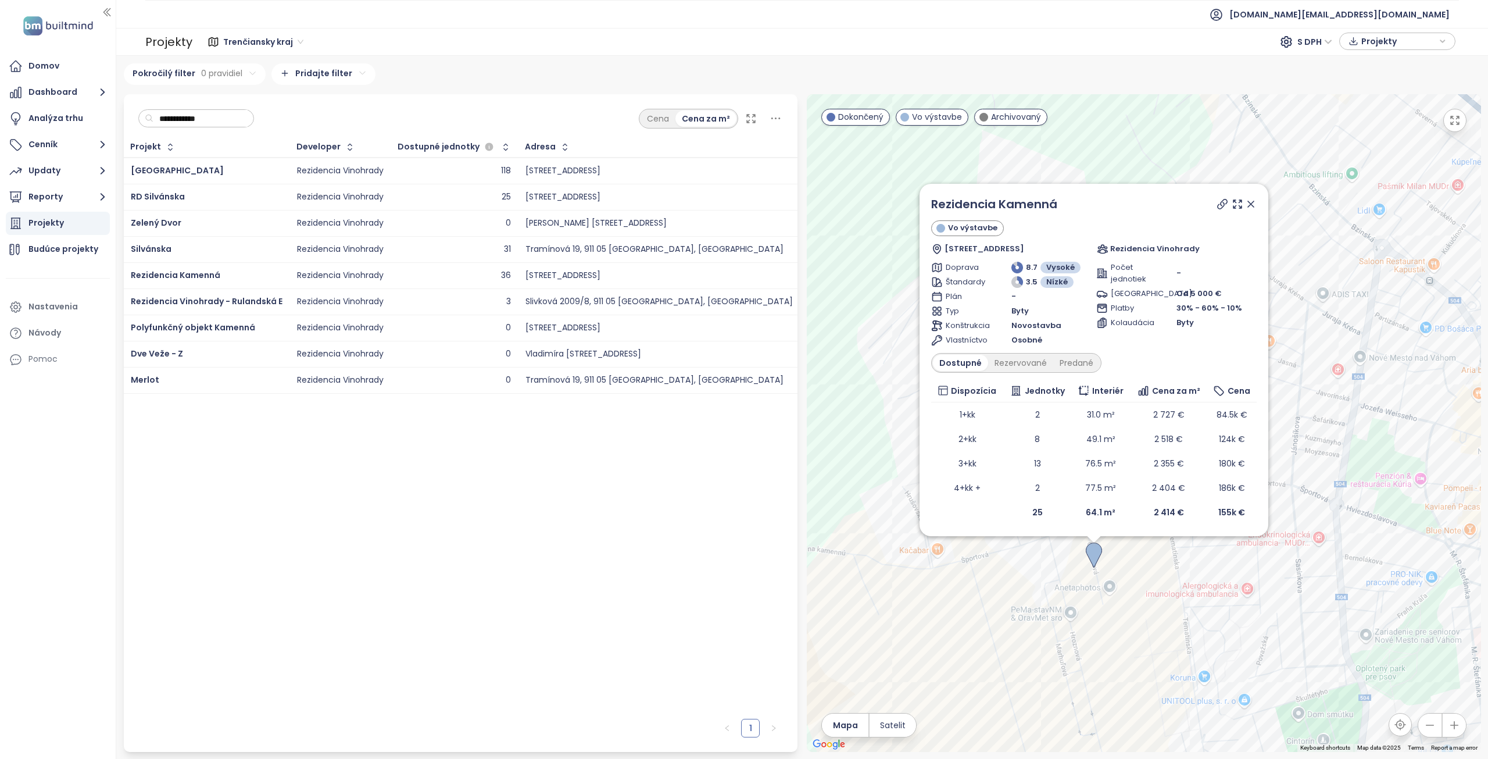
click at [1250, 203] on icon at bounding box center [1251, 204] width 6 height 6
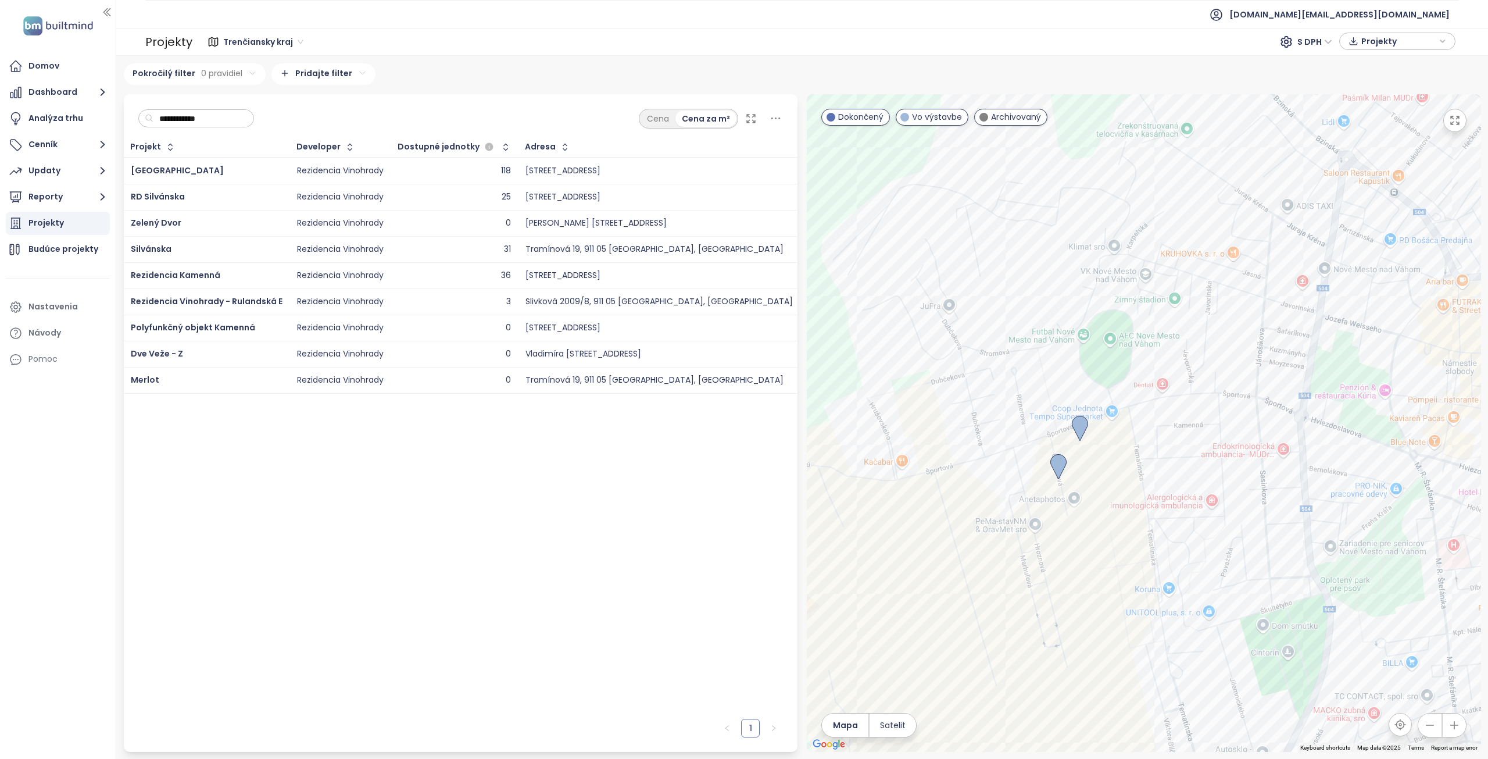
drag, startPoint x: 1047, startPoint y: 431, endPoint x: 1028, endPoint y: 355, distance: 78.4
click at [1028, 355] on div at bounding box center [1144, 422] width 674 height 657
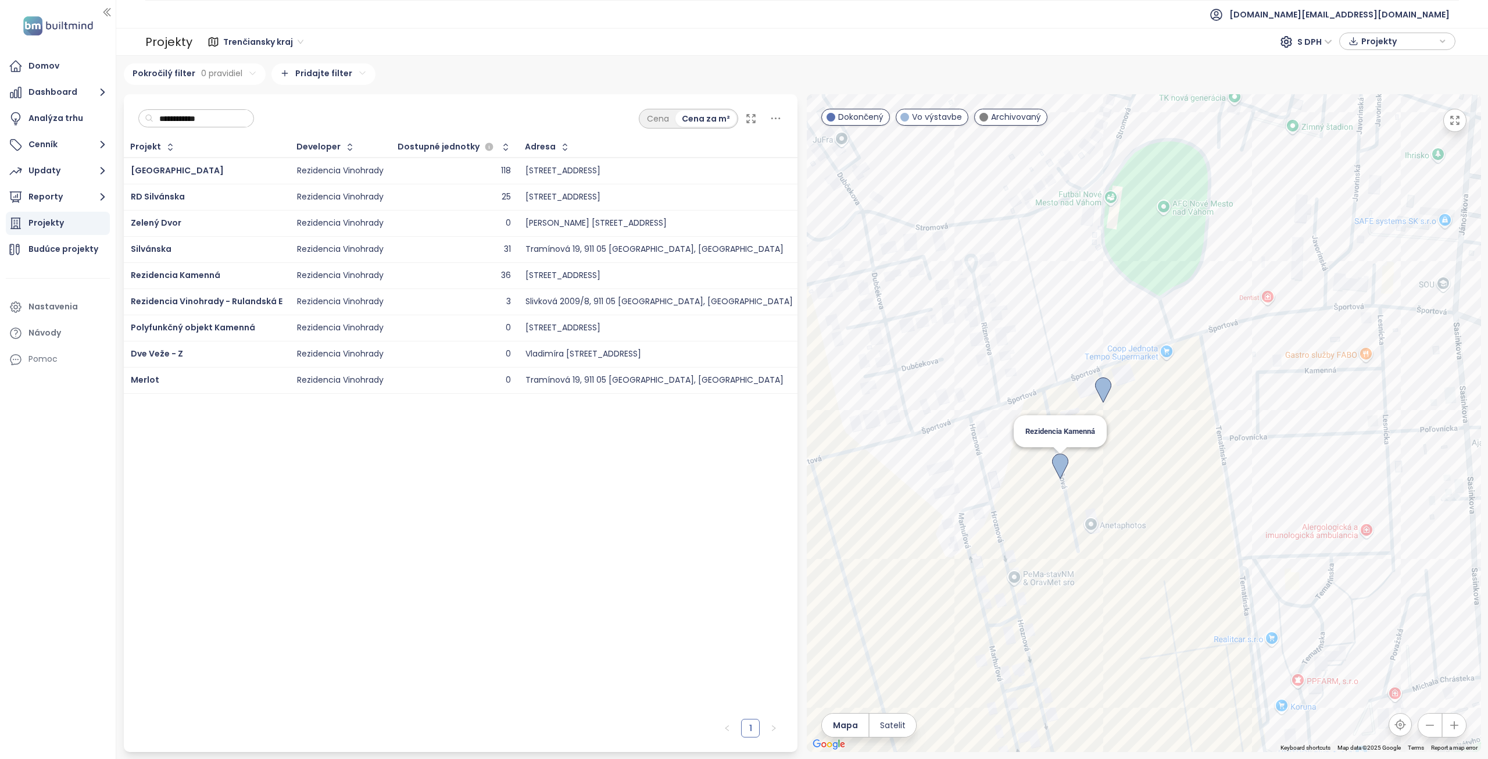
click at [1059, 462] on img at bounding box center [1060, 466] width 16 height 26
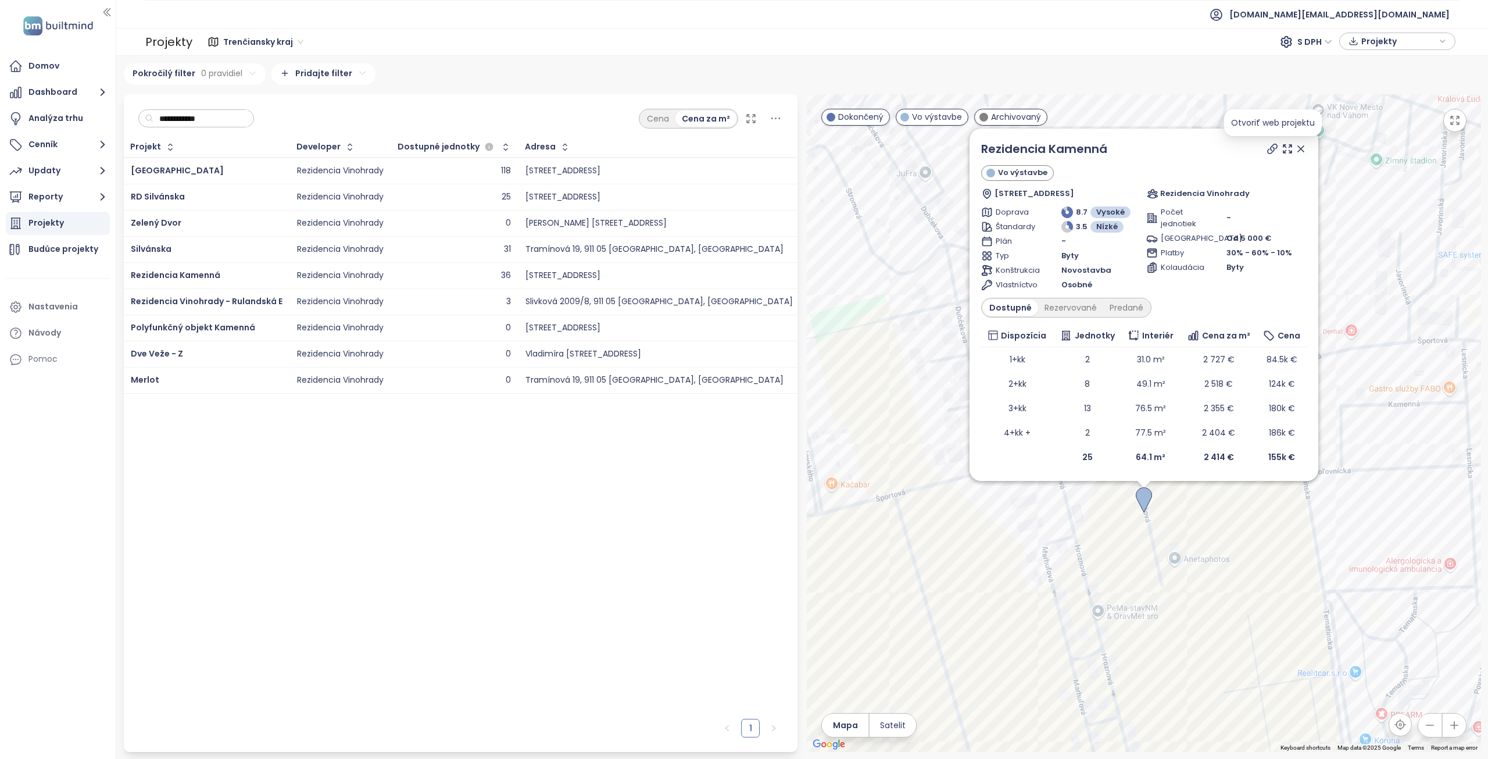
click at [1274, 147] on icon at bounding box center [1272, 148] width 9 height 9
drag, startPoint x: 1302, startPoint y: 149, endPoint x: 1286, endPoint y: 241, distance: 92.6
click at [1302, 149] on icon at bounding box center [1301, 149] width 6 height 6
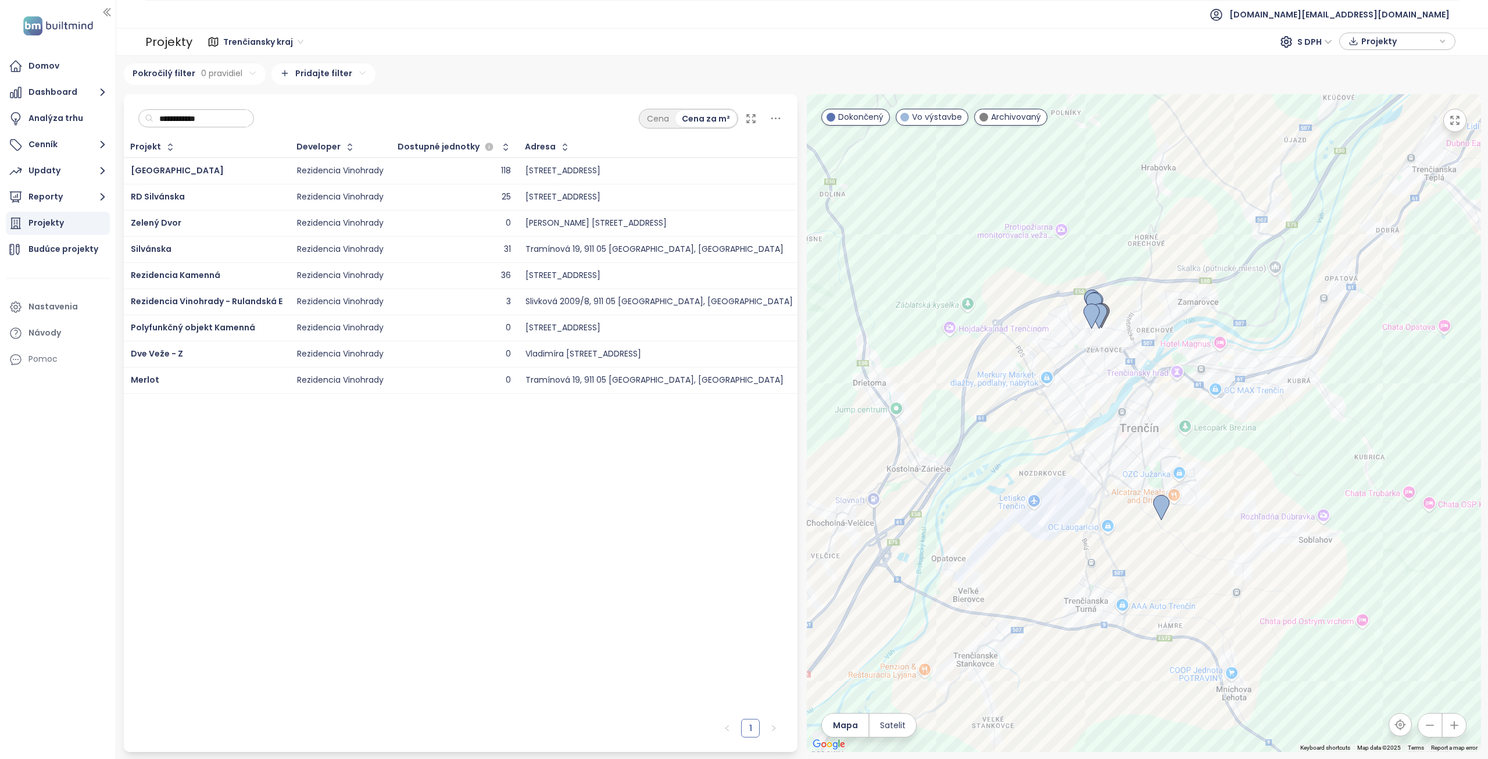
click at [1080, 461] on div "To navigate, press the arrow keys." at bounding box center [1144, 422] width 674 height 657
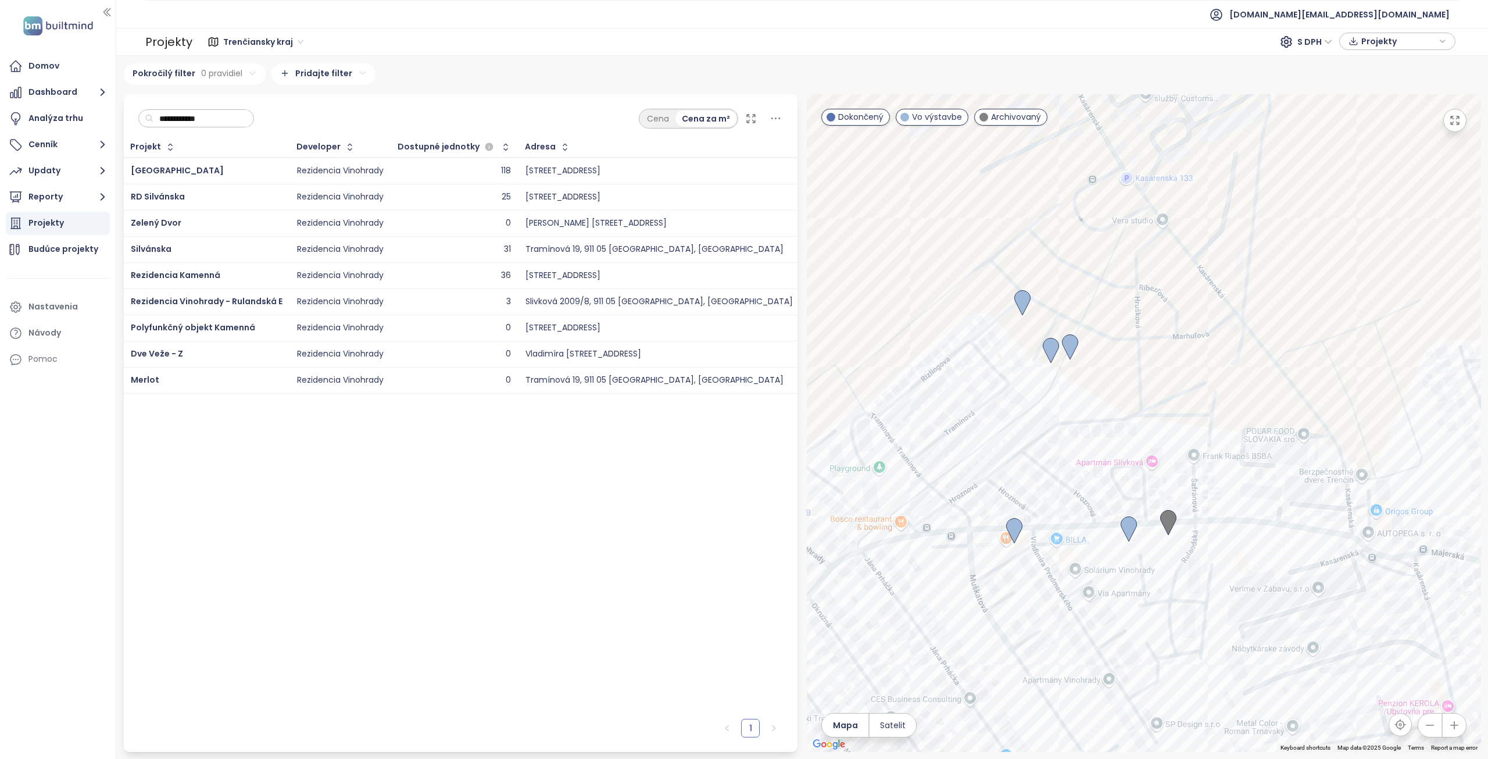
drag, startPoint x: 1089, startPoint y: 419, endPoint x: 1221, endPoint y: 258, distance: 208.2
click at [1221, 258] on div at bounding box center [1144, 422] width 674 height 657
click at [1014, 525] on img at bounding box center [1015, 529] width 16 height 26
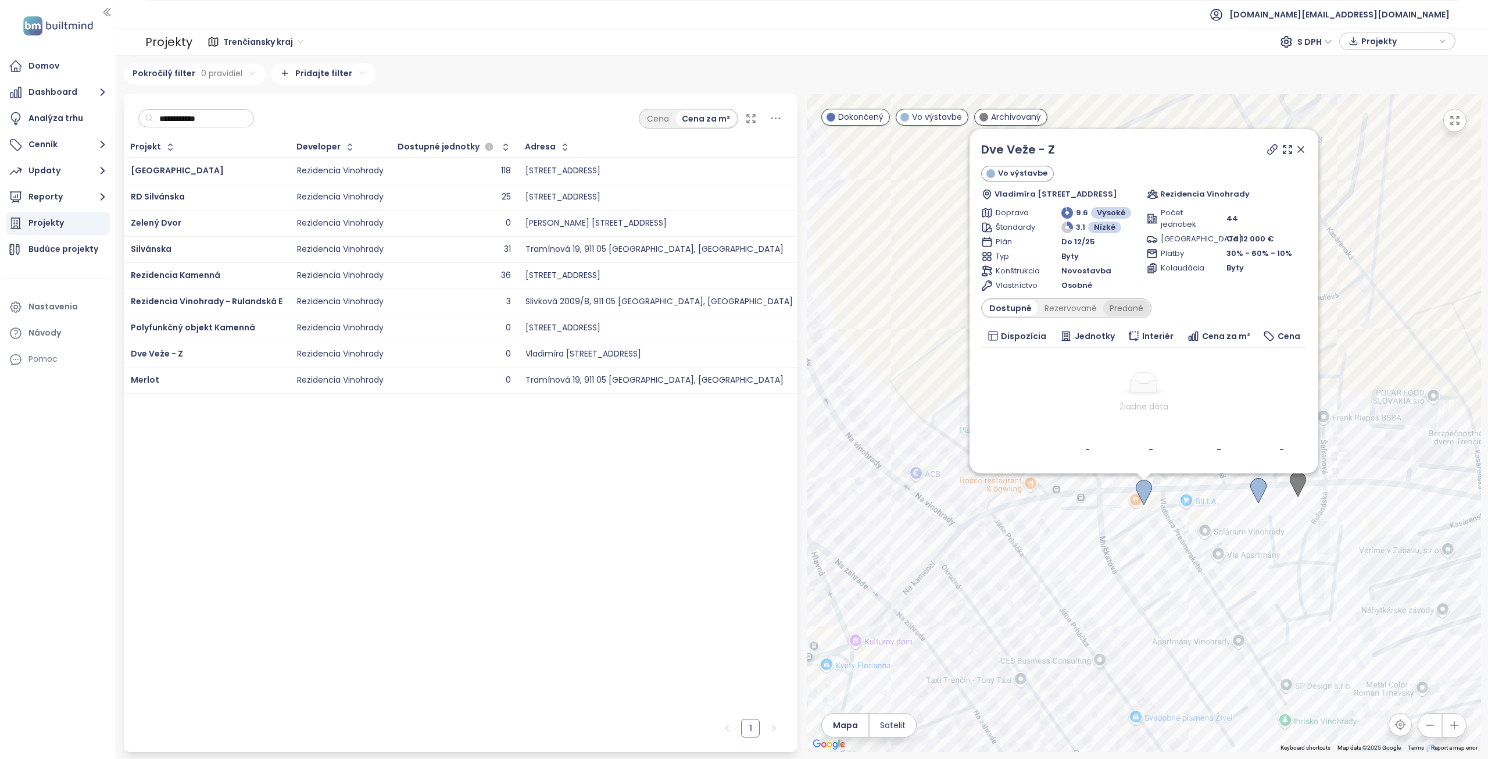
click at [1125, 306] on div "Predané" at bounding box center [1126, 308] width 46 height 16
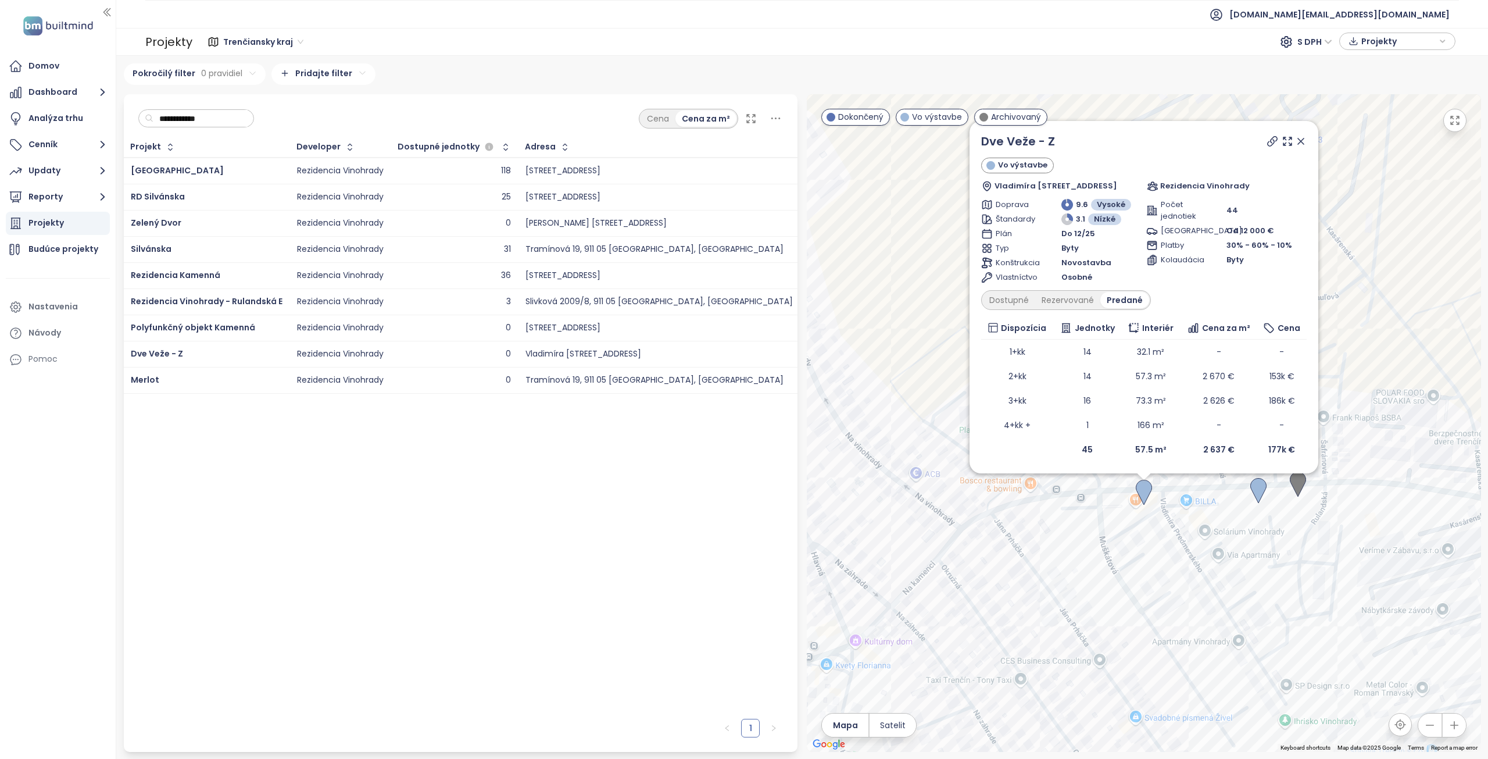
click at [1277, 139] on icon at bounding box center [1272, 141] width 9 height 9
drag, startPoint x: 1055, startPoint y: 142, endPoint x: 974, endPoint y: 141, distance: 80.8
click at [974, 141] on div "Dve Veže - Z Vo výstavbe Vladimíra Predmerského 2537/2A, 911 05 Trenčín, Slovak…" at bounding box center [1144, 297] width 349 height 352
copy link "Dve Veže - Z"
click at [1304, 139] on icon at bounding box center [1301, 141] width 6 height 6
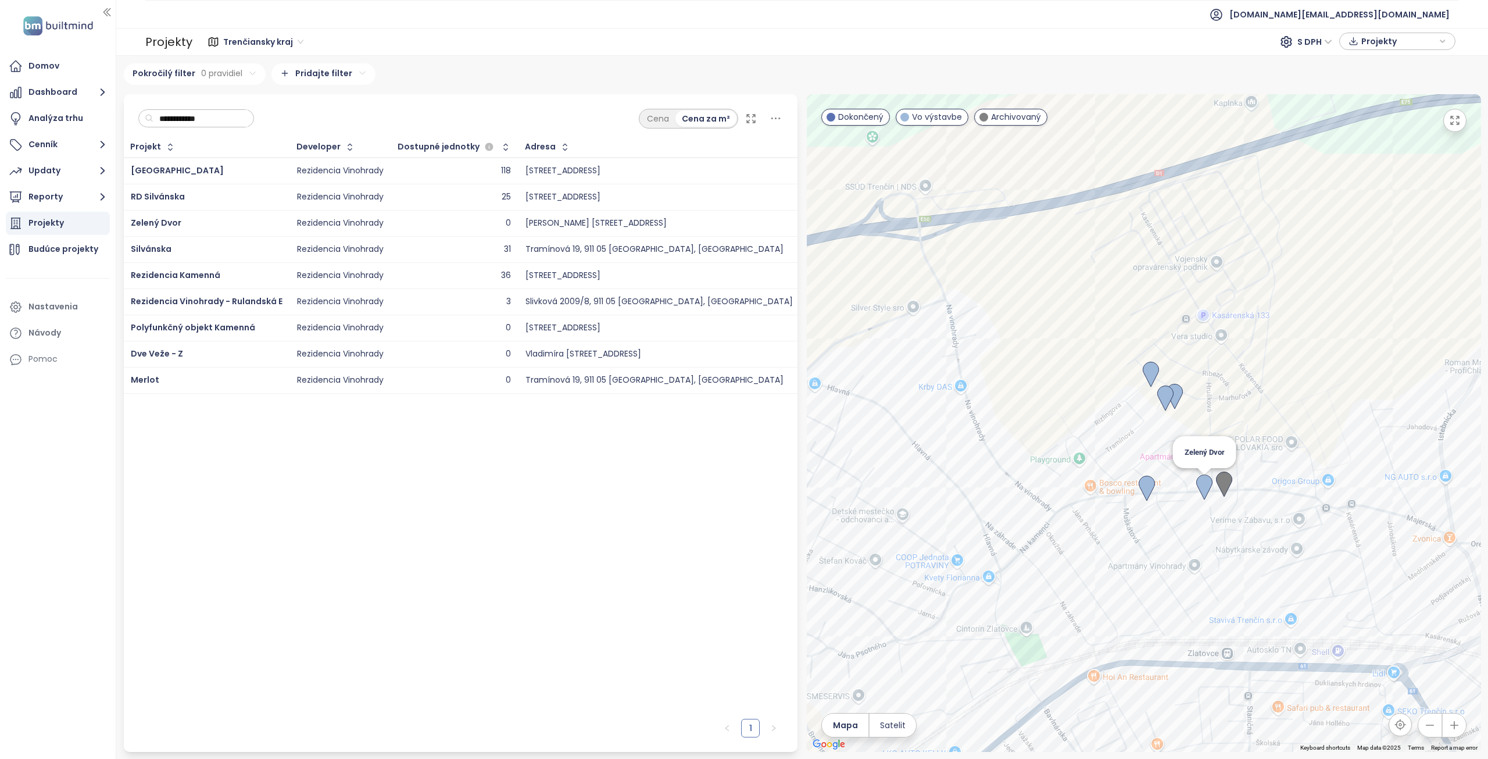
click at [1201, 489] on img at bounding box center [1204, 487] width 16 height 26
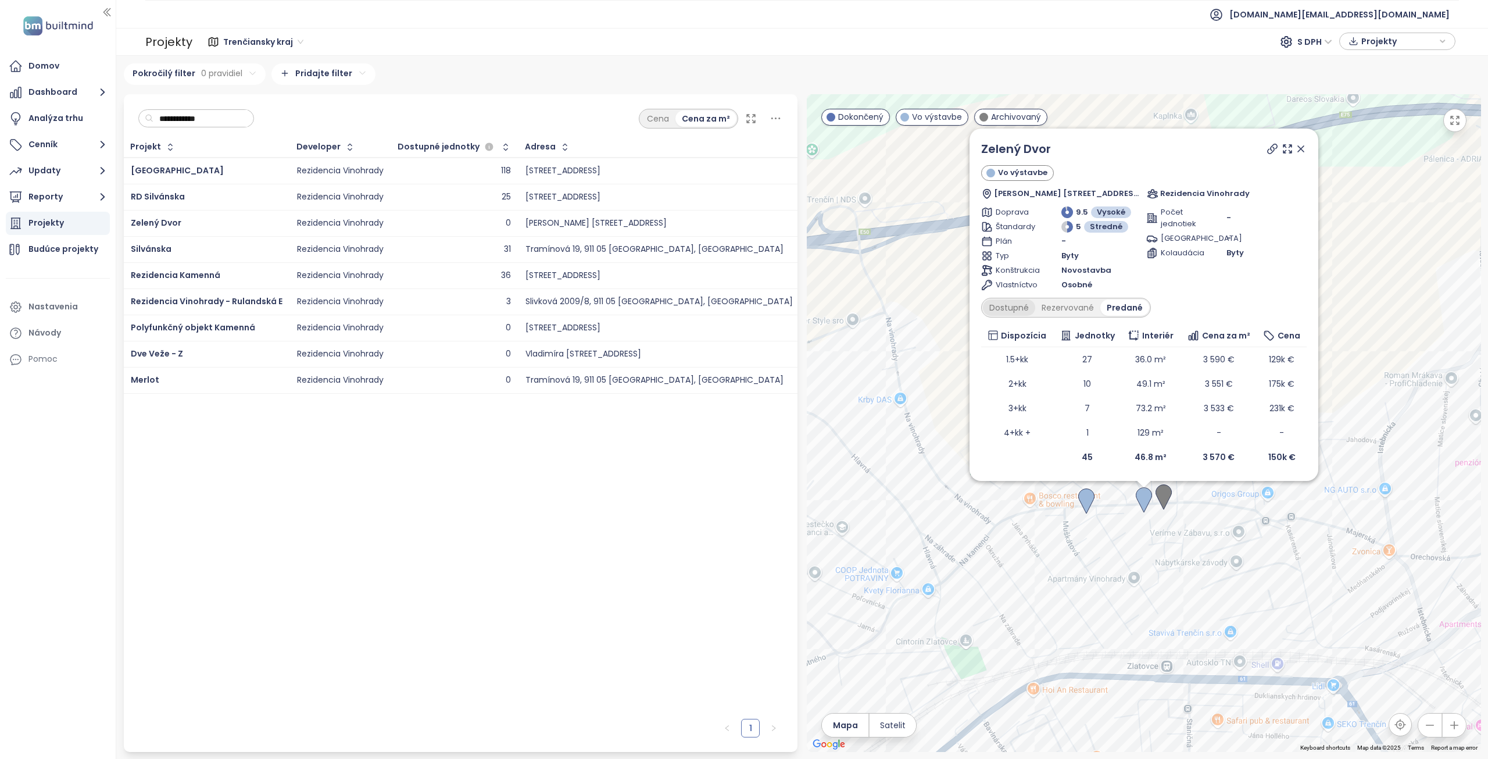
click at [1015, 309] on div "Dostupné" at bounding box center [1009, 307] width 52 height 16
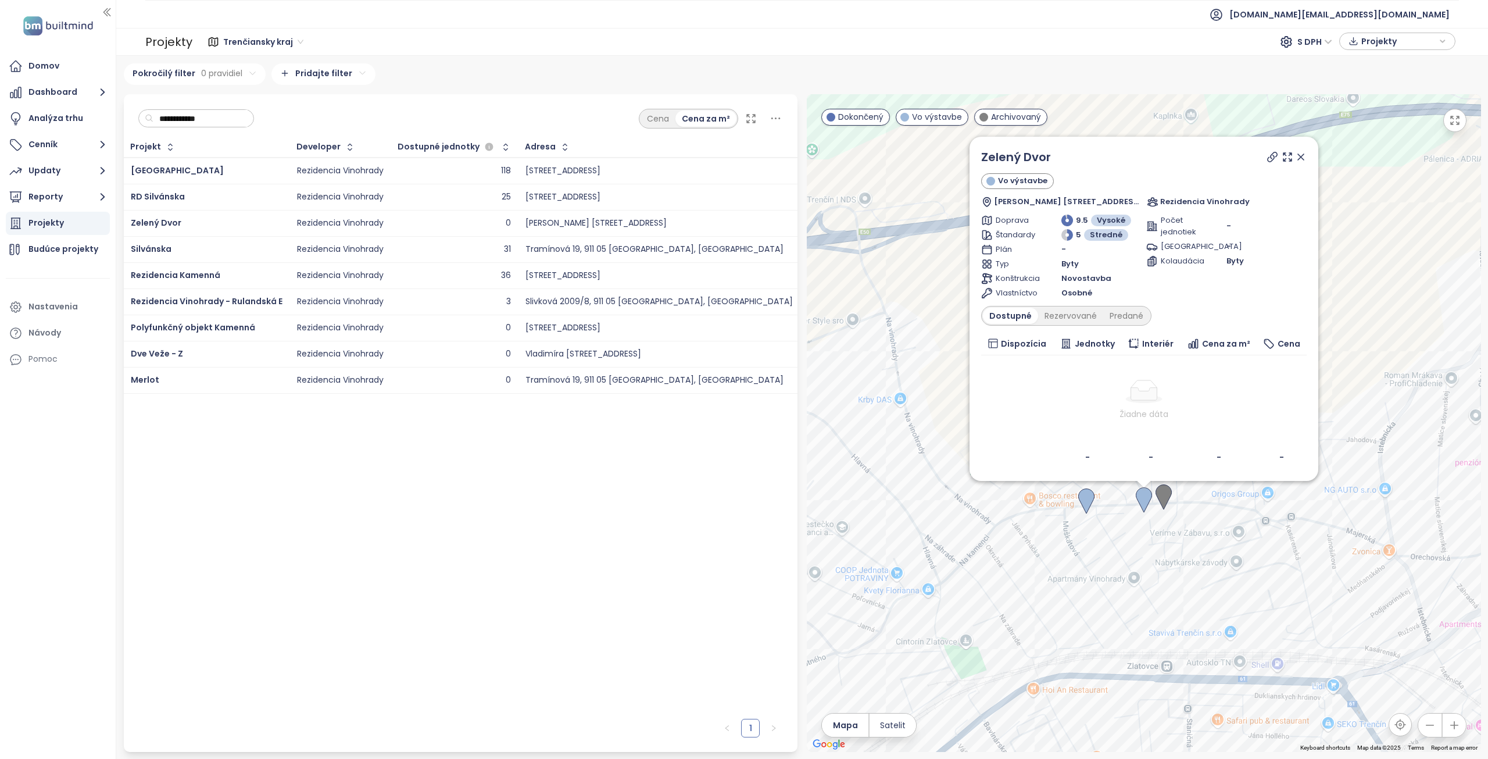
click at [1276, 158] on icon at bounding box center [1273, 157] width 12 height 12
drag, startPoint x: 1068, startPoint y: 156, endPoint x: 971, endPoint y: 157, distance: 97.1
click at [971, 157] on div "Zelený Dvor Vo výstavbe Vladimíra Predmerského 2496/1, 911 05 Trenčín, Slovakia…" at bounding box center [1144, 309] width 349 height 344
copy link "Zelený Dvor"
click at [1305, 157] on icon at bounding box center [1301, 157] width 12 height 12
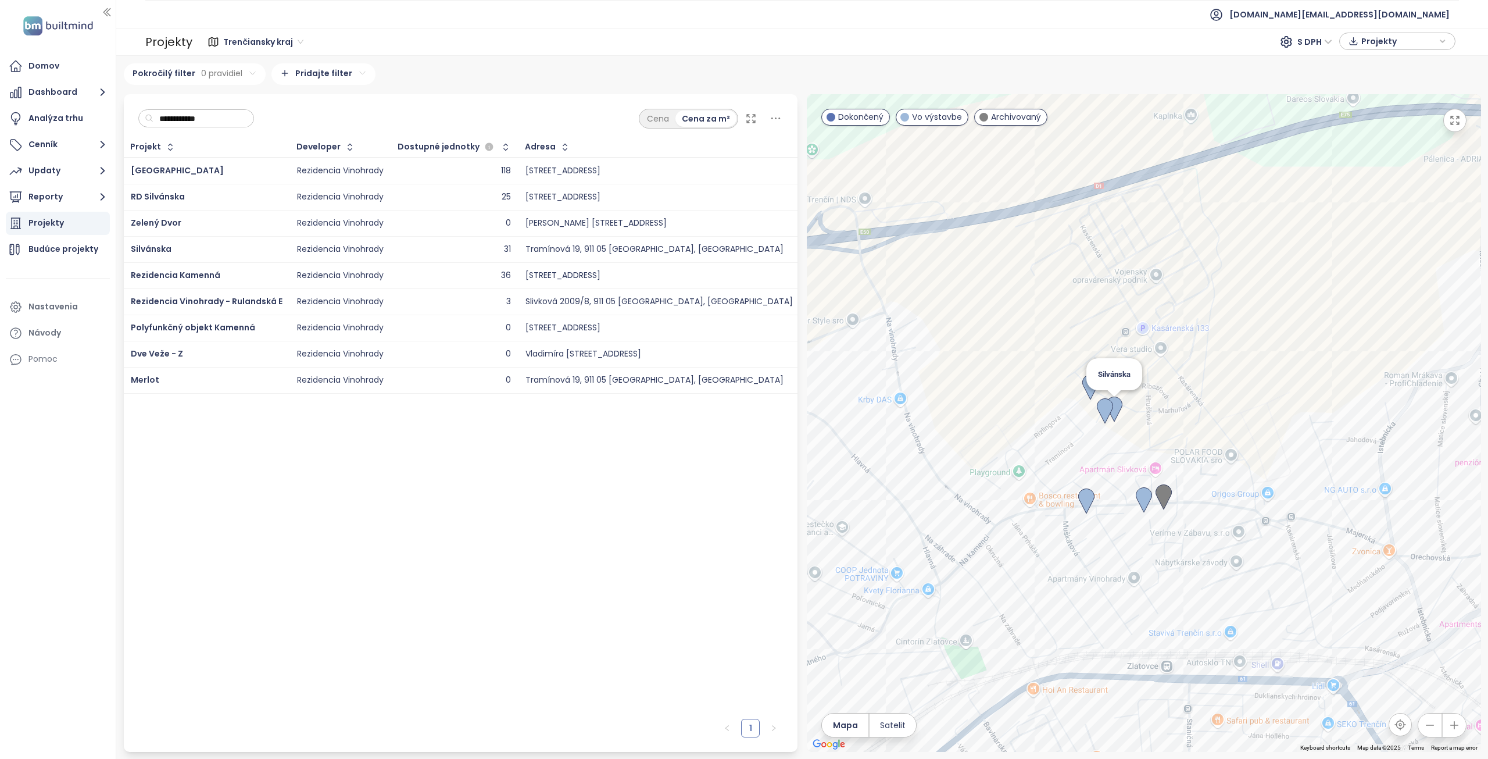
click at [1117, 407] on img at bounding box center [1114, 409] width 16 height 26
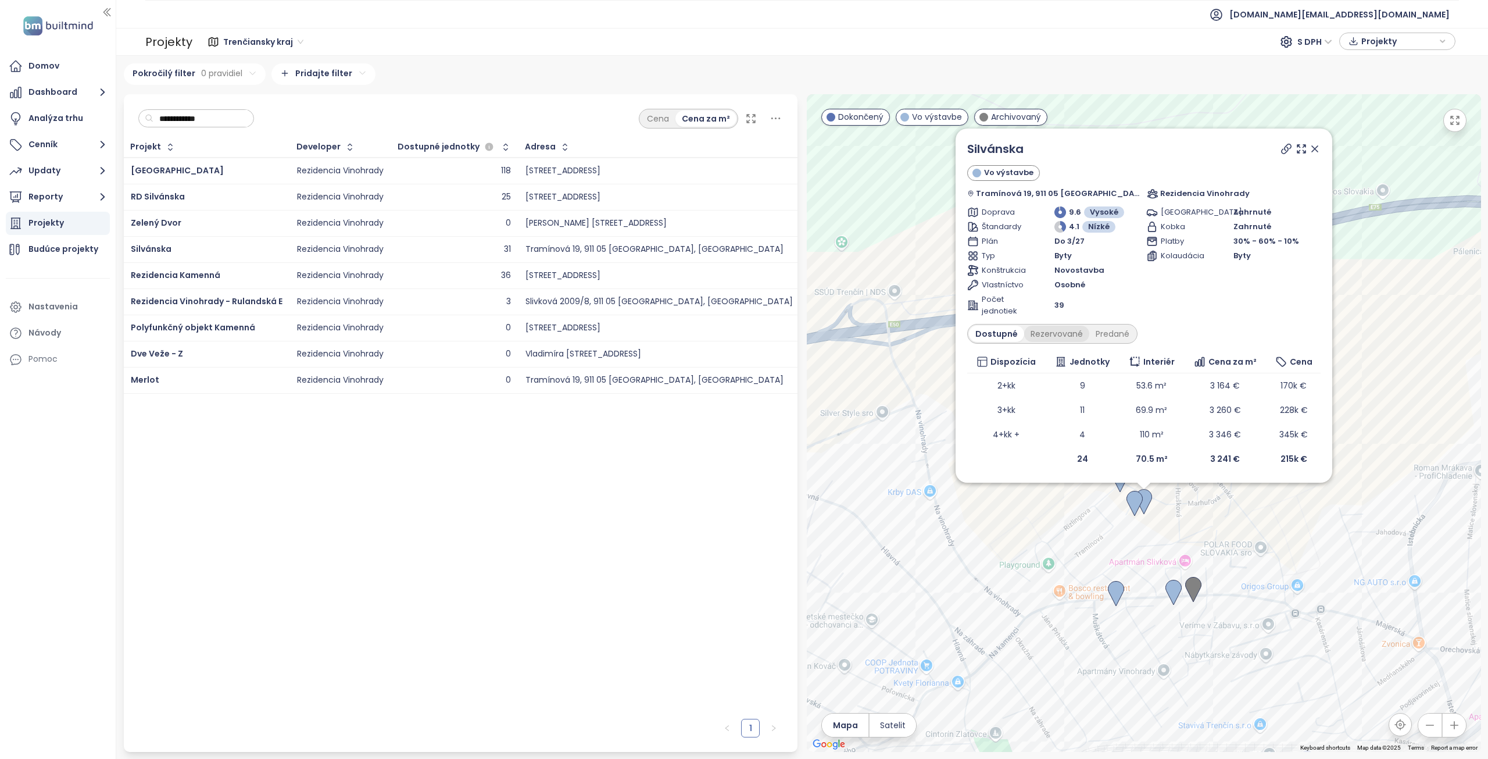
click at [1060, 334] on div "Rezervované" at bounding box center [1056, 333] width 65 height 16
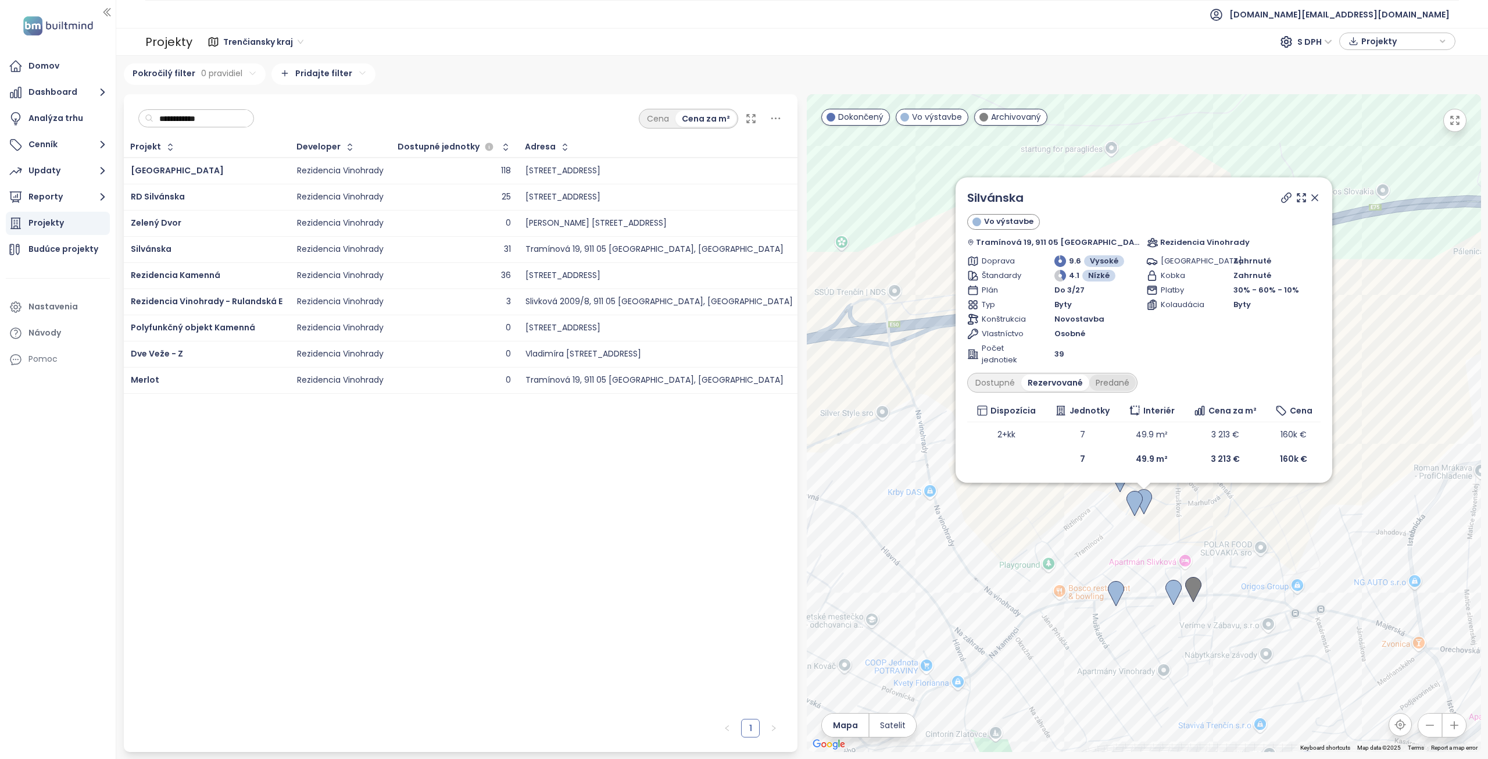
click at [1118, 381] on div "Predané" at bounding box center [1112, 382] width 46 height 16
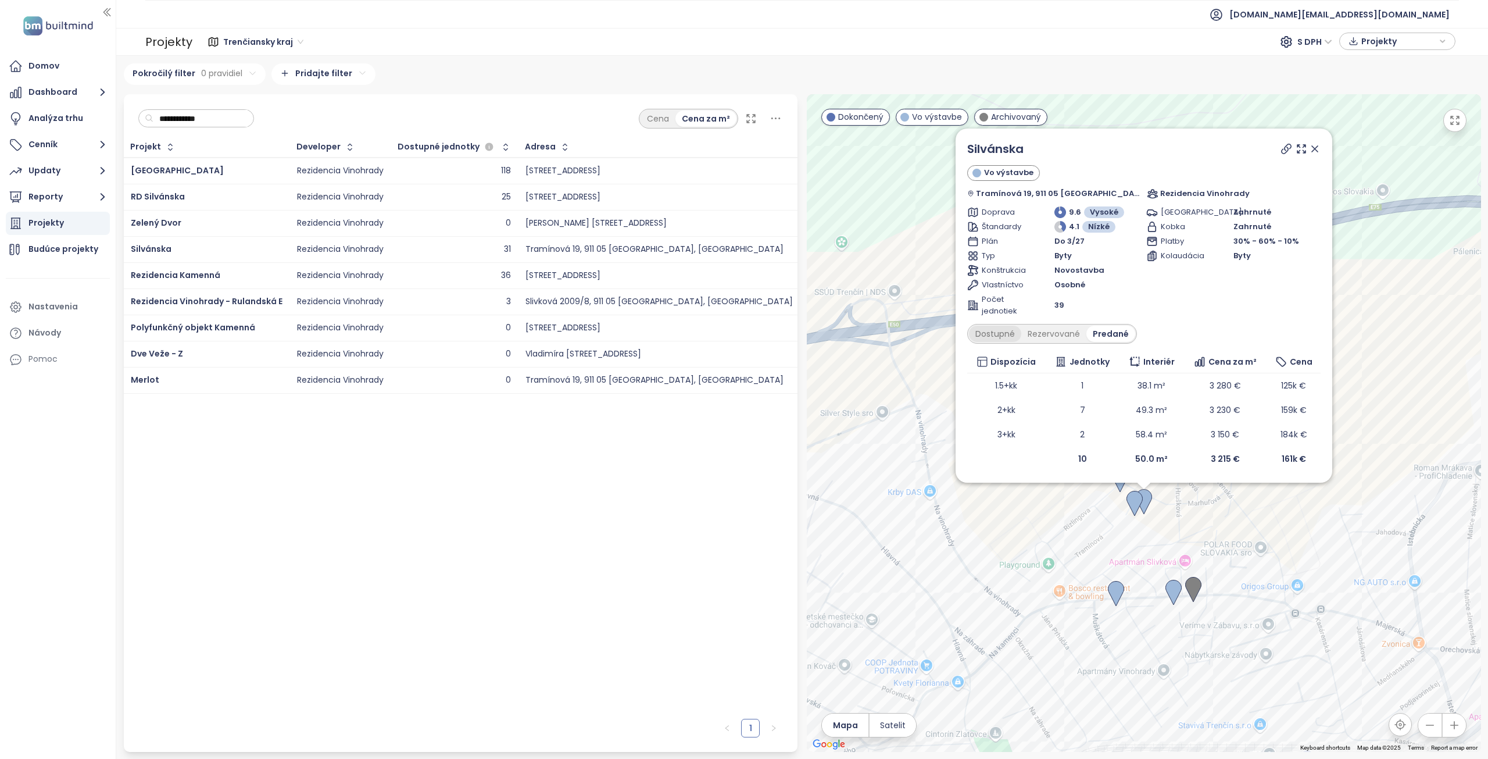
click at [1018, 338] on div "Dostupné" at bounding box center [995, 333] width 52 height 16
click at [1280, 150] on icon at bounding box center [1286, 149] width 12 height 12
click at [1309, 146] on icon at bounding box center [1315, 149] width 12 height 12
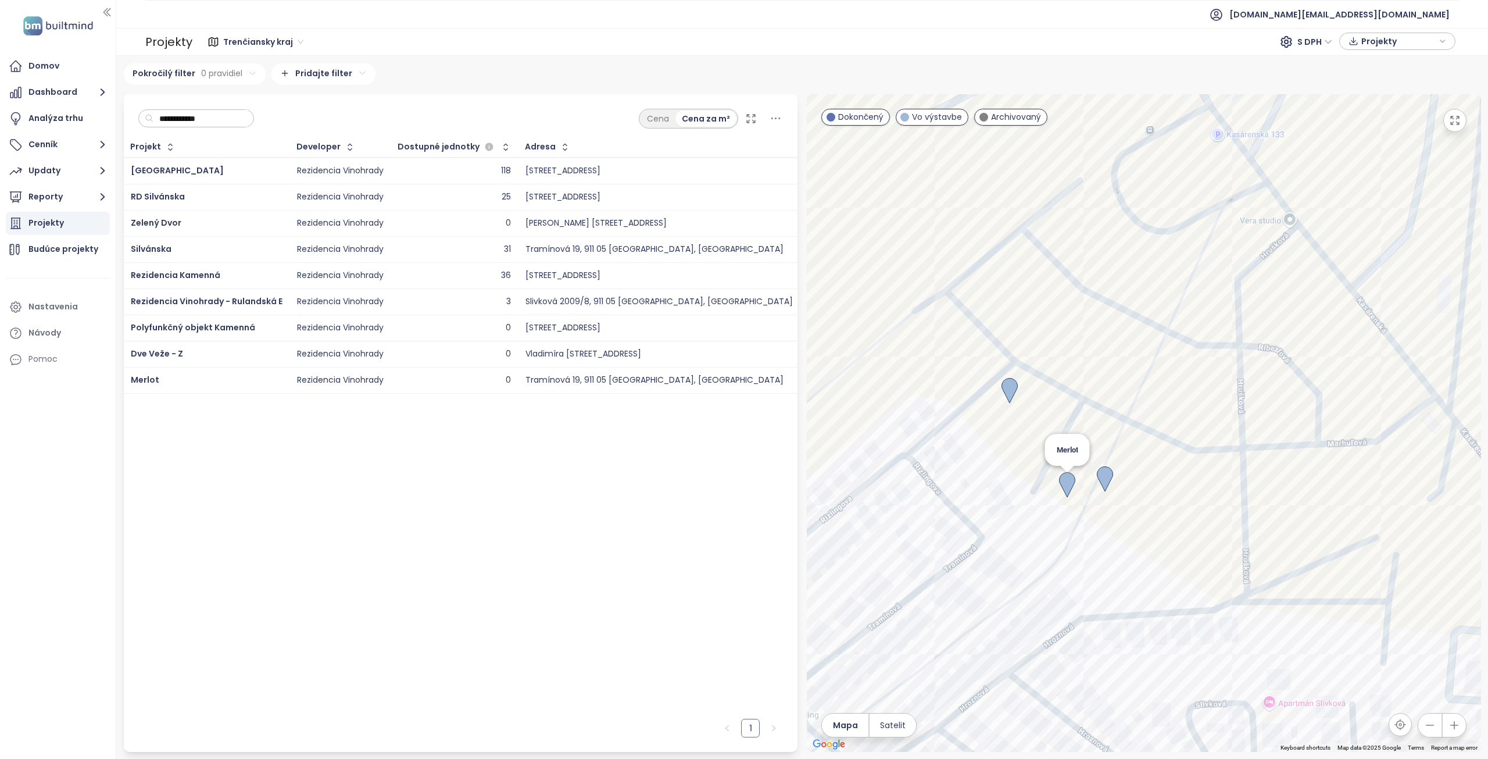
click at [1068, 484] on img at bounding box center [1067, 485] width 16 height 26
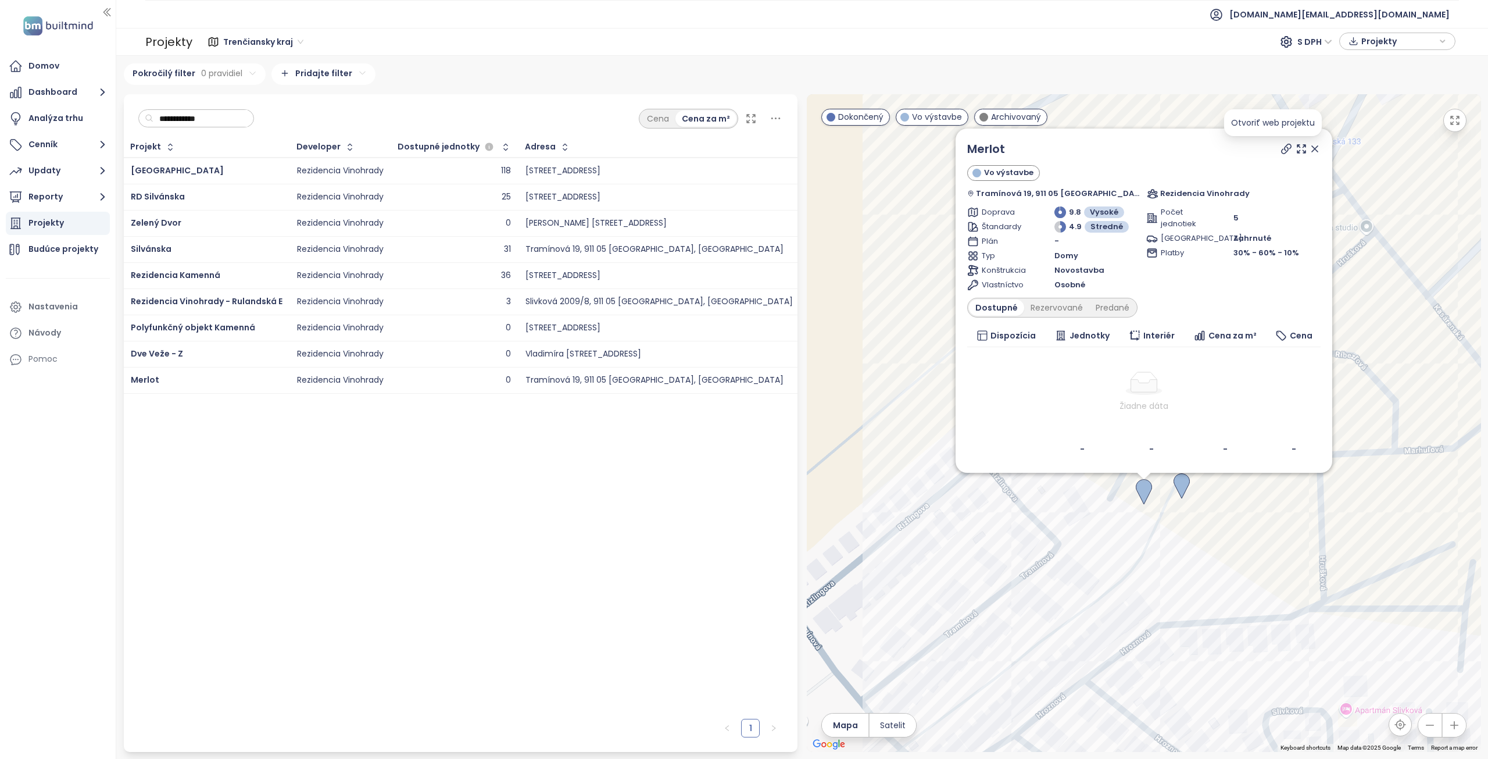
click at [1280, 144] on icon at bounding box center [1286, 149] width 12 height 12
click at [1309, 151] on icon at bounding box center [1315, 149] width 12 height 12
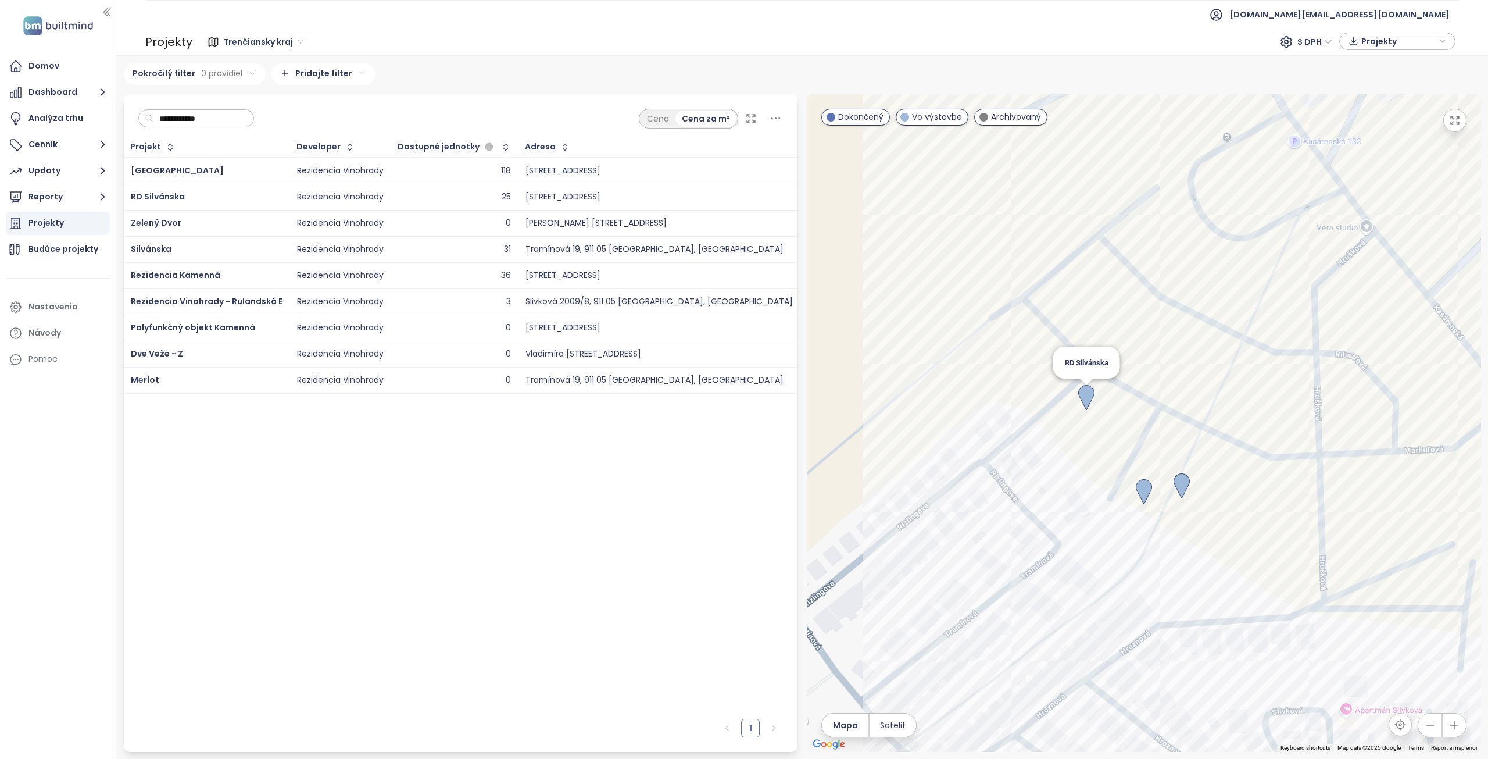
click at [1089, 396] on img at bounding box center [1086, 398] width 16 height 26
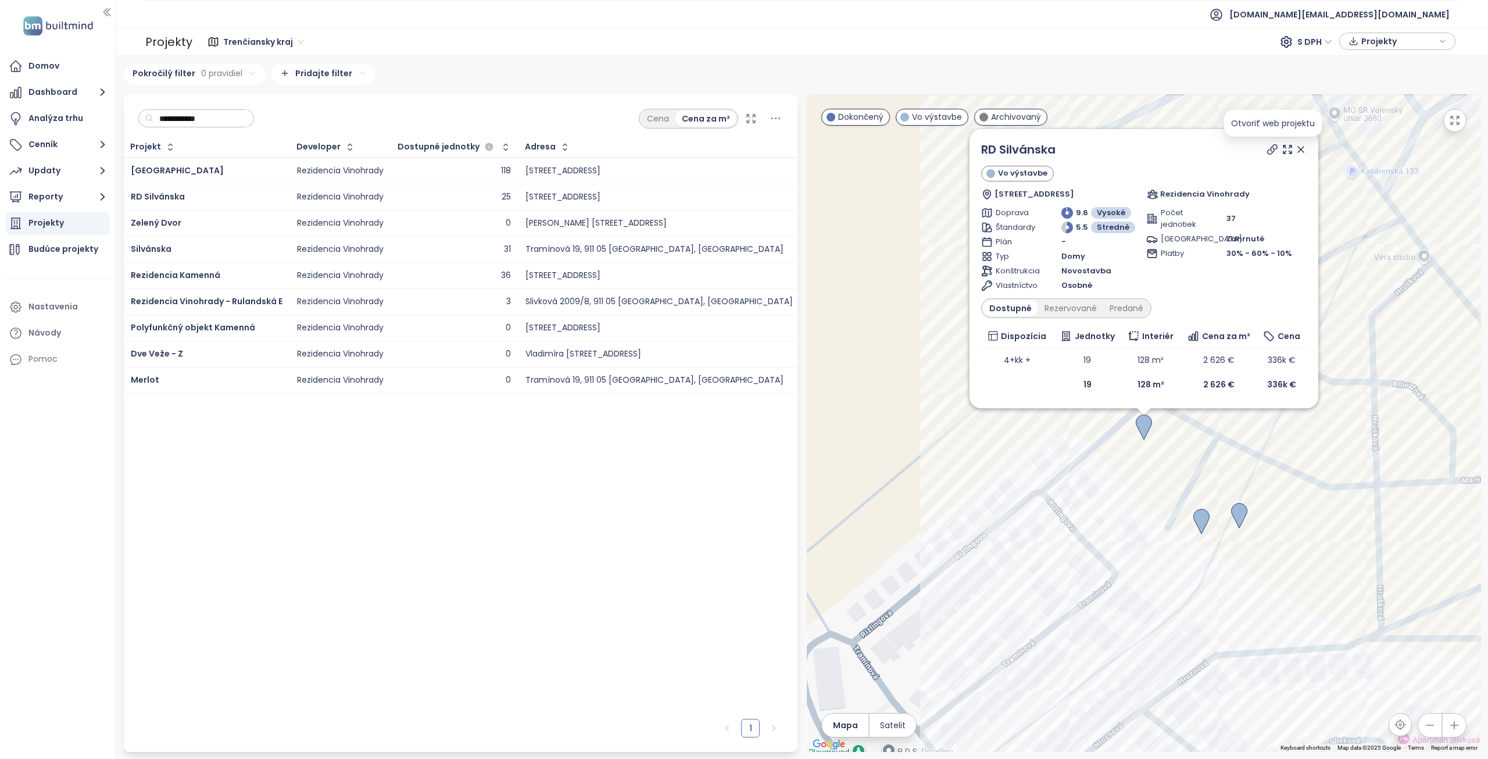
click at [1272, 146] on icon at bounding box center [1272, 149] width 9 height 9
click at [221, 305] on span "Rezidencia Vinohrady - Rulandská E" at bounding box center [207, 301] width 152 height 12
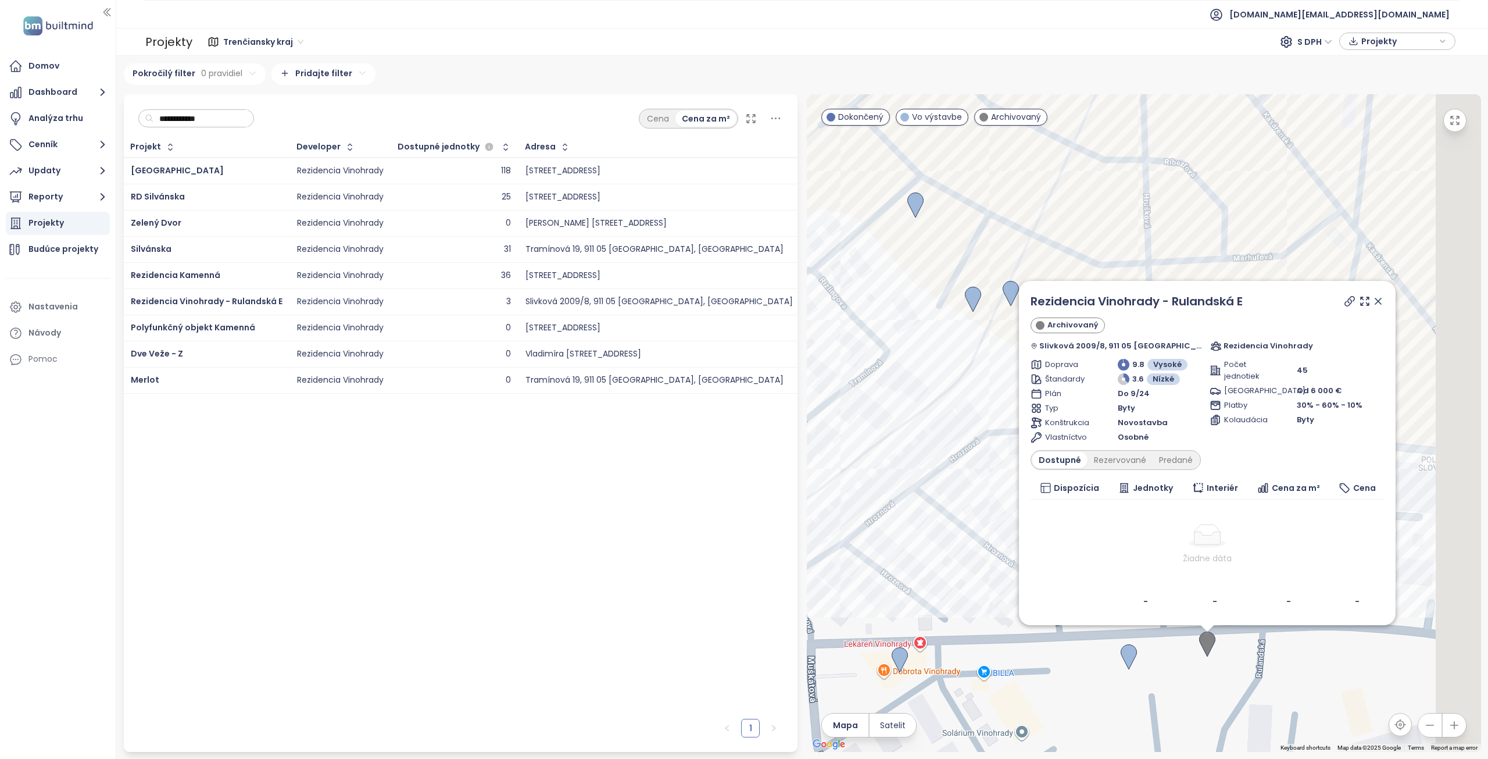
drag, startPoint x: 956, startPoint y: 494, endPoint x: 946, endPoint y: 482, distance: 15.3
click at [946, 482] on div "Rezidencia Vinohrady - Rulandská E Archivovaný Slivková 2009/8, 911 05 Trenčín,…" at bounding box center [1144, 422] width 674 height 657
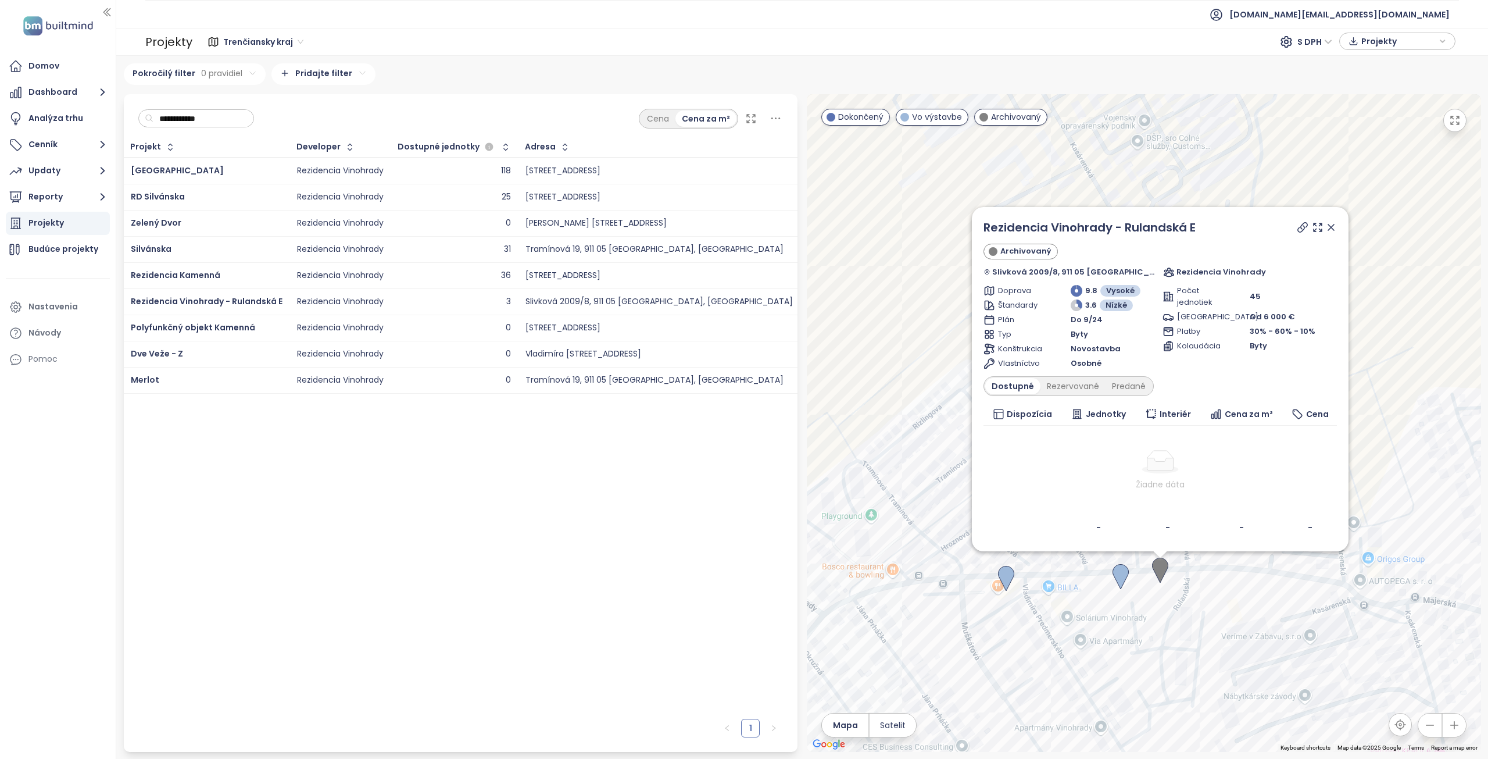
drag, startPoint x: 1136, startPoint y: 609, endPoint x: 1225, endPoint y: 609, distance: 88.9
click at [1225, 609] on div "Rezidencia Vinohrady - Rulandská E Archivovaný Slivková 2009/8, 911 05 Trenčín,…" at bounding box center [1144, 422] width 674 height 657
click at [1307, 227] on icon at bounding box center [1311, 228] width 9 height 9
click at [1099, 388] on div "Rezervované" at bounding box center [1081, 388] width 65 height 16
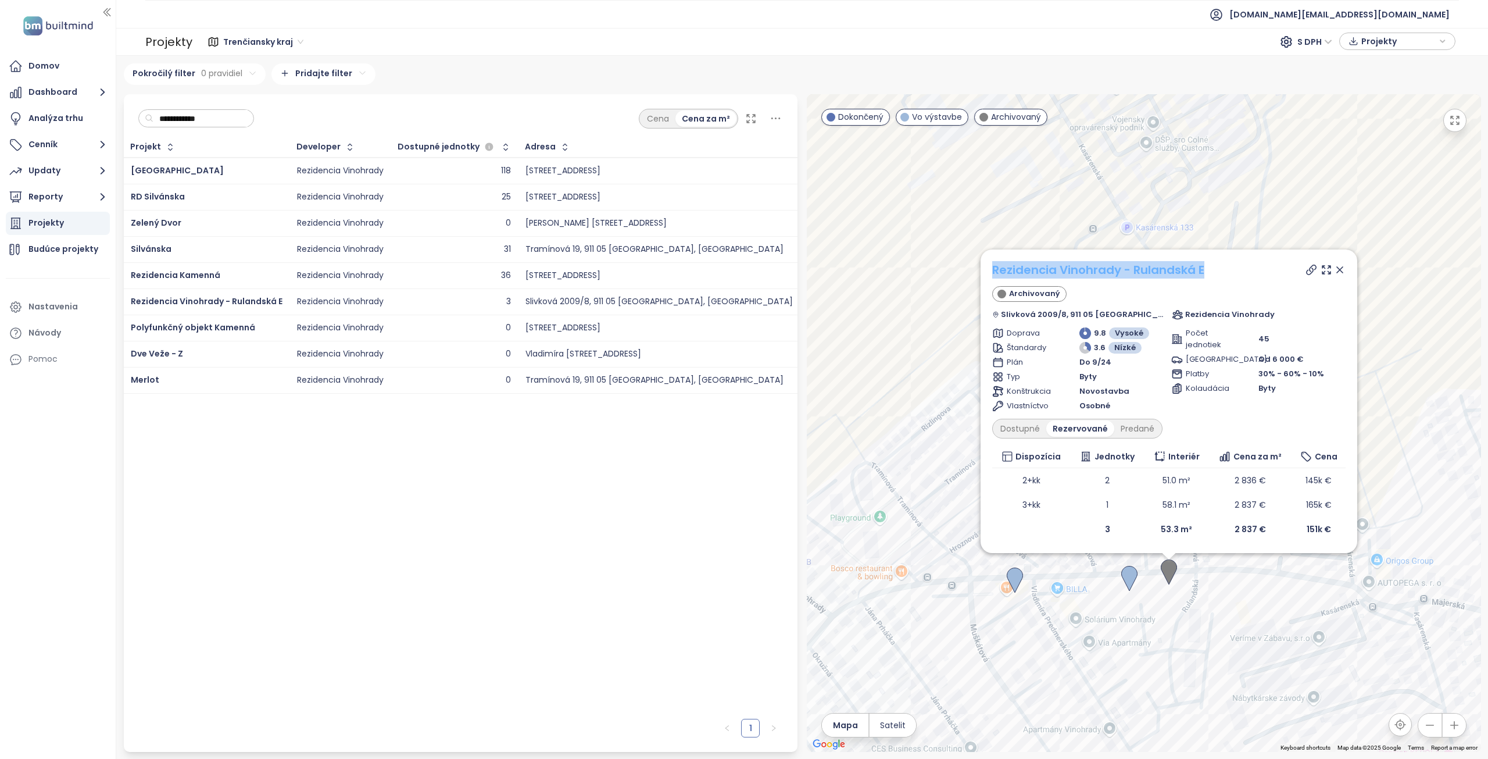
drag, startPoint x: 1231, startPoint y: 271, endPoint x: 1007, endPoint y: 272, distance: 224.4
click at [1007, 272] on div "Rezidencia Vinohrady - Rulandská E" at bounding box center [1168, 269] width 353 height 17
copy link "Rezidencia Vinohrady - Rulandská E"
click at [1337, 271] on icon at bounding box center [1340, 270] width 6 height 6
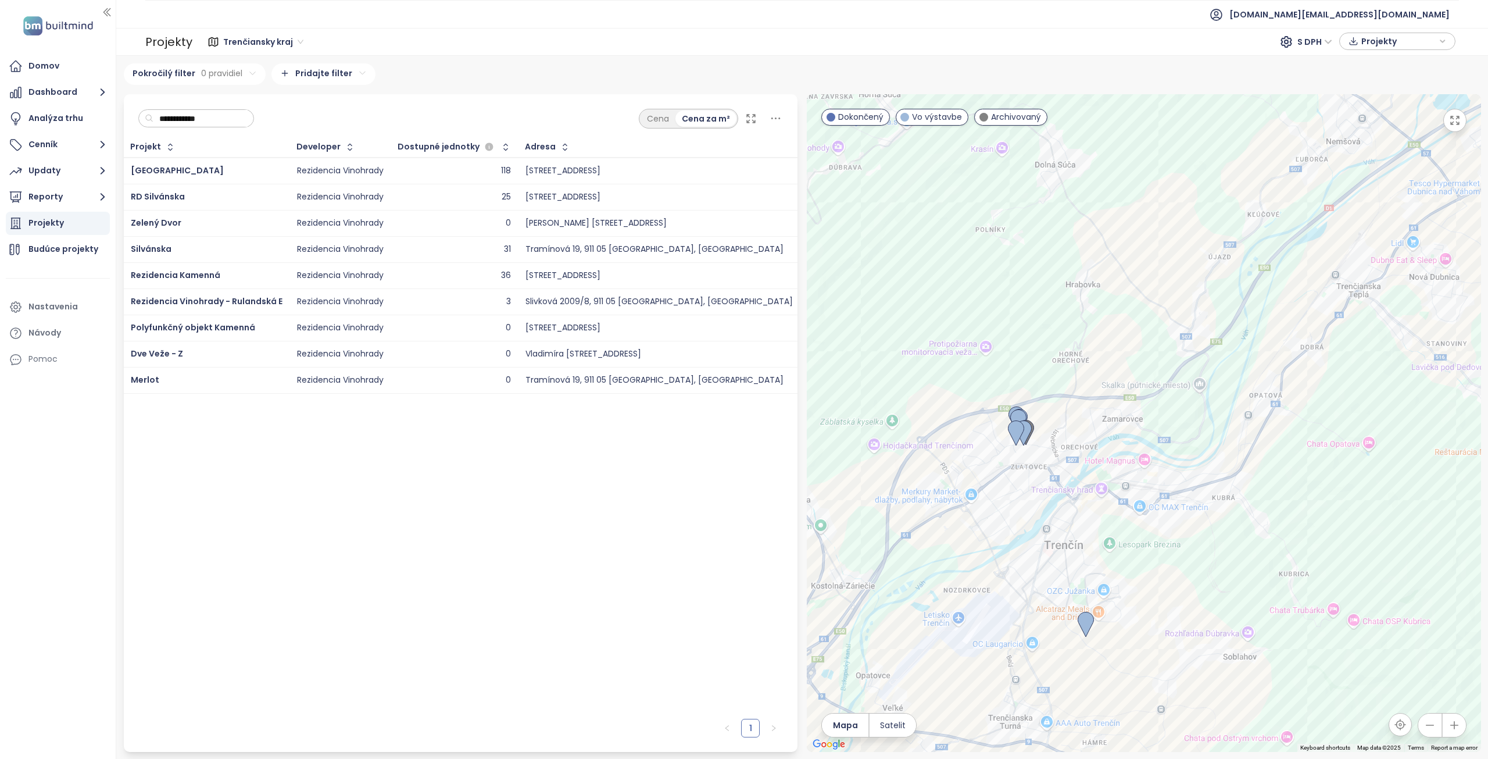
drag, startPoint x: 1119, startPoint y: 506, endPoint x: 1099, endPoint y: 391, distance: 117.5
click at [1099, 391] on div at bounding box center [1144, 422] width 674 height 657
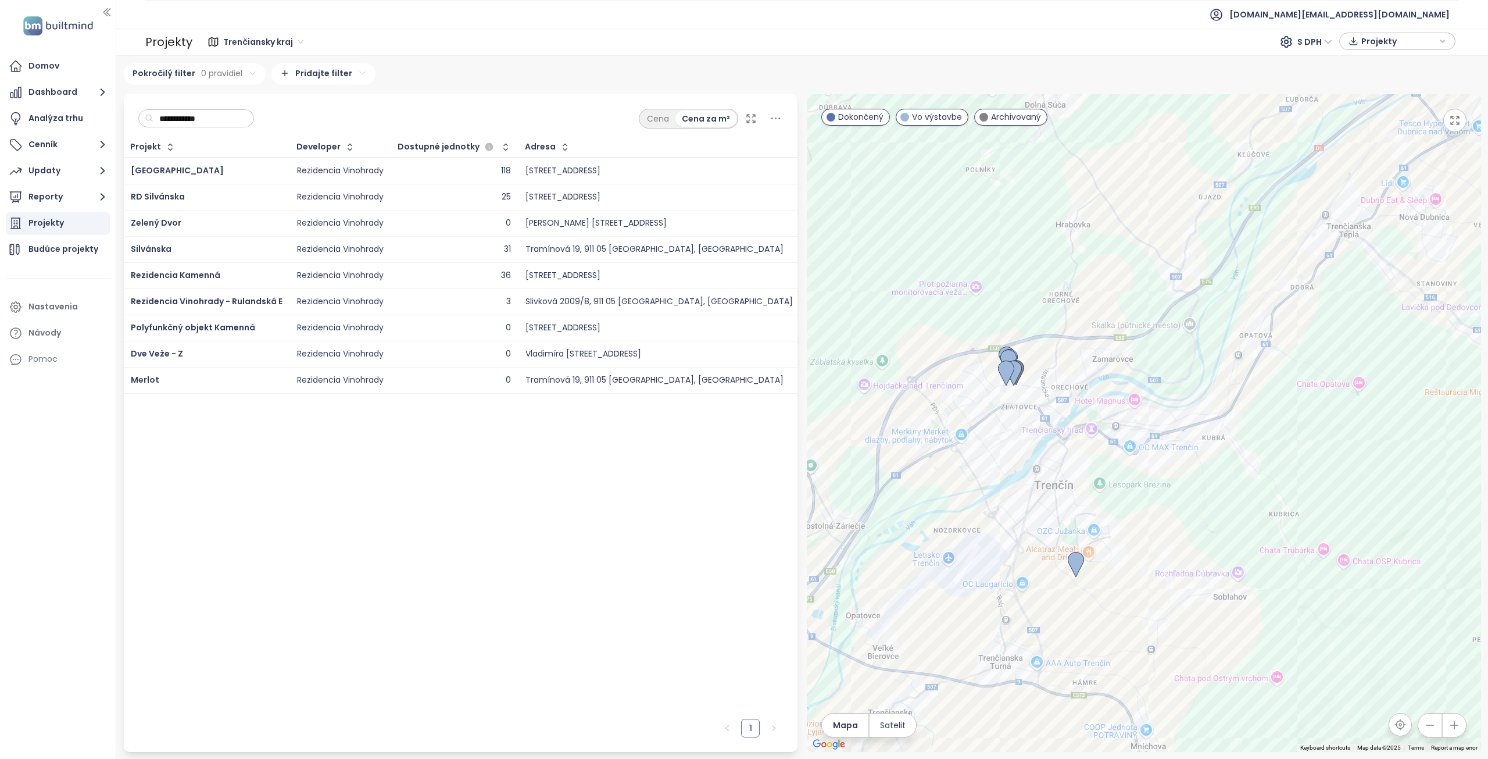
drag, startPoint x: 224, startPoint y: 120, endPoint x: 149, endPoint y: 116, distance: 74.5
click at [149, 116] on div "**********" at bounding box center [196, 118] width 116 height 19
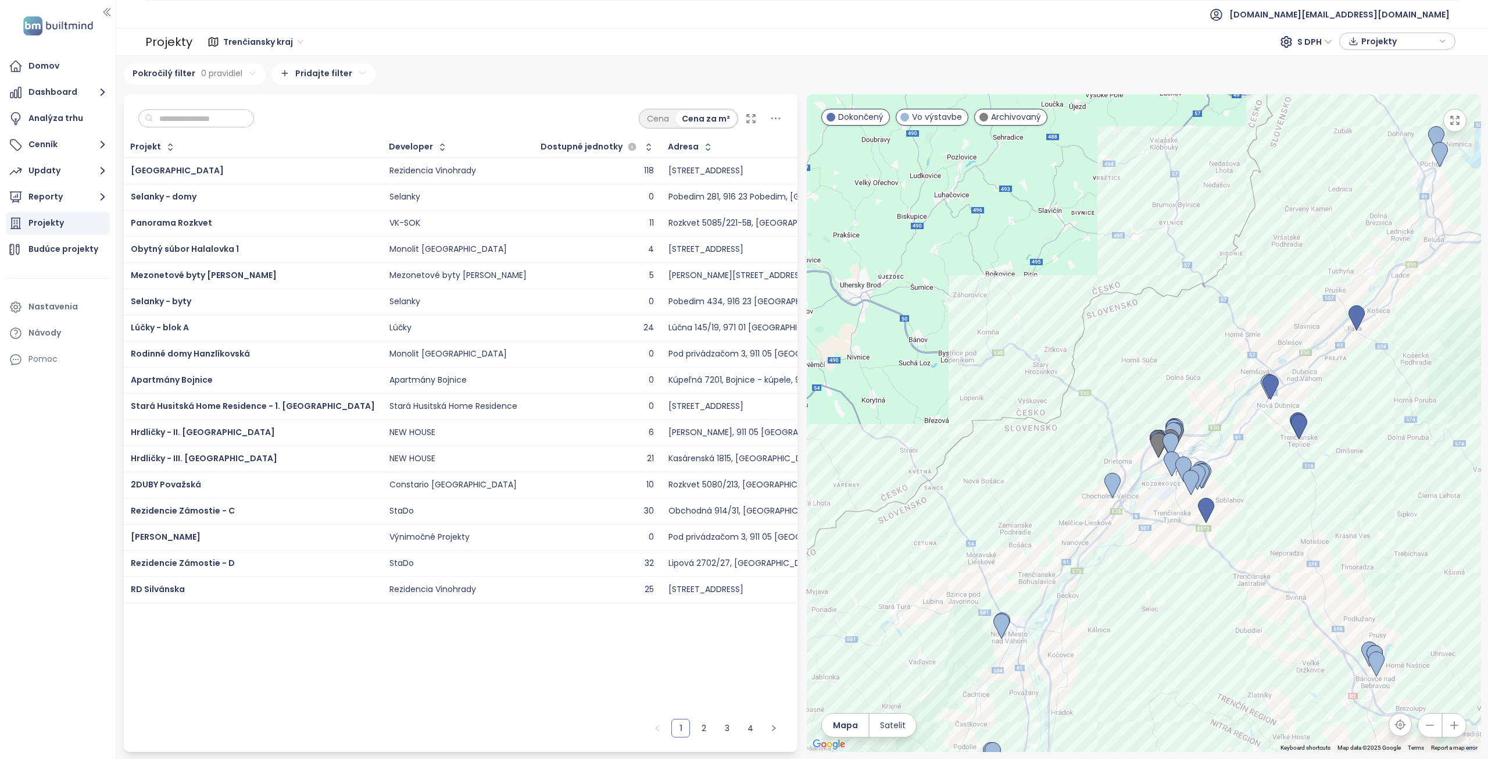
drag, startPoint x: 1254, startPoint y: 532, endPoint x: 1239, endPoint y: 477, distance: 57.2
click at [1239, 477] on div at bounding box center [1144, 422] width 674 height 657
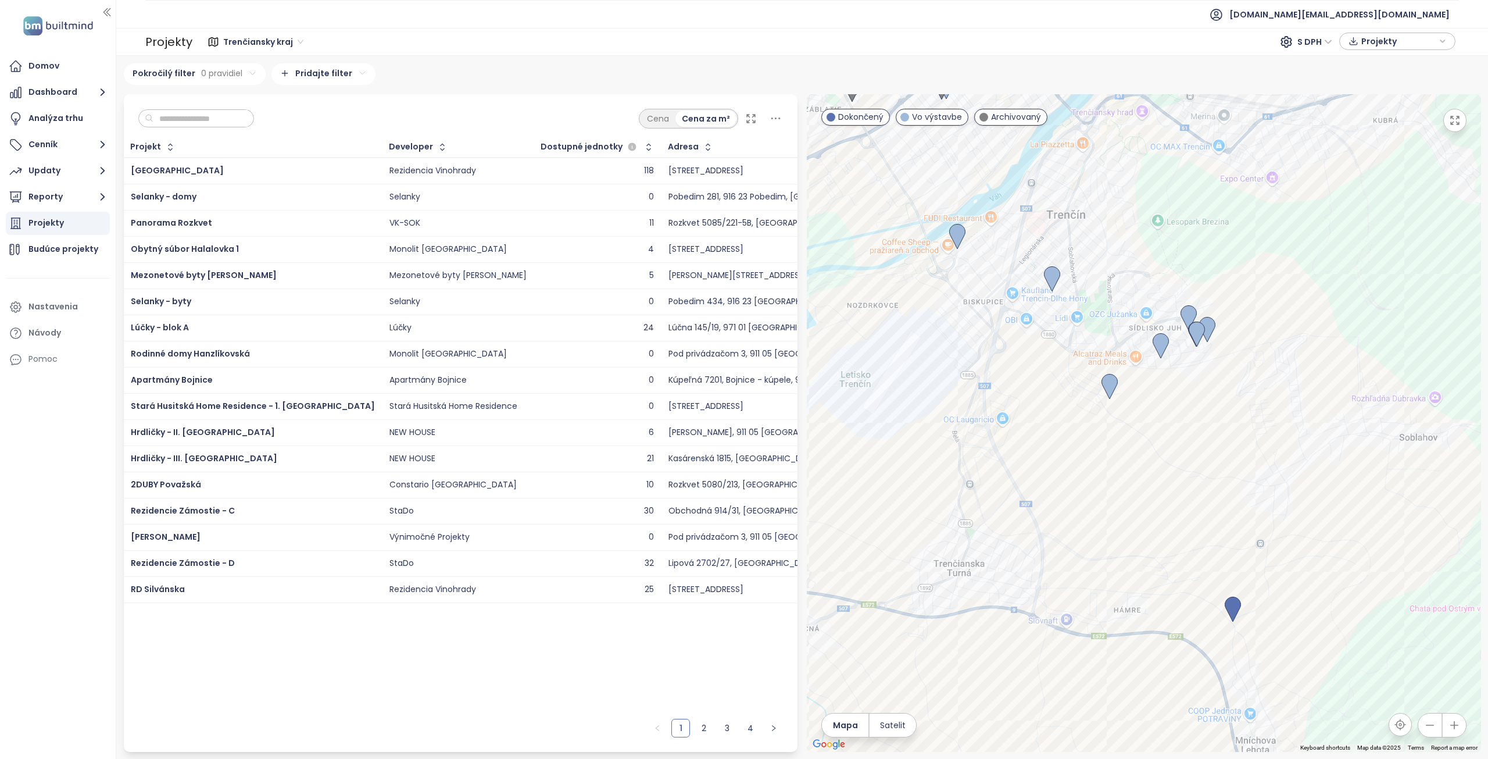
drag, startPoint x: 1225, startPoint y: 569, endPoint x: 1169, endPoint y: 481, distance: 104.5
click at [1169, 481] on div at bounding box center [1144, 422] width 674 height 657
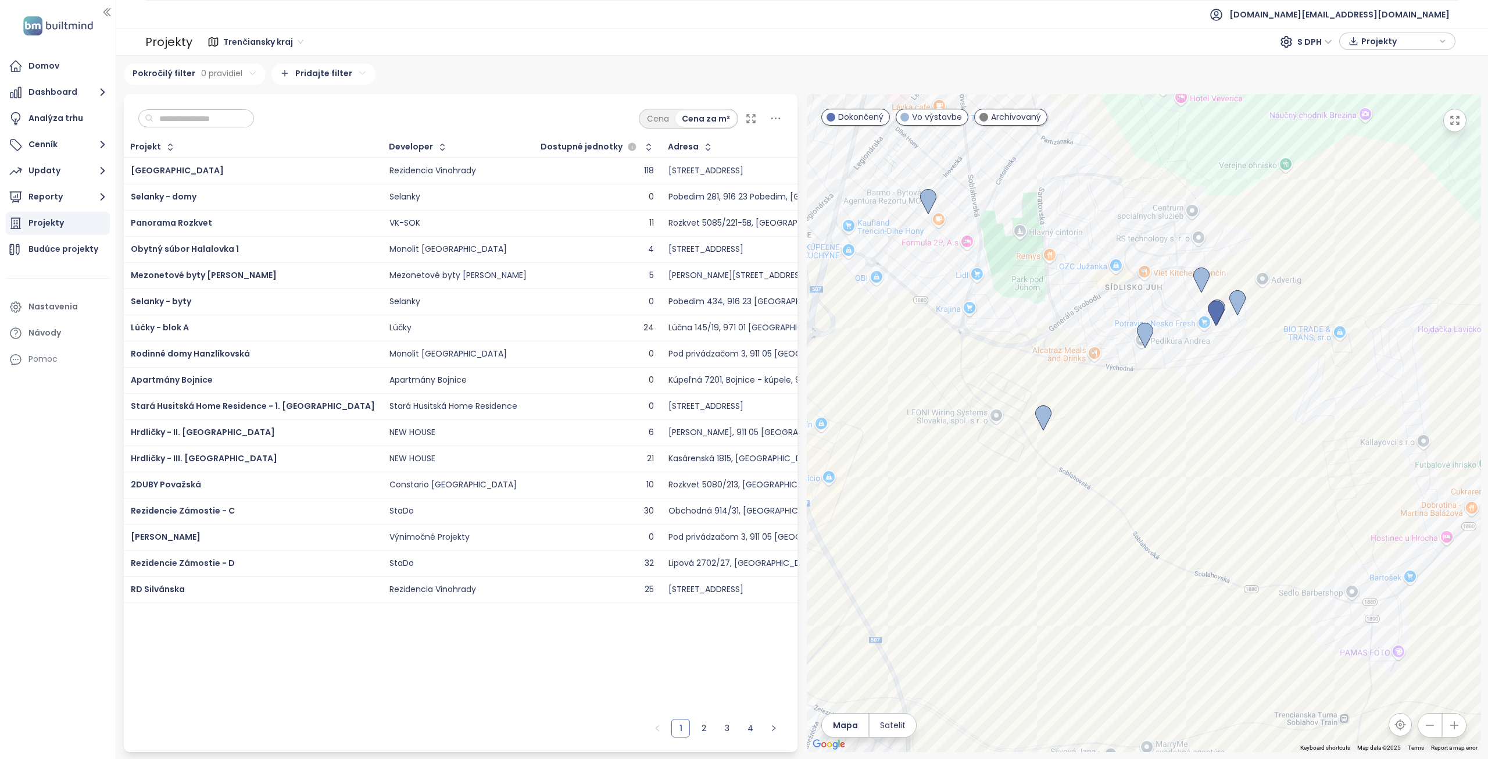
drag, startPoint x: 1204, startPoint y: 349, endPoint x: 1200, endPoint y: 359, distance: 11.2
click at [1200, 359] on div at bounding box center [1144, 422] width 674 height 657
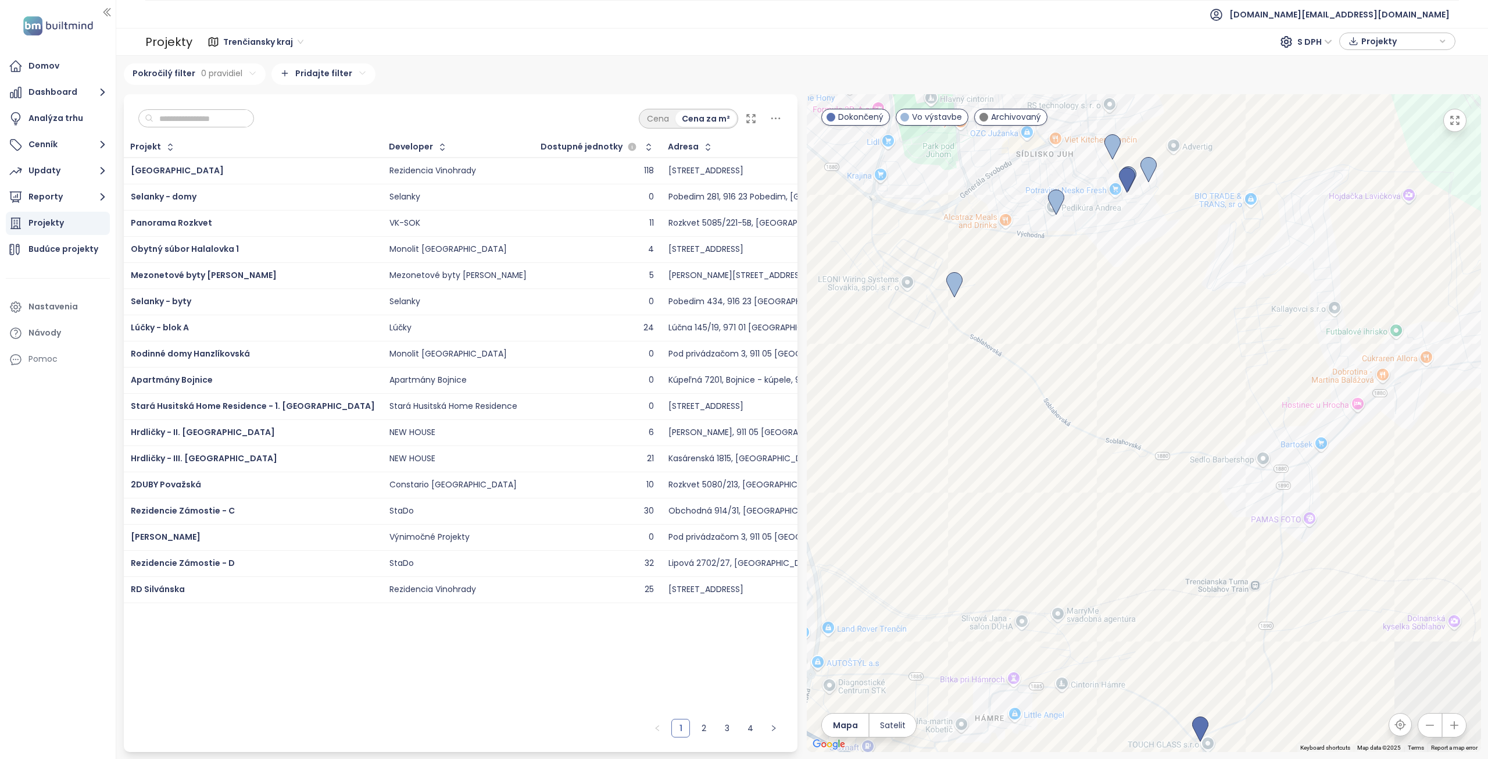
drag, startPoint x: 1226, startPoint y: 514, endPoint x: 1135, endPoint y: 349, distance: 189.1
click at [1135, 349] on div at bounding box center [1144, 422] width 674 height 657
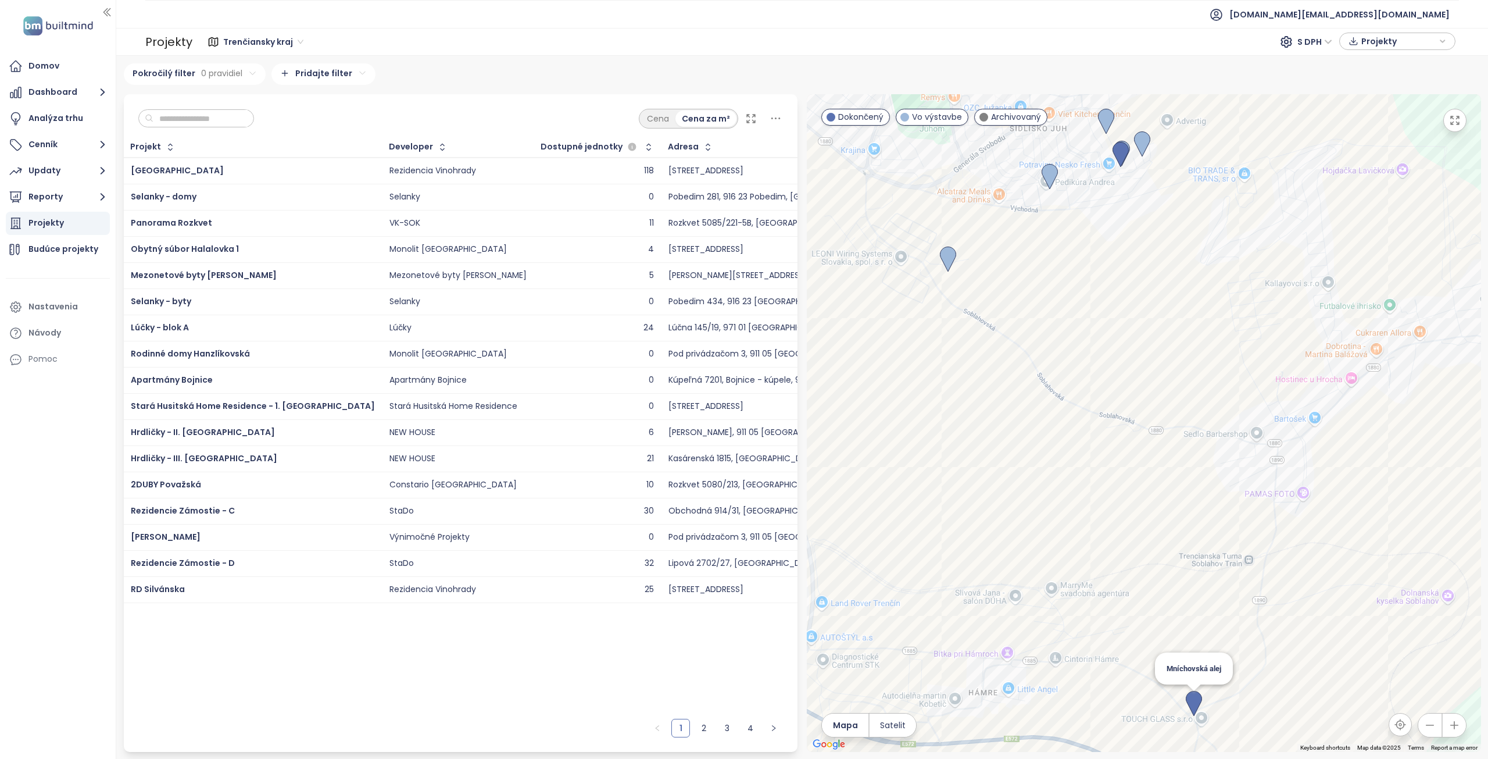
click at [1196, 700] on img at bounding box center [1194, 704] width 16 height 26
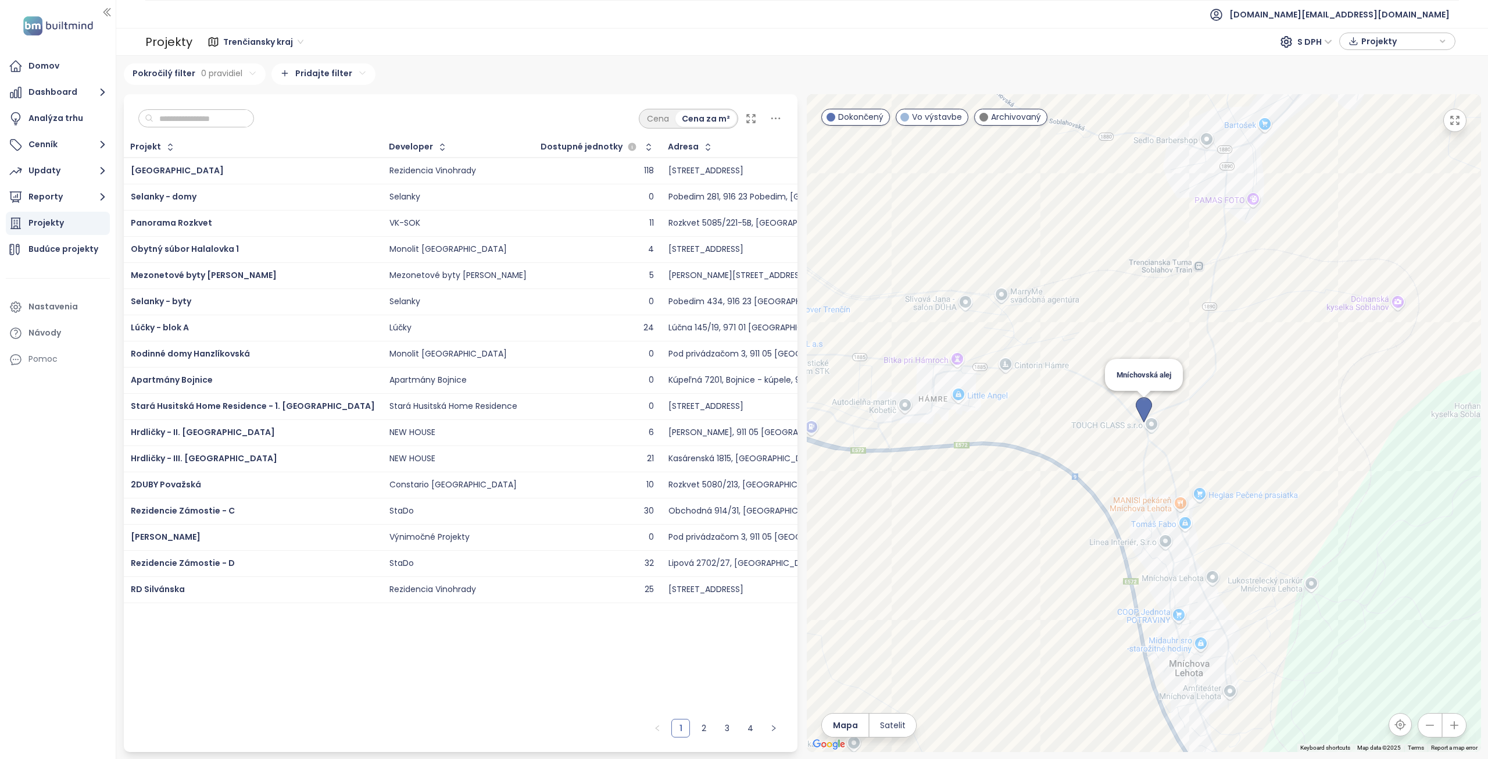
click at [1143, 400] on img at bounding box center [1144, 410] width 16 height 26
click at [180, 194] on span "Selanky - domy" at bounding box center [164, 197] width 66 height 12
click at [285, 198] on div "Selanky - domy" at bounding box center [253, 197] width 244 height 14
click at [416, 198] on div "Selanky" at bounding box center [457, 197] width 137 height 14
click at [181, 193] on span "Selanky - domy" at bounding box center [164, 197] width 66 height 12
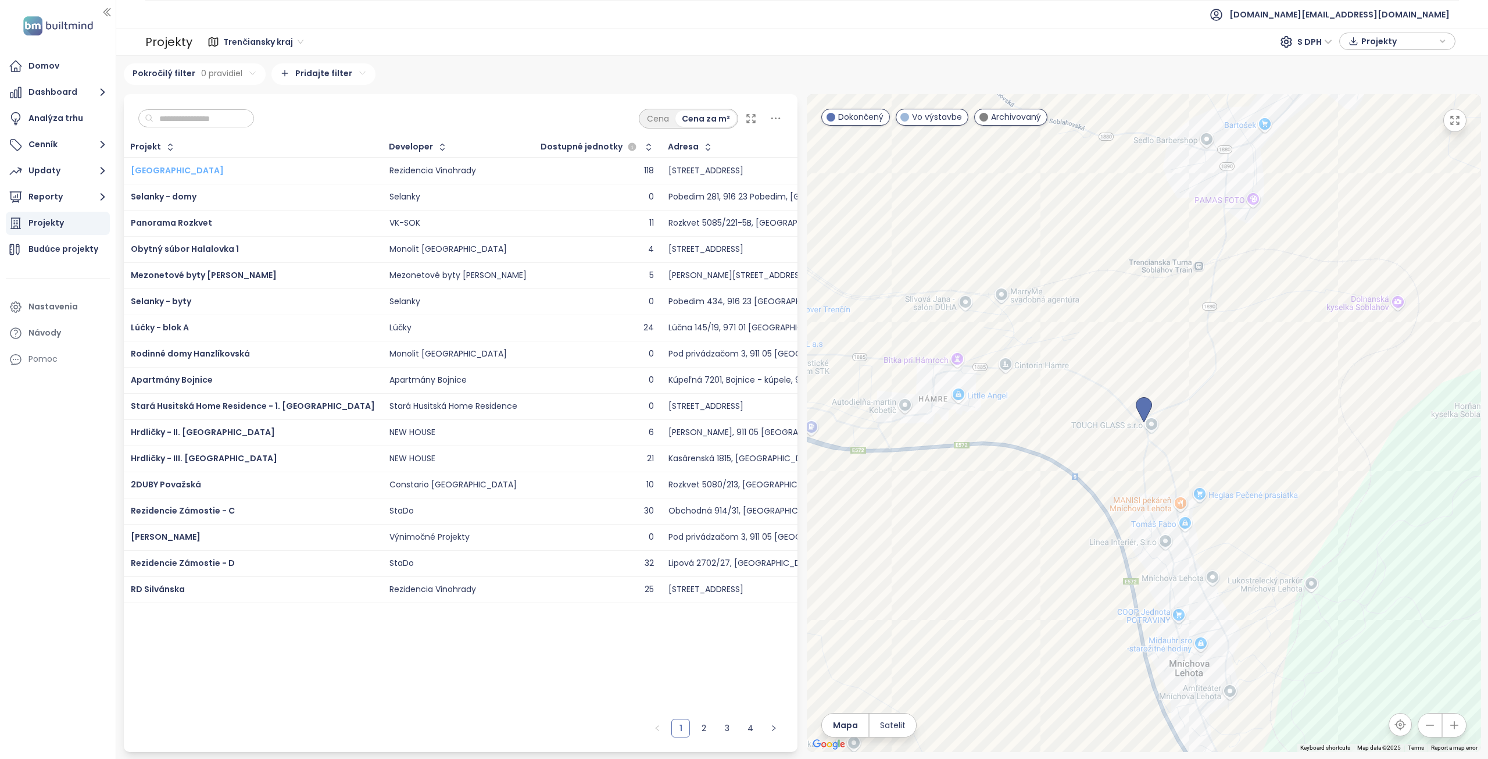
click at [162, 170] on span "Dolné Mesto" at bounding box center [177, 170] width 93 height 12
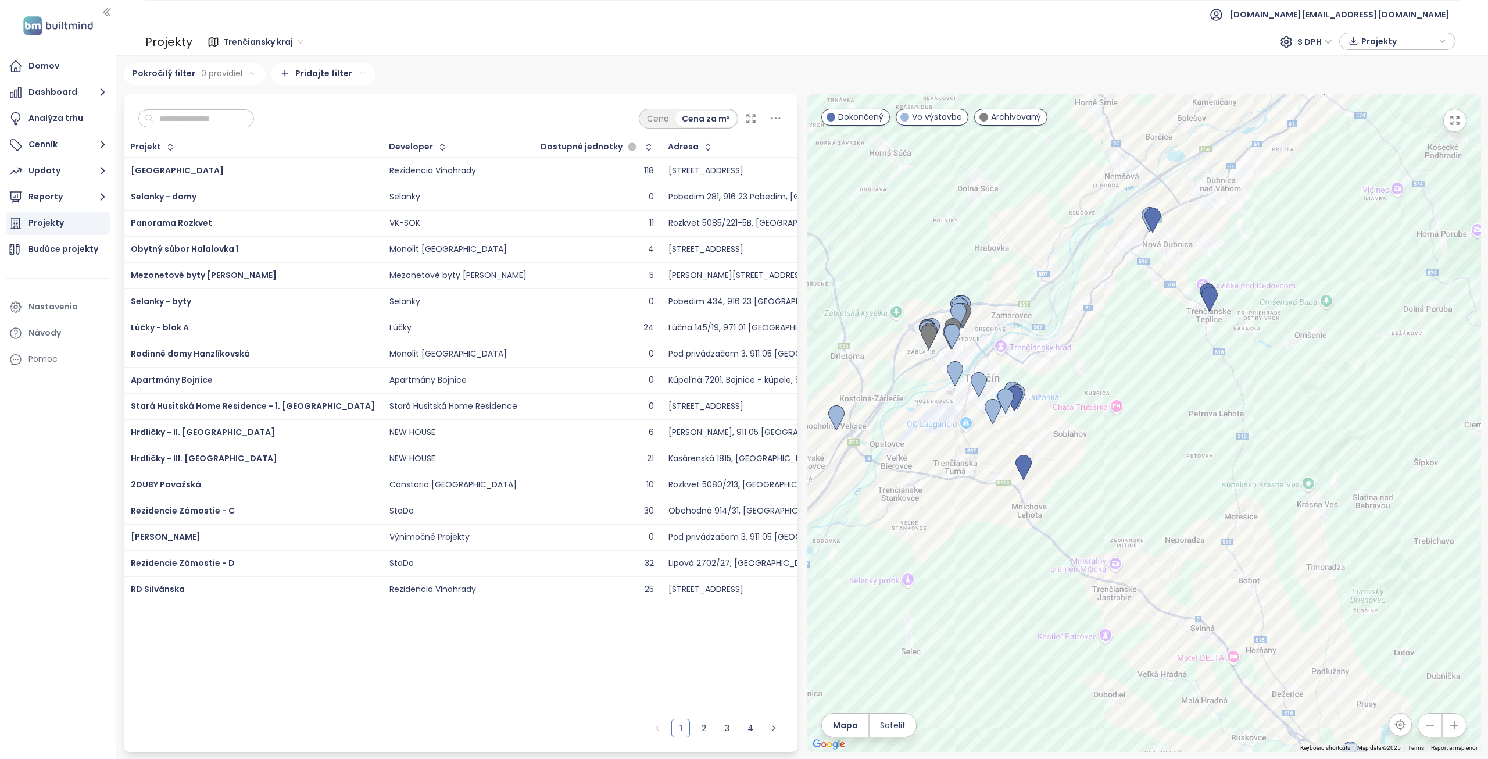
drag, startPoint x: 996, startPoint y: 477, endPoint x: 1127, endPoint y: 469, distance: 131.0
click at [1127, 469] on div at bounding box center [1144, 422] width 674 height 657
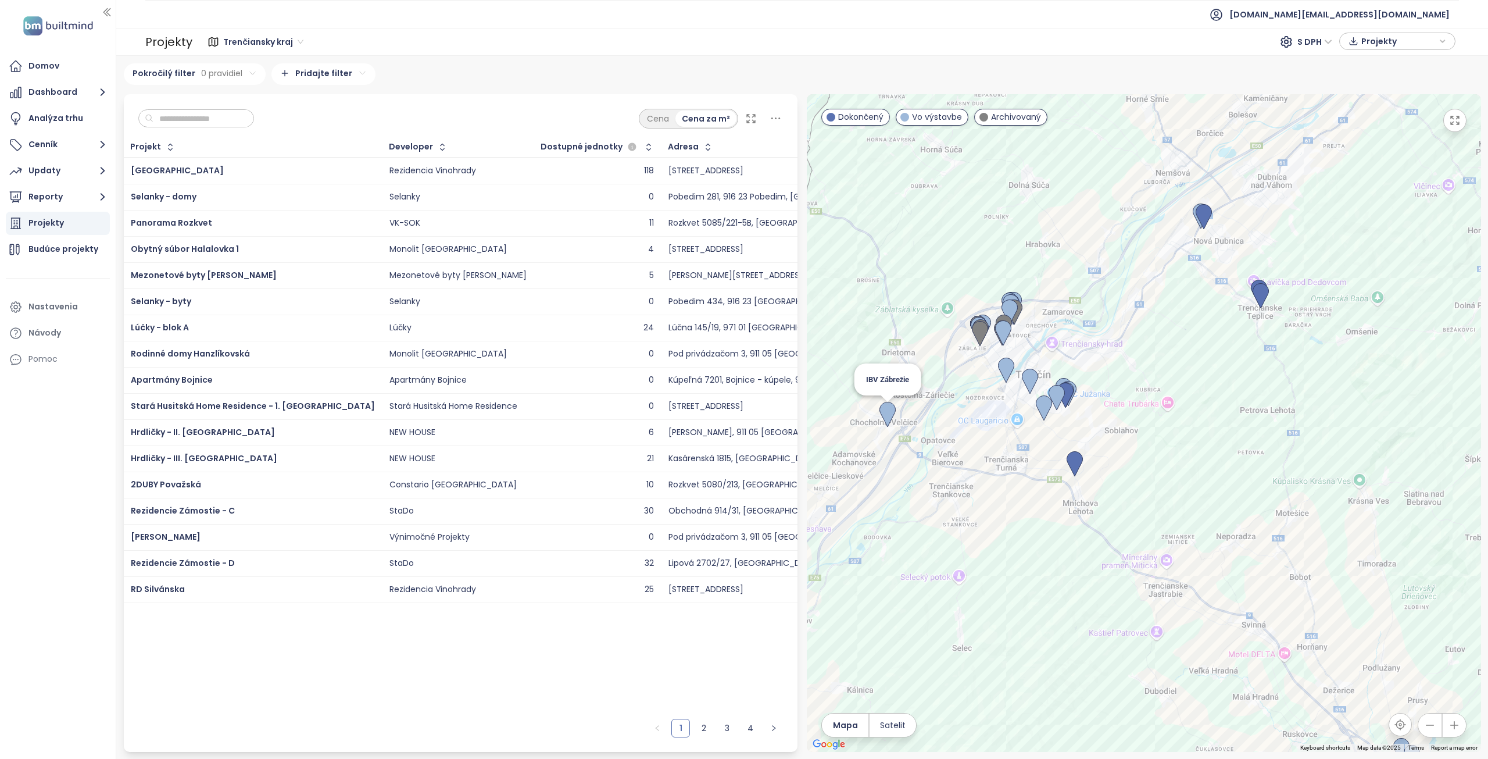
click at [886, 413] on img at bounding box center [887, 415] width 16 height 26
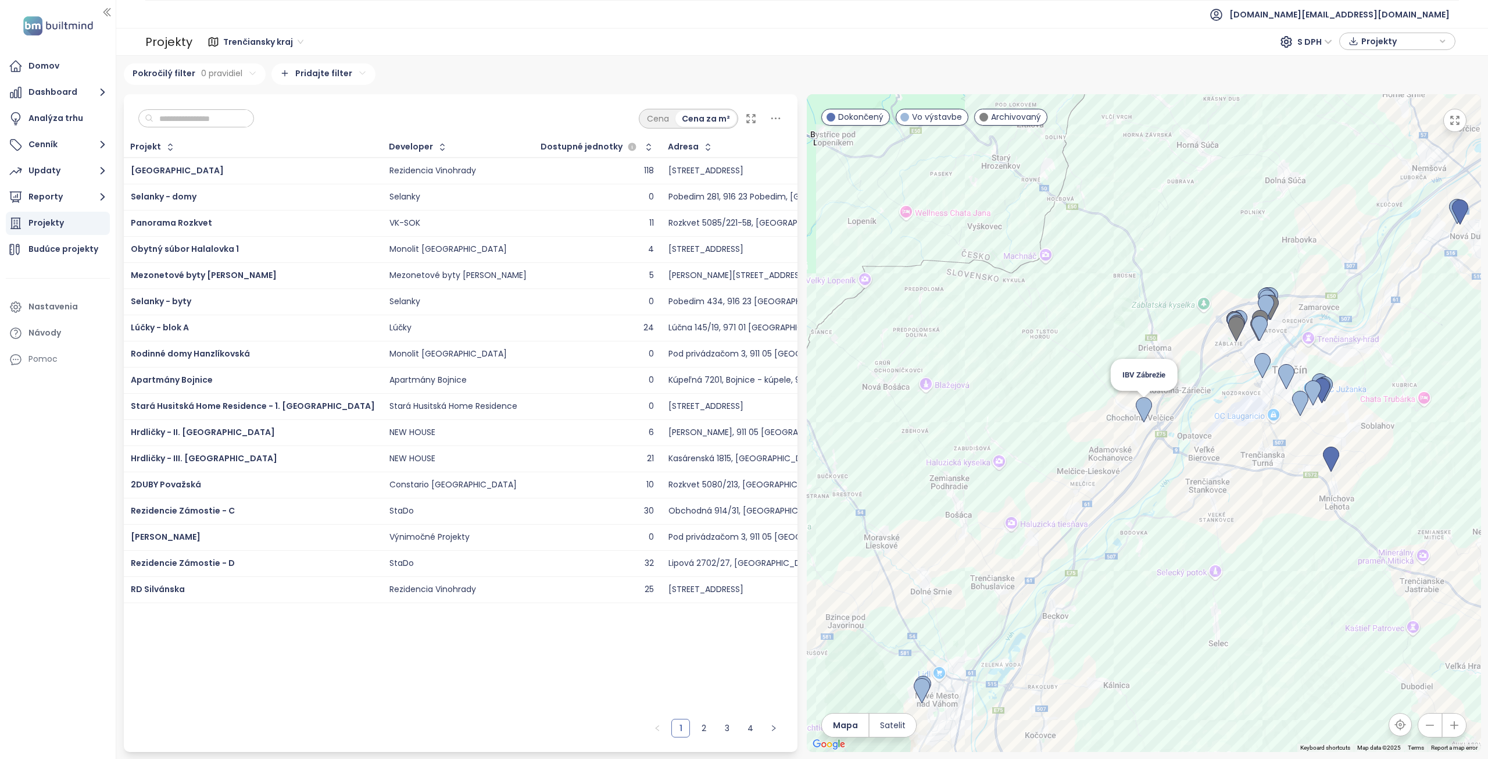
click at [1142, 405] on img at bounding box center [1144, 410] width 16 height 26
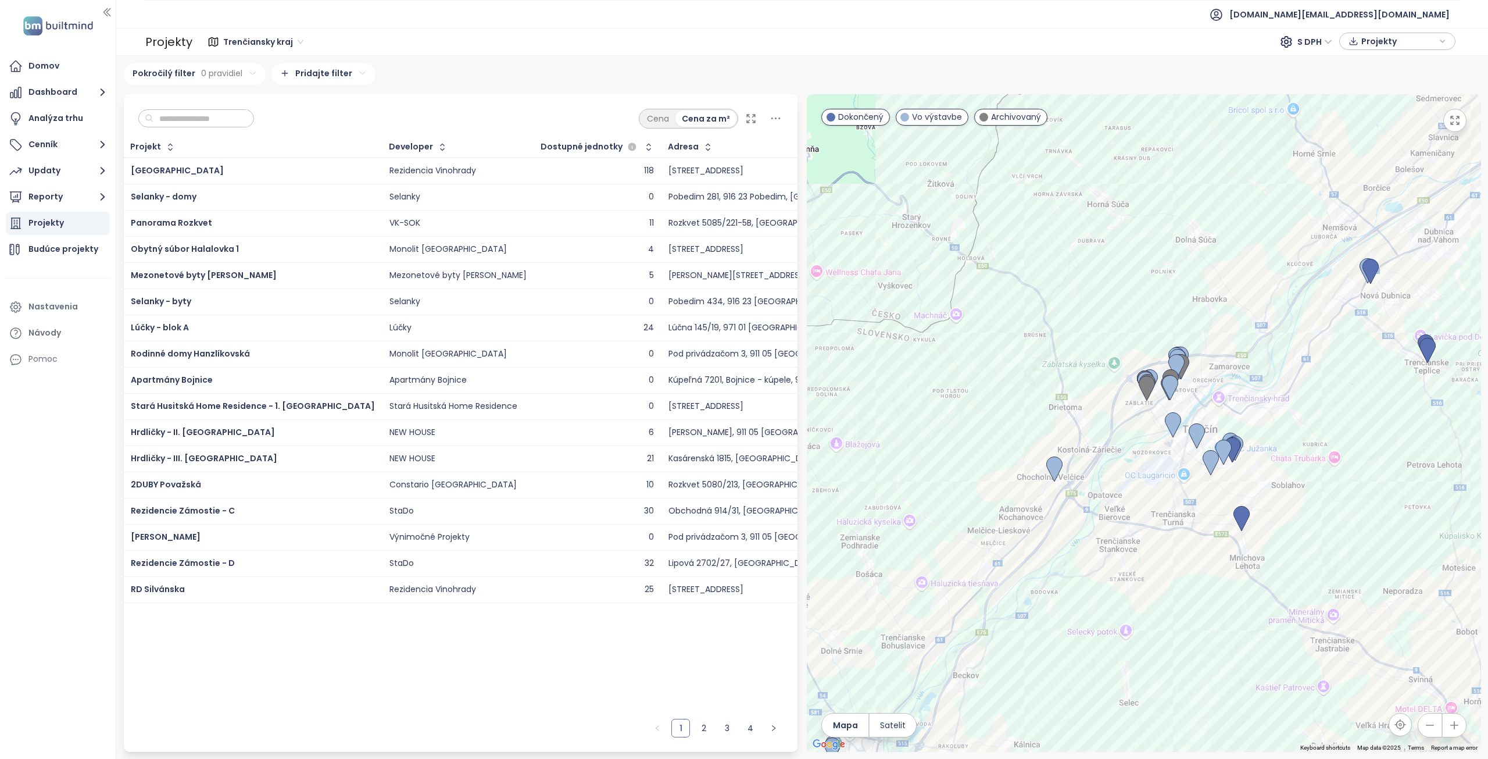
drag, startPoint x: 1046, startPoint y: 373, endPoint x: 950, endPoint y: 437, distance: 114.8
click at [950, 437] on div at bounding box center [1144, 422] width 674 height 657
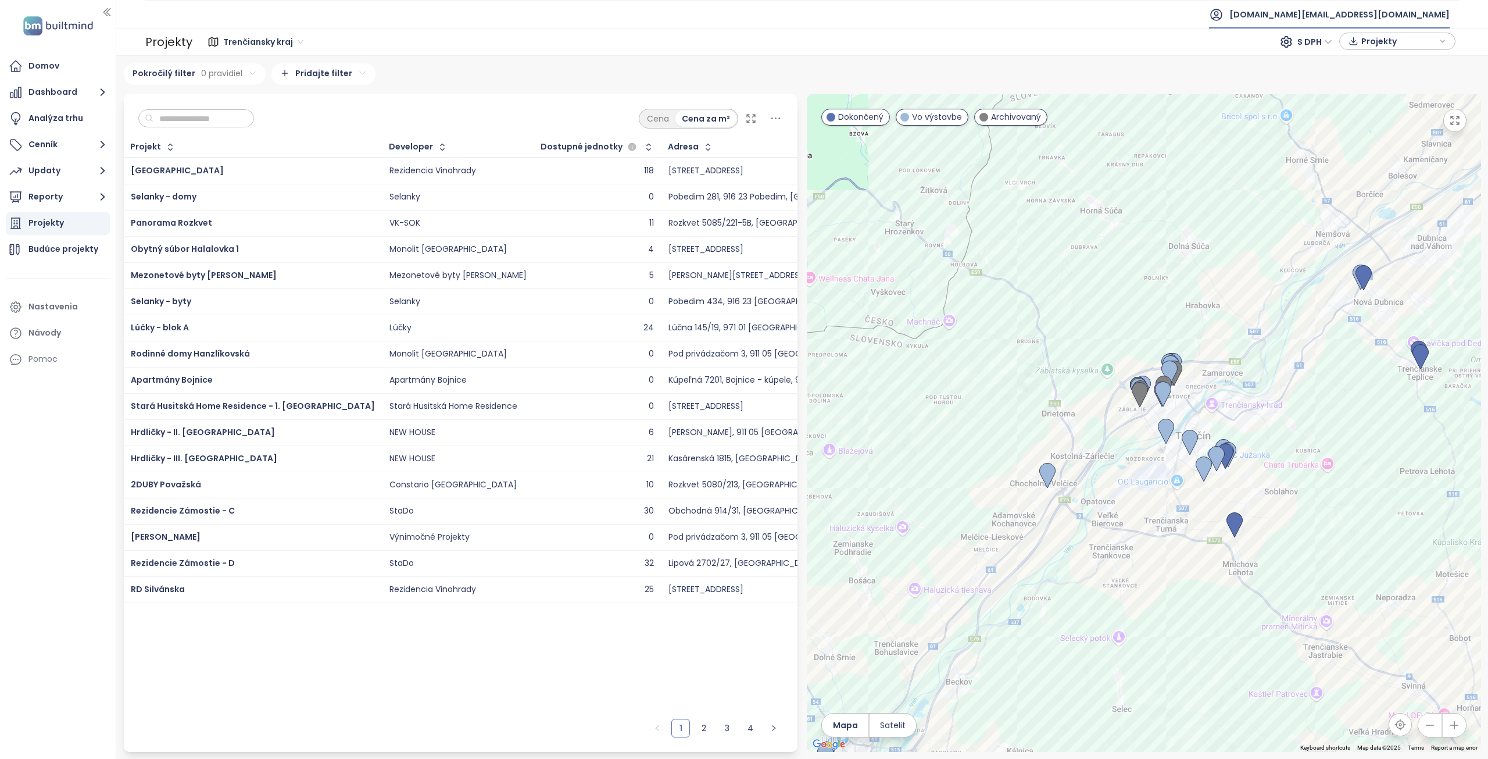
click at [1373, 13] on span "[DOMAIN_NAME][EMAIL_ADDRESS][DOMAIN_NAME]" at bounding box center [1339, 15] width 220 height 28
click at [1374, 48] on span "Odhlásiť sa" at bounding box center [1367, 47] width 46 height 12
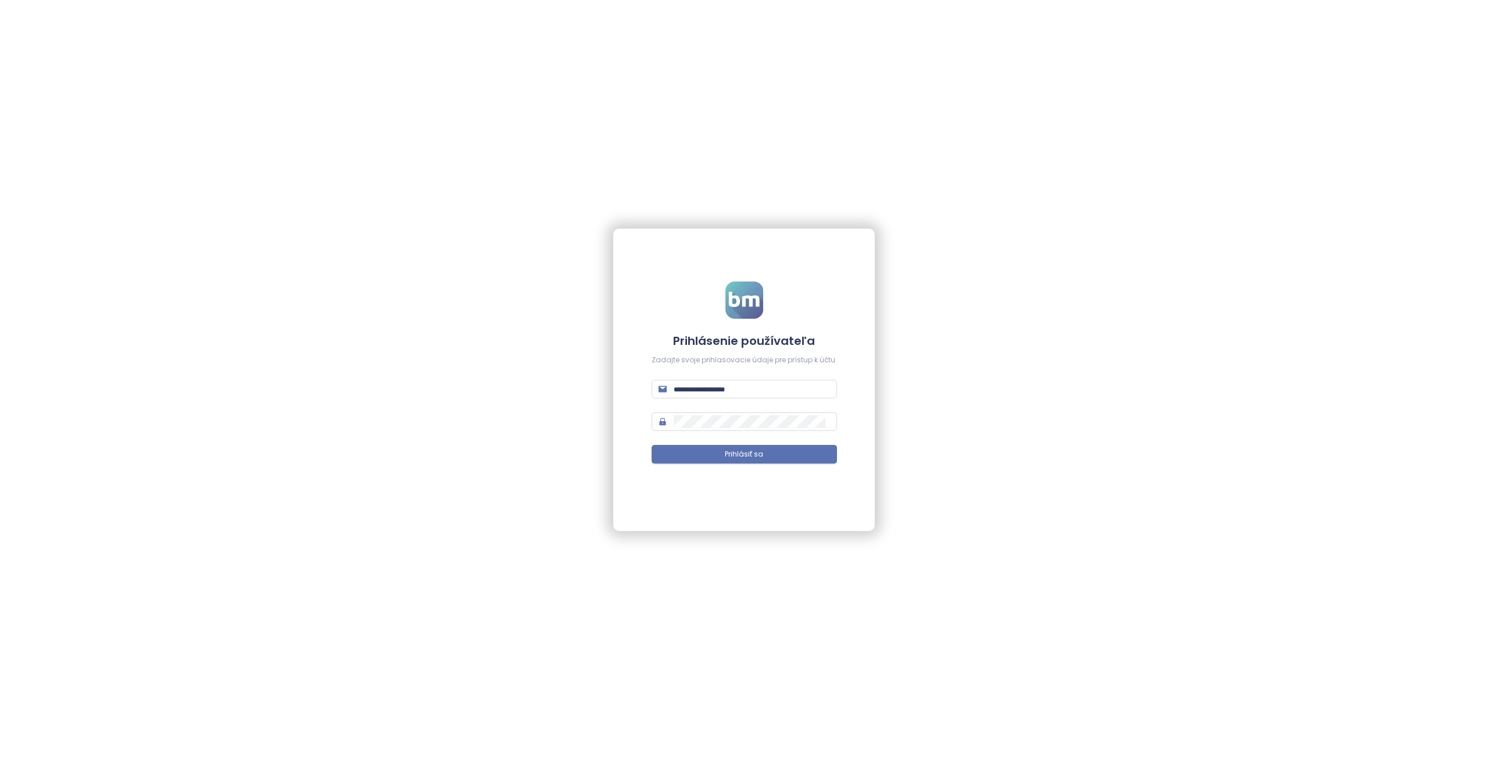
type input "**********"
